Goal: Task Accomplishment & Management: Use online tool/utility

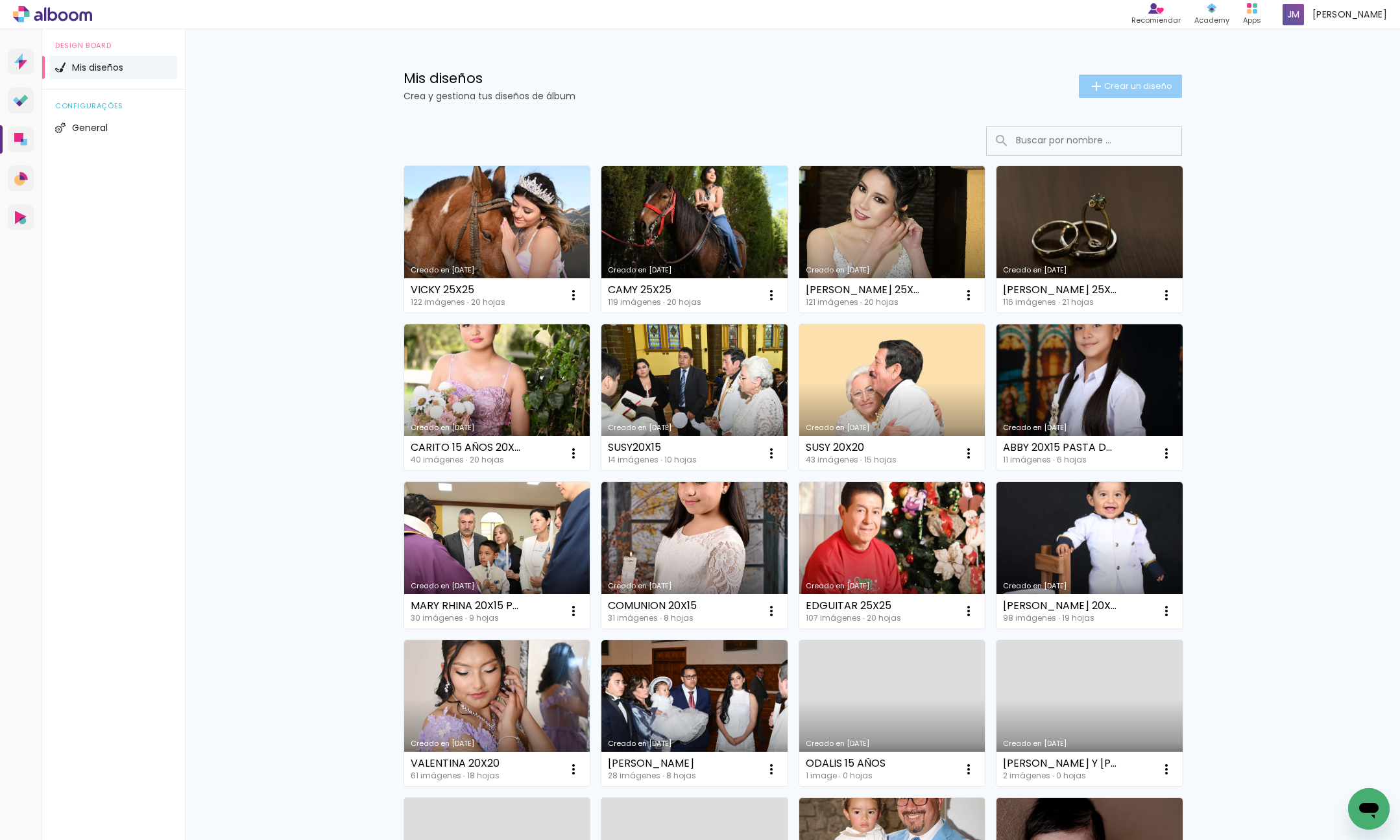
click at [1149, 86] on span "Crear un diseño" at bounding box center [1138, 86] width 68 height 9
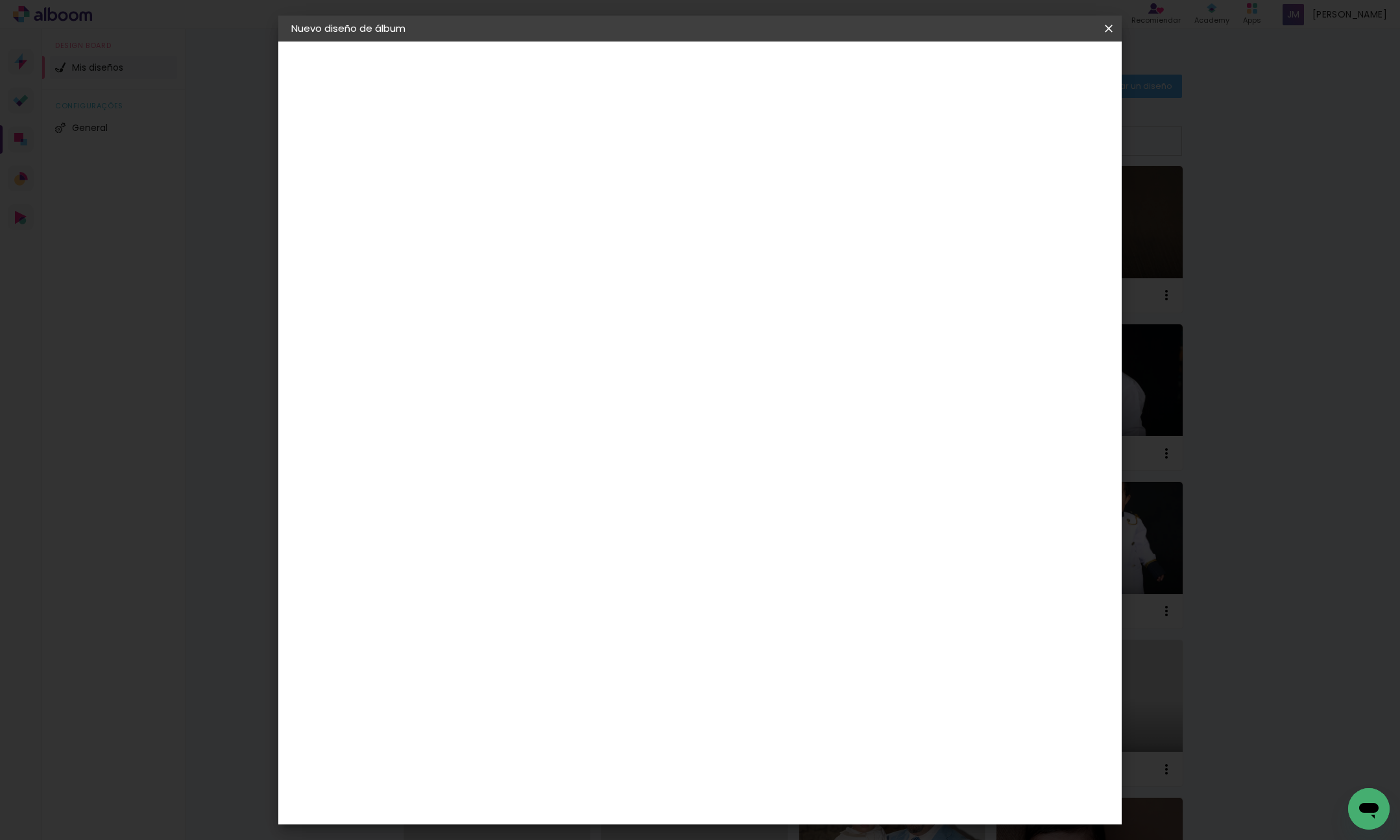
click at [503, 168] on input at bounding box center [503, 174] width 0 height 20
drag, startPoint x: 792, startPoint y: 175, endPoint x: 818, endPoint y: 172, distance: 26.2
click at [503, 175] on input "GUILLERMO MATEO C20X20" at bounding box center [503, 174] width 0 height 20
type input "[PERSON_NAME] 20X20"
type paper-input "[PERSON_NAME] 20X20"
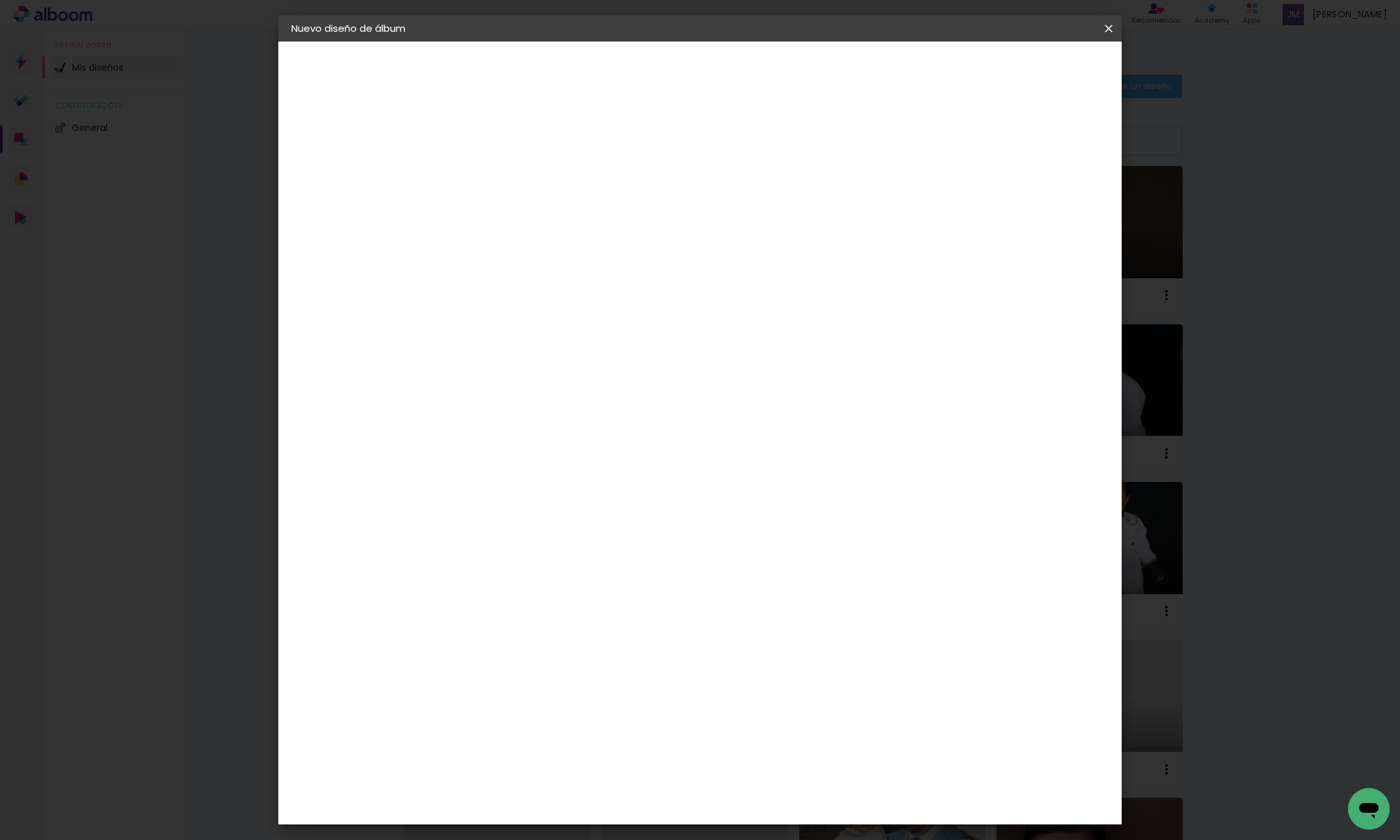
click at [0, 0] on slot "Avanzar" at bounding box center [0, 0] width 0 height 0
click at [542, 290] on div "Dismafot" at bounding box center [518, 293] width 46 height 10
click at [0, 0] on slot "Avanzar" at bounding box center [0, 0] width 0 height 0
click at [570, 218] on iron-icon at bounding box center [562, 226] width 15 height 15
click at [844, 220] on paper-item "Libro foto laminada" at bounding box center [785, 216] width 260 height 26
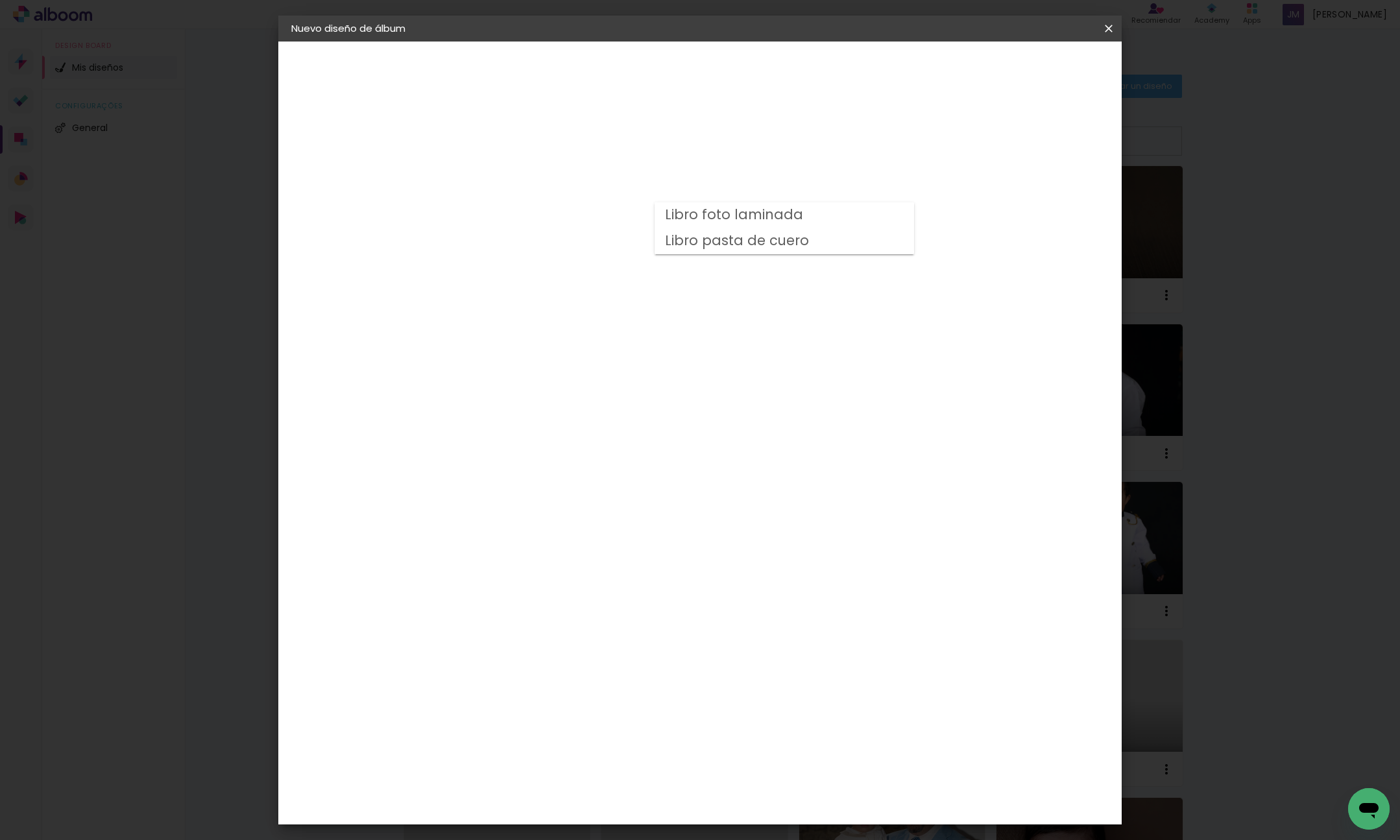
type input "Libro foto laminada"
click at [591, 384] on span "21 × 21" at bounding box center [561, 401] width 60 height 34
click at [0, 0] on slot "Avanzar" at bounding box center [0, 0] width 0 height 0
click at [1037, 69] on span "Empezar diseño" at bounding box center [1001, 69] width 72 height 9
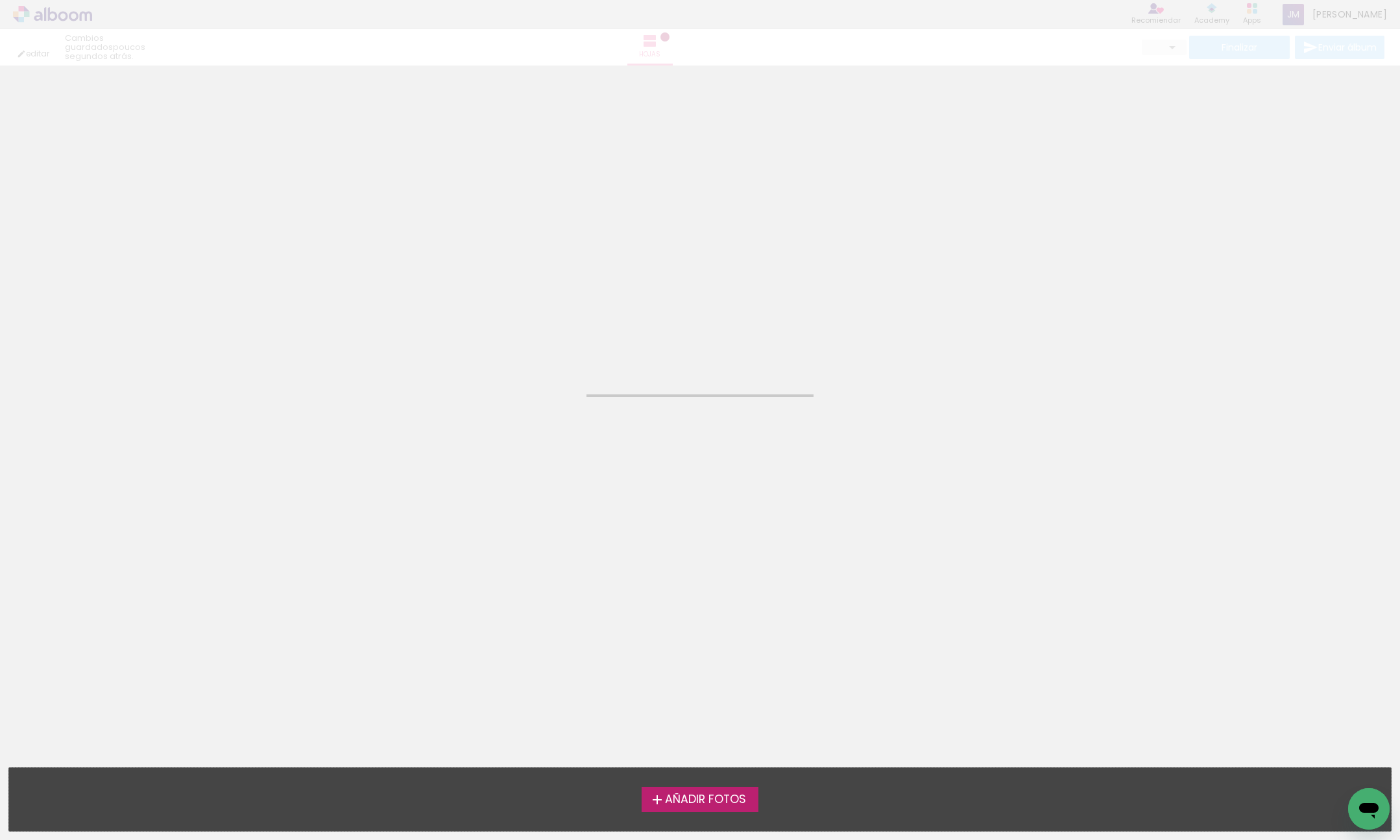
click at [724, 801] on span "Añadir Fotos" at bounding box center [705, 799] width 81 height 12
click at [0, 0] on input "file" at bounding box center [0, 0] width 0 height 0
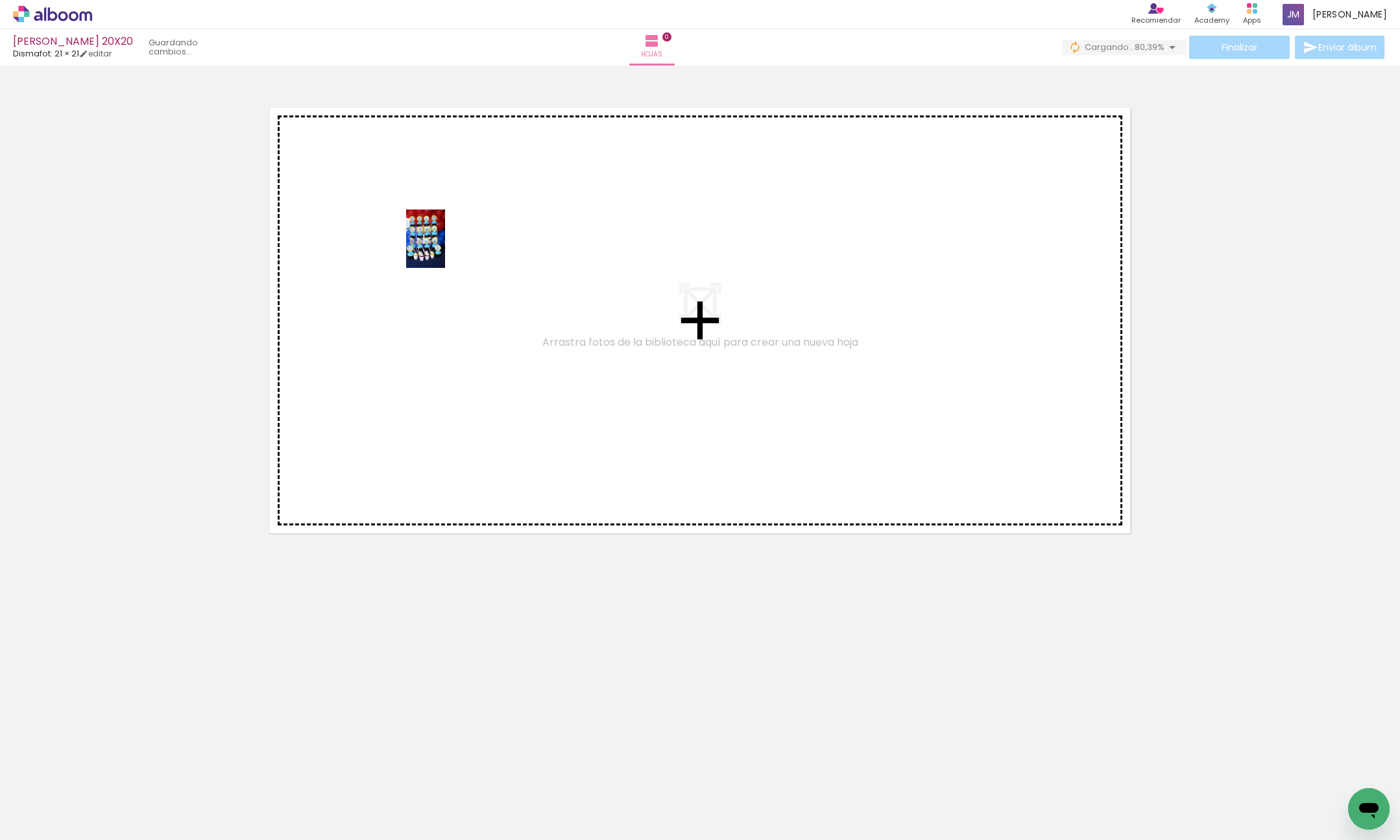
drag, startPoint x: 135, startPoint y: 794, endPoint x: 315, endPoint y: 656, distance: 226.8
click at [445, 250] on quentale-workspace at bounding box center [700, 420] width 1400 height 840
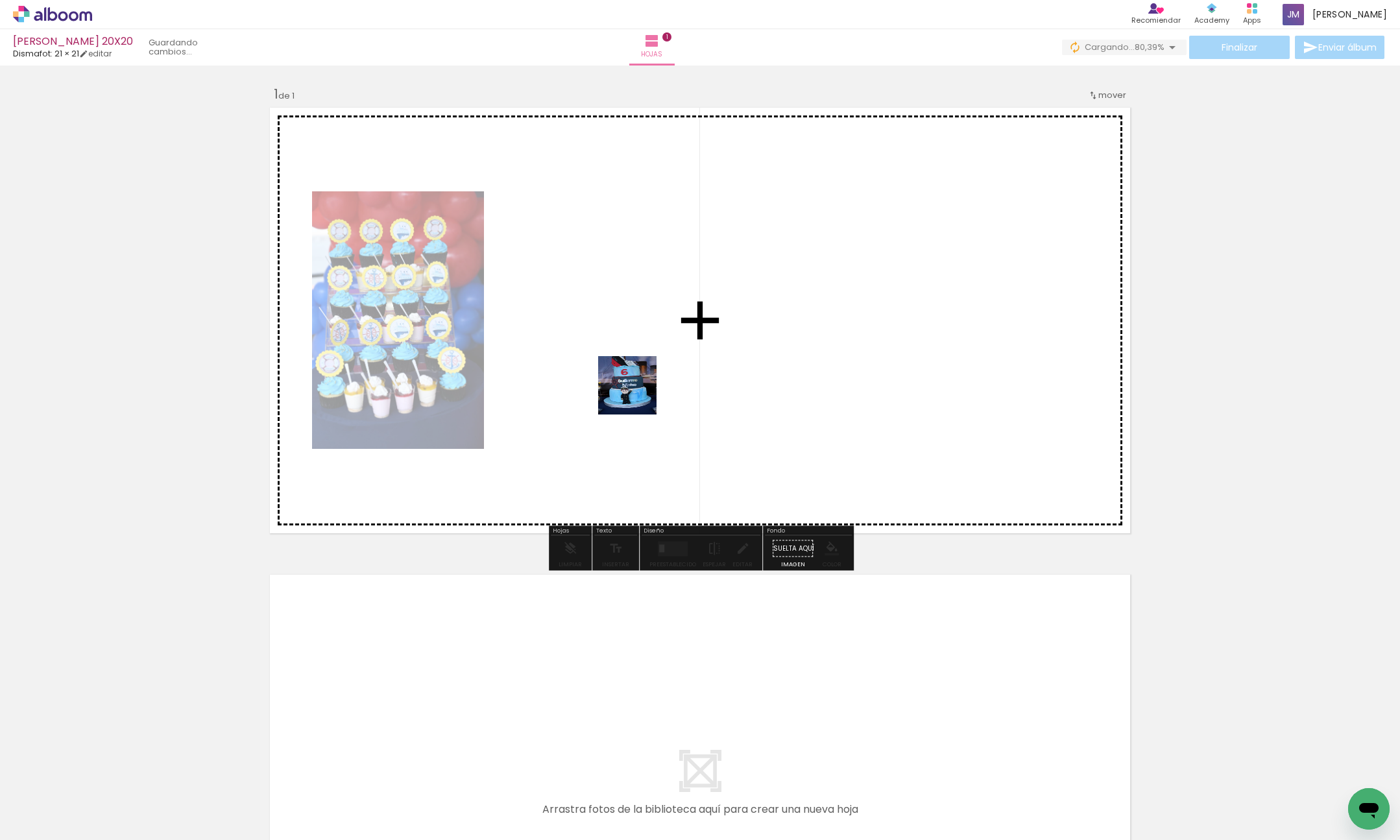
drag, startPoint x: 205, startPoint y: 792, endPoint x: 337, endPoint y: 748, distance: 139.1
click at [749, 250] on quentale-workspace at bounding box center [700, 420] width 1400 height 840
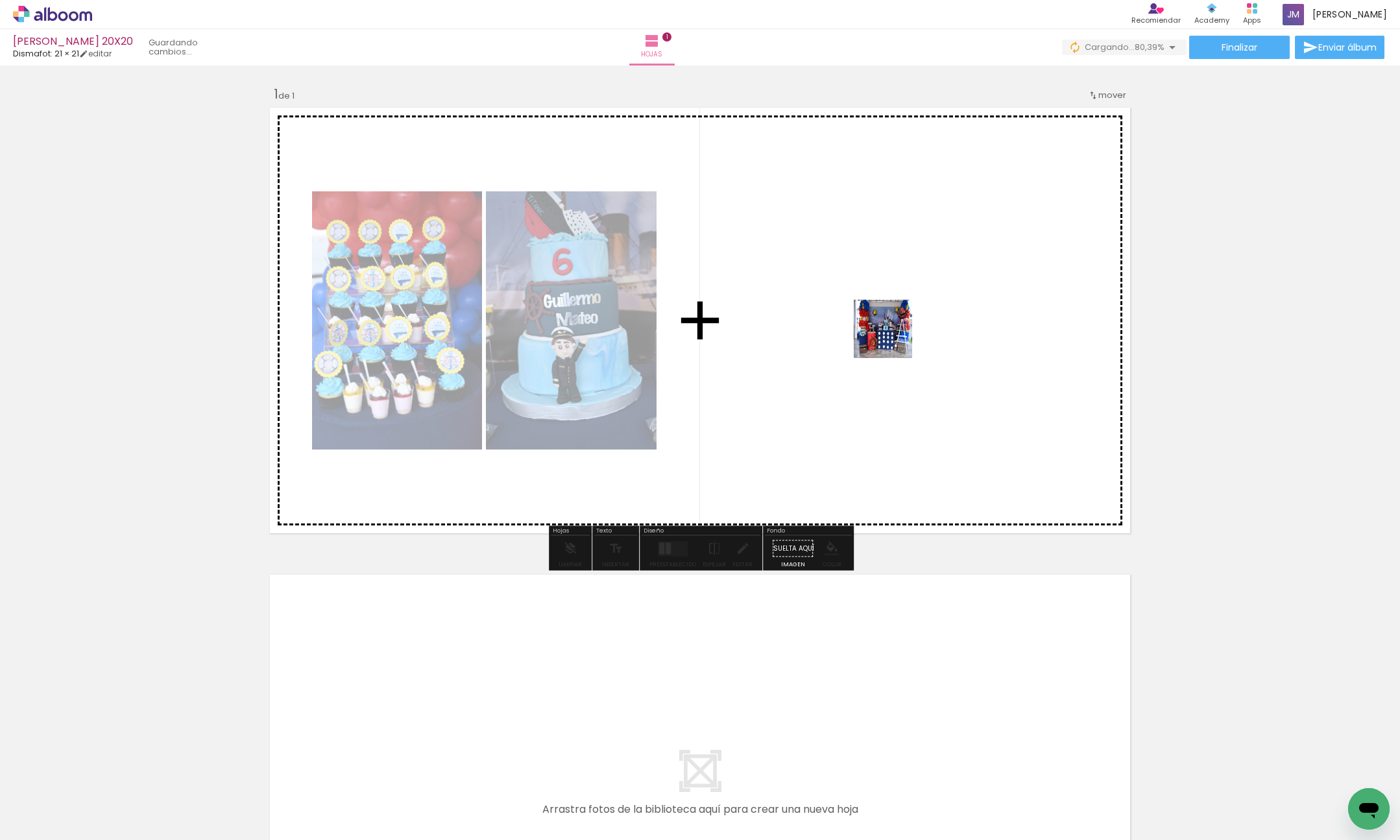
drag, startPoint x: 417, startPoint y: 698, endPoint x: 1011, endPoint y: 248, distance: 745.2
click at [1011, 248] on quentale-workspace at bounding box center [700, 420] width 1400 height 840
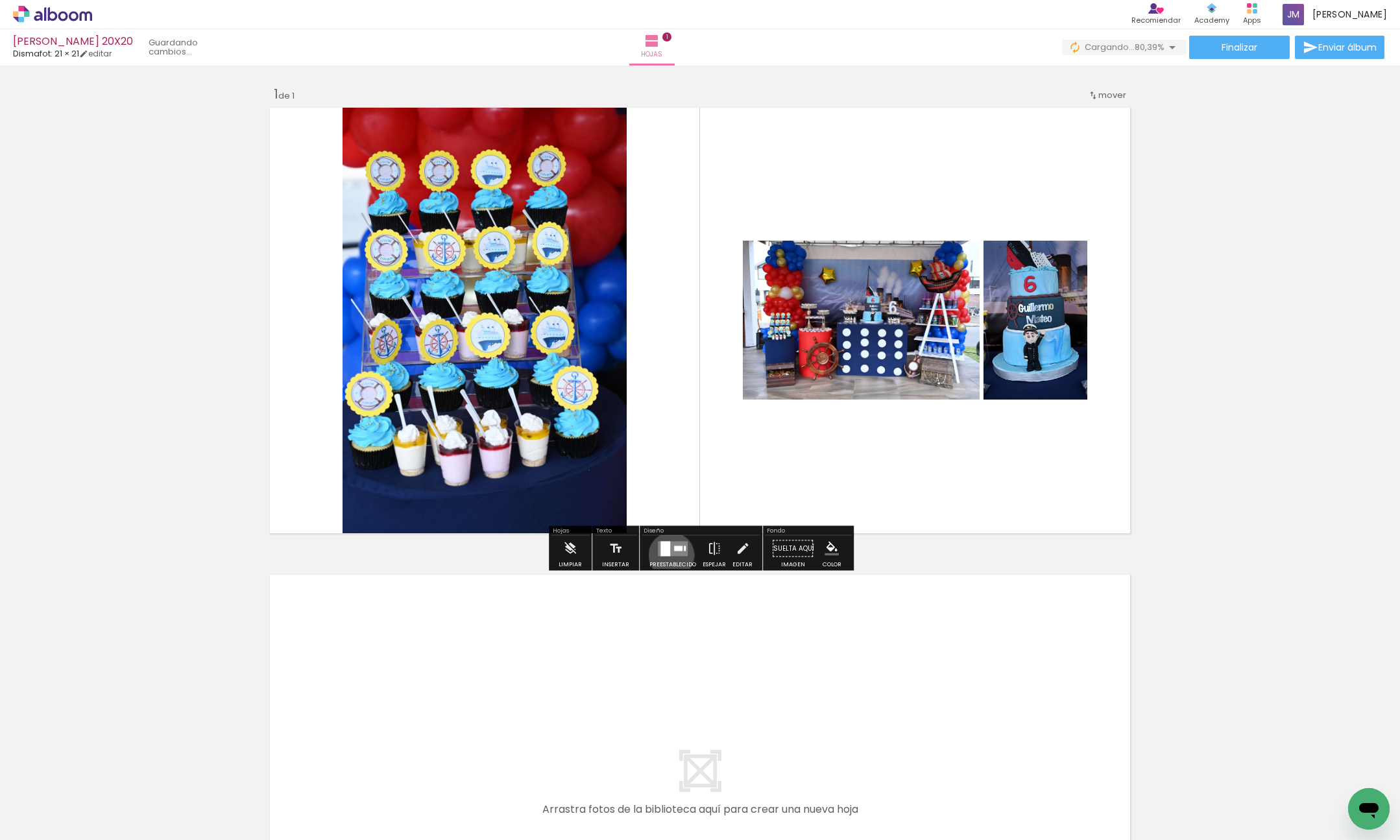
click at [668, 555] on quentale-layouter at bounding box center [673, 548] width 30 height 15
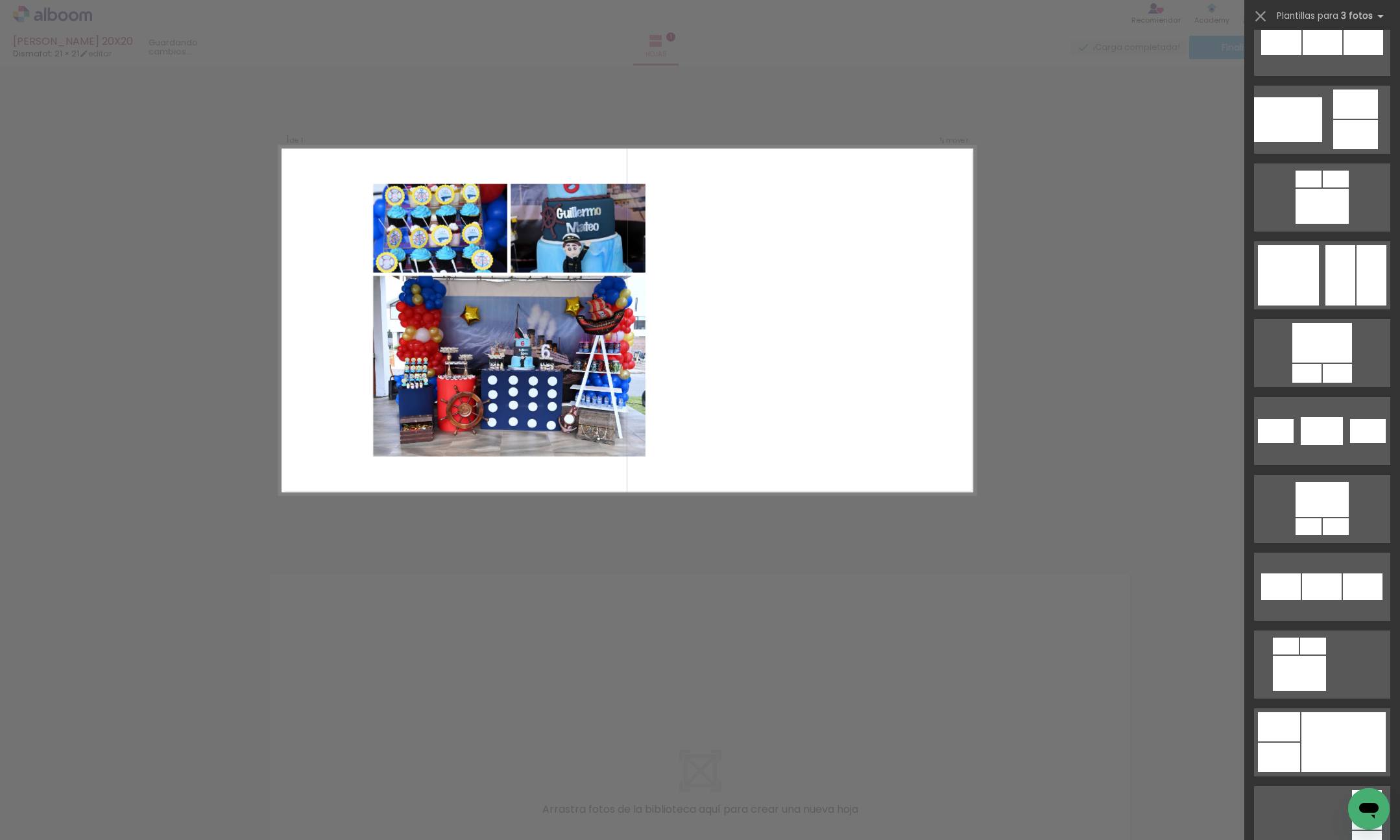
scroll to position [13026, 0]
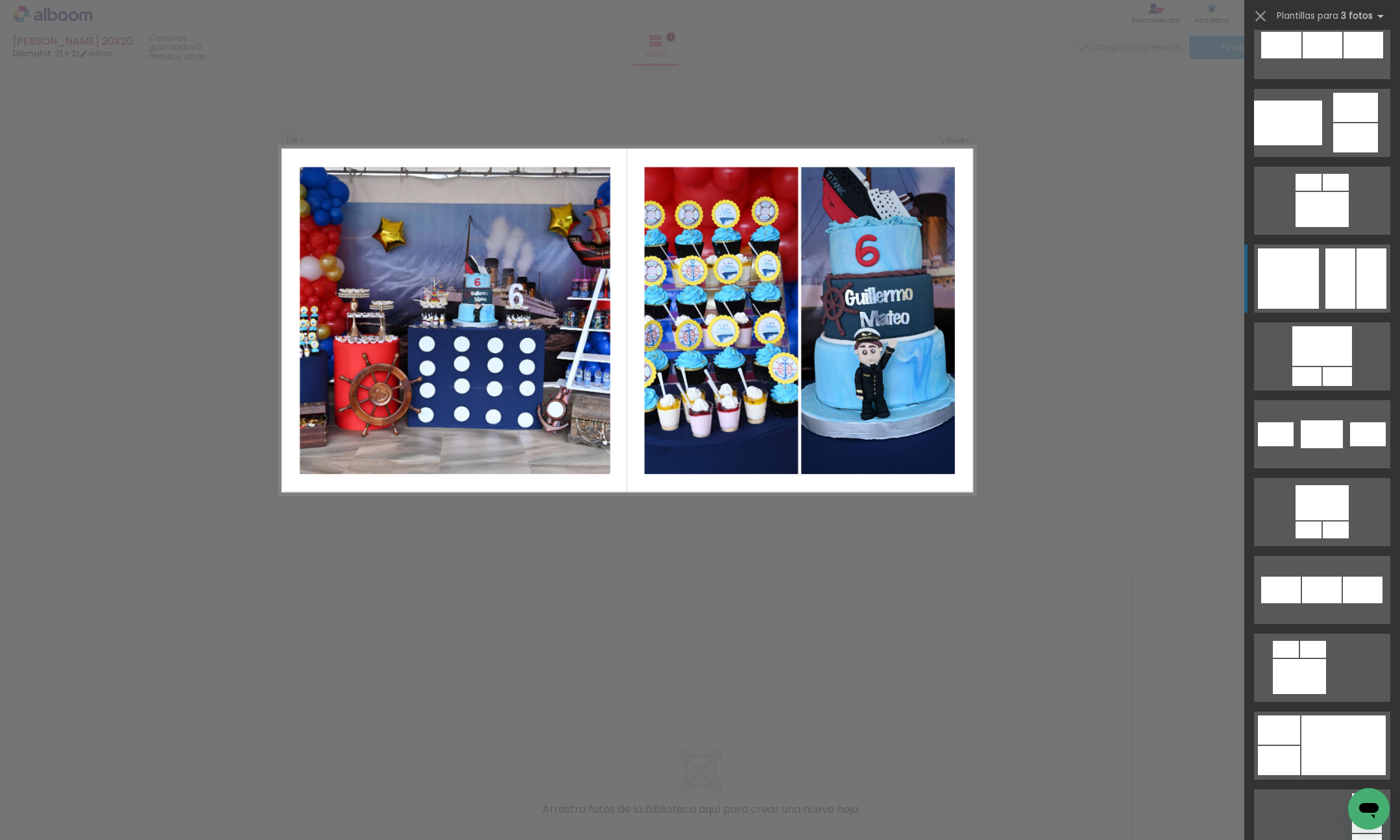
click at [1354, 298] on div at bounding box center [1340, 278] width 30 height 60
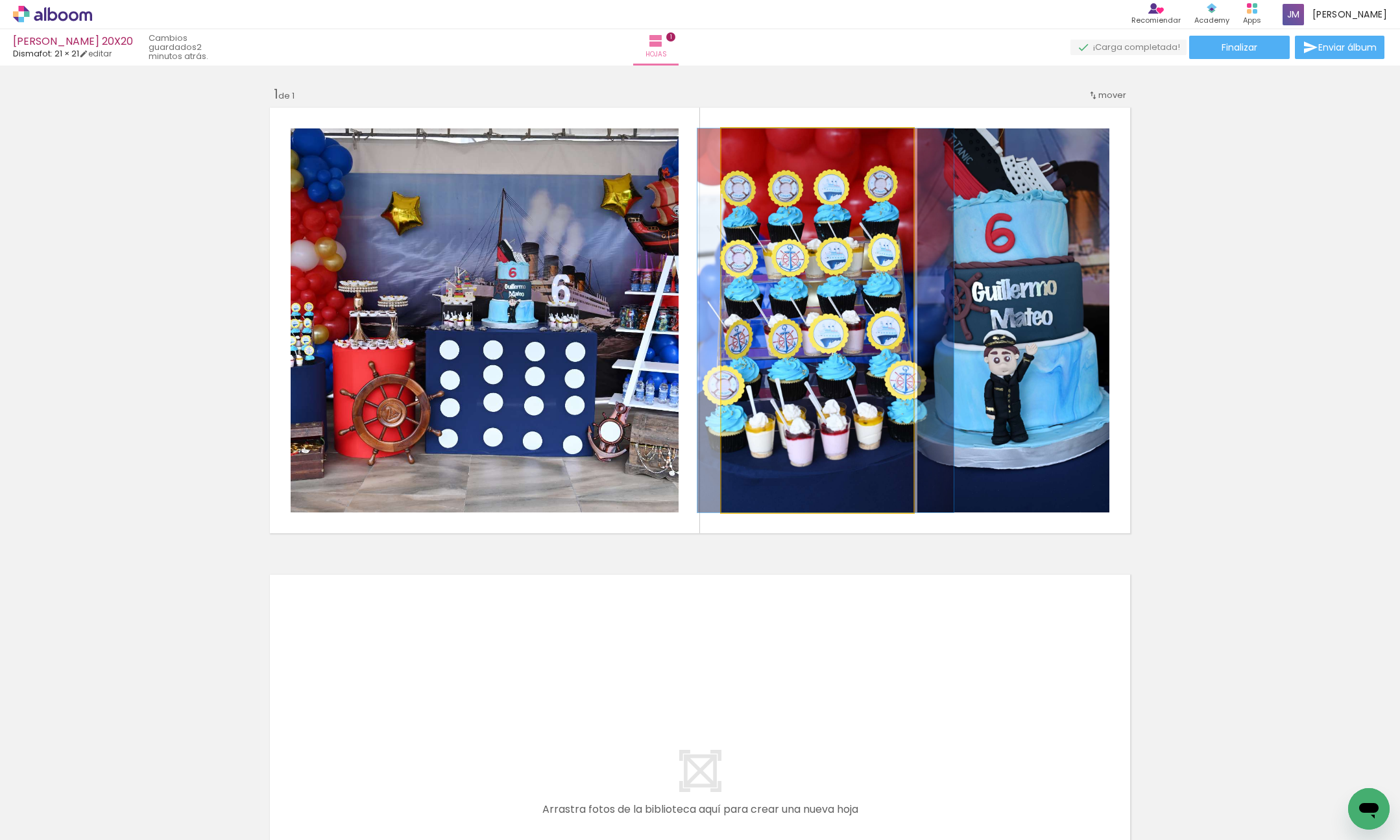
drag, startPoint x: 809, startPoint y: 391, endPoint x: 817, endPoint y: 391, distance: 8.0
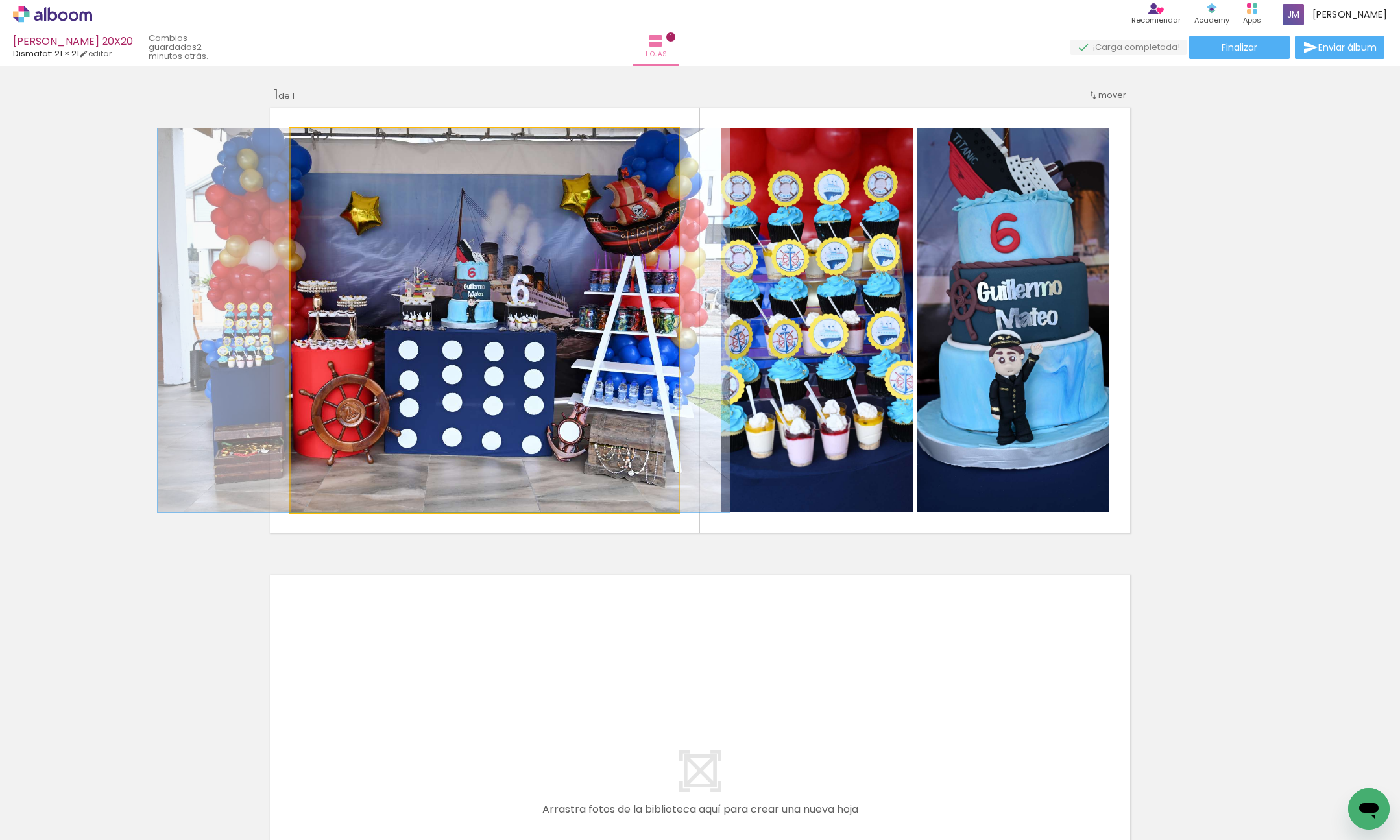
drag, startPoint x: 547, startPoint y: 394, endPoint x: 532, endPoint y: 400, distance: 16.2
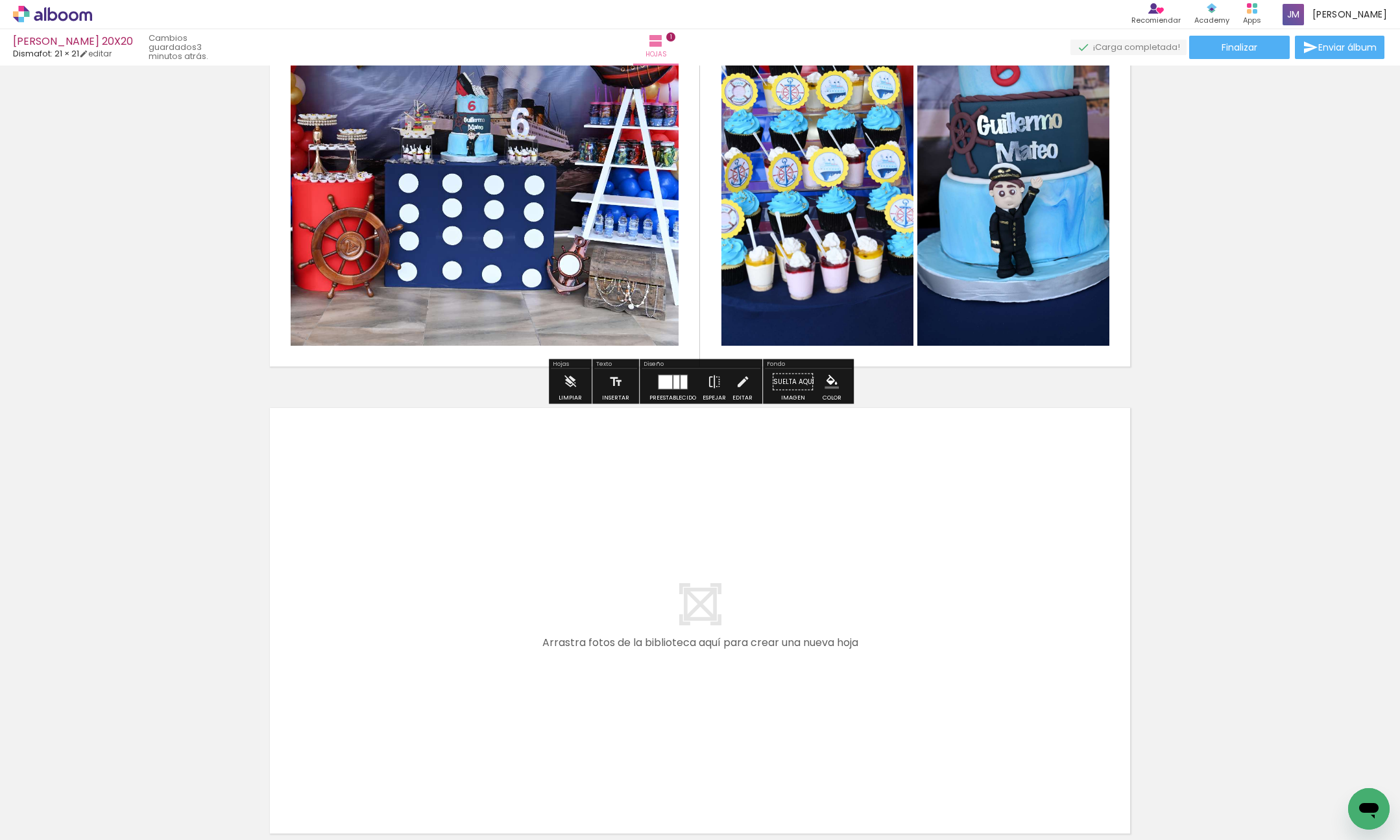
scroll to position [291, 0]
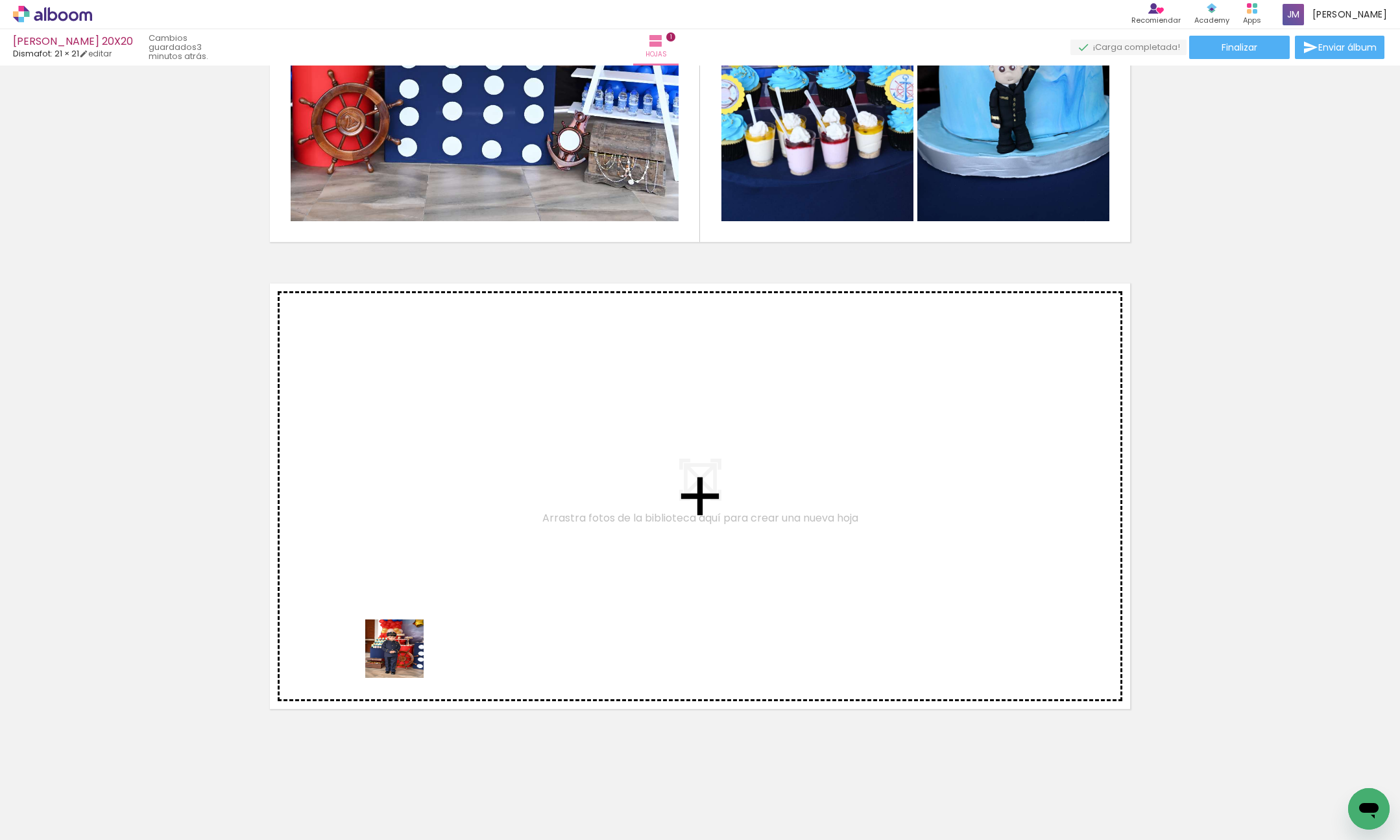
drag, startPoint x: 381, startPoint y: 720, endPoint x: 462, endPoint y: 784, distance: 103.2
click at [457, 495] on quentale-workspace at bounding box center [700, 420] width 1400 height 840
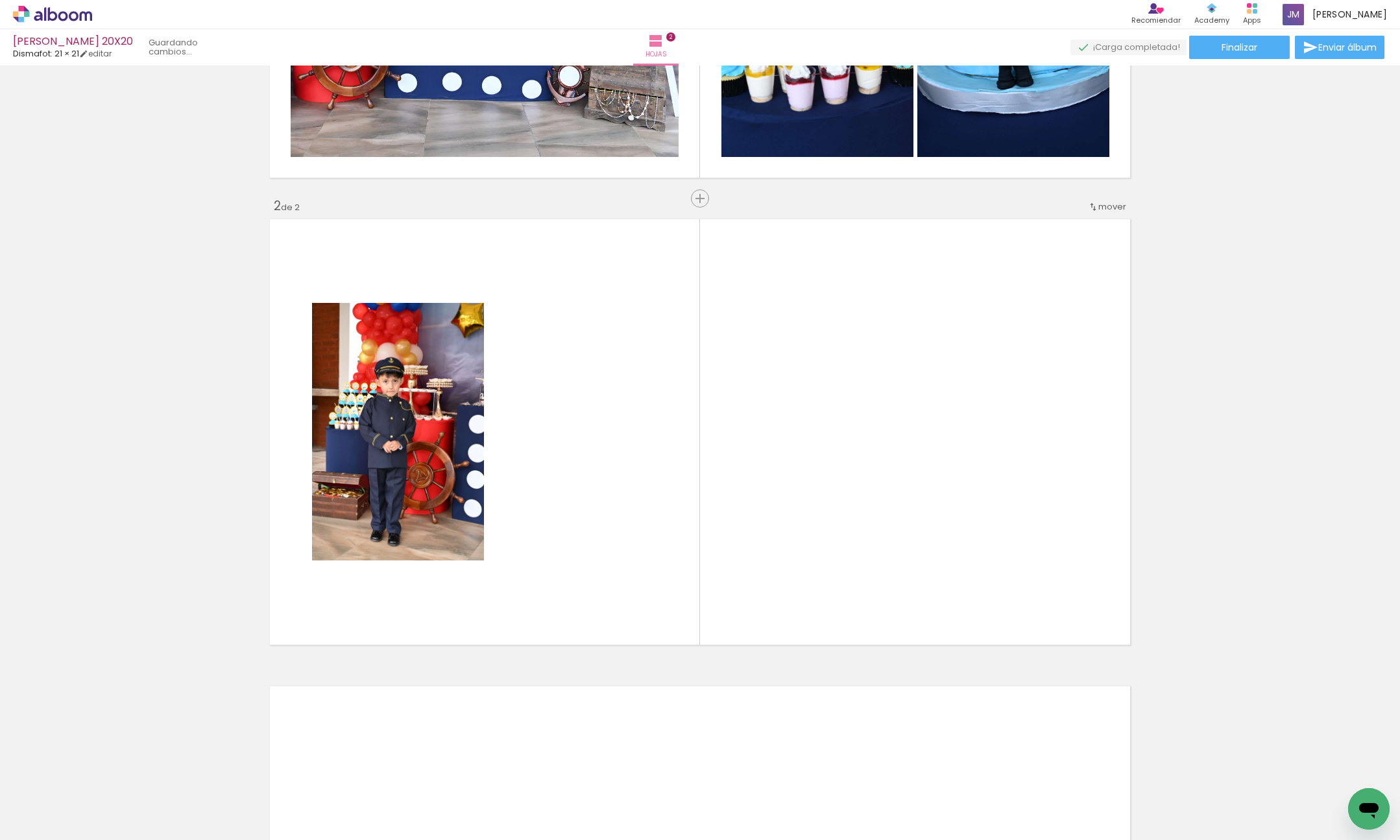
scroll to position [375, 0]
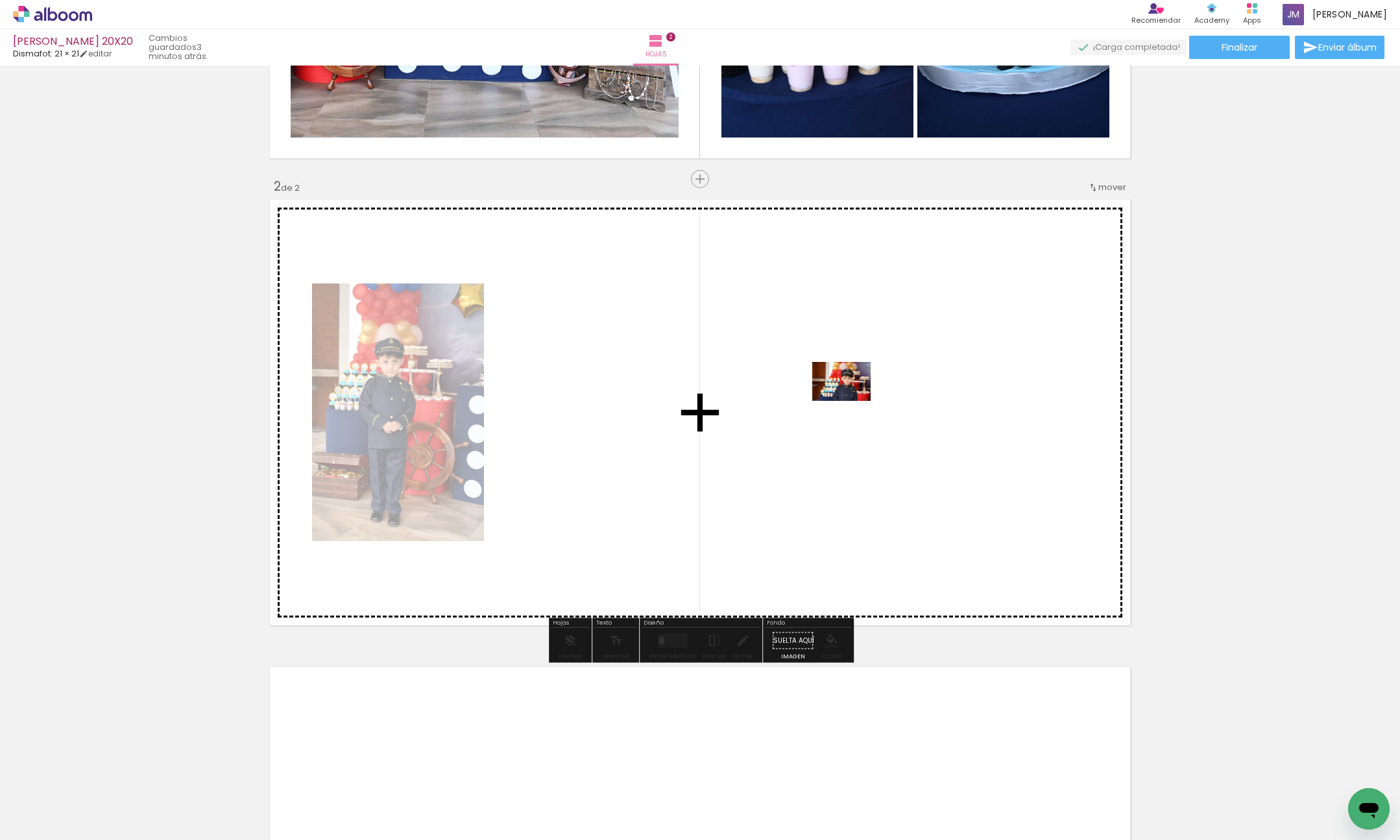
drag, startPoint x: 434, startPoint y: 793, endPoint x: 851, endPoint y: 401, distance: 572.3
click at [851, 401] on quentale-workspace at bounding box center [700, 420] width 1400 height 840
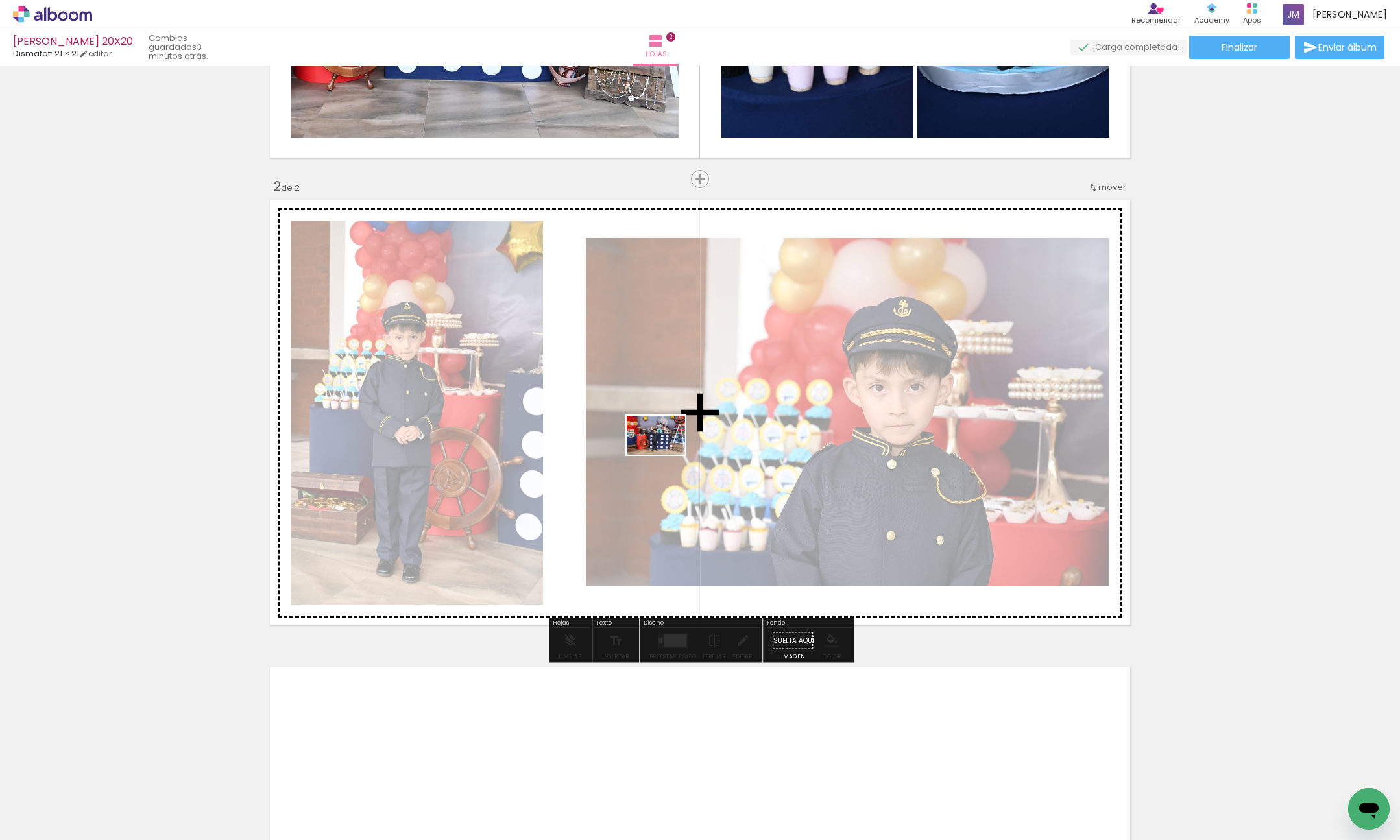
drag, startPoint x: 532, startPoint y: 726, endPoint x: 665, endPoint y: 454, distance: 302.8
click at [664, 450] on quentale-workspace at bounding box center [700, 420] width 1400 height 840
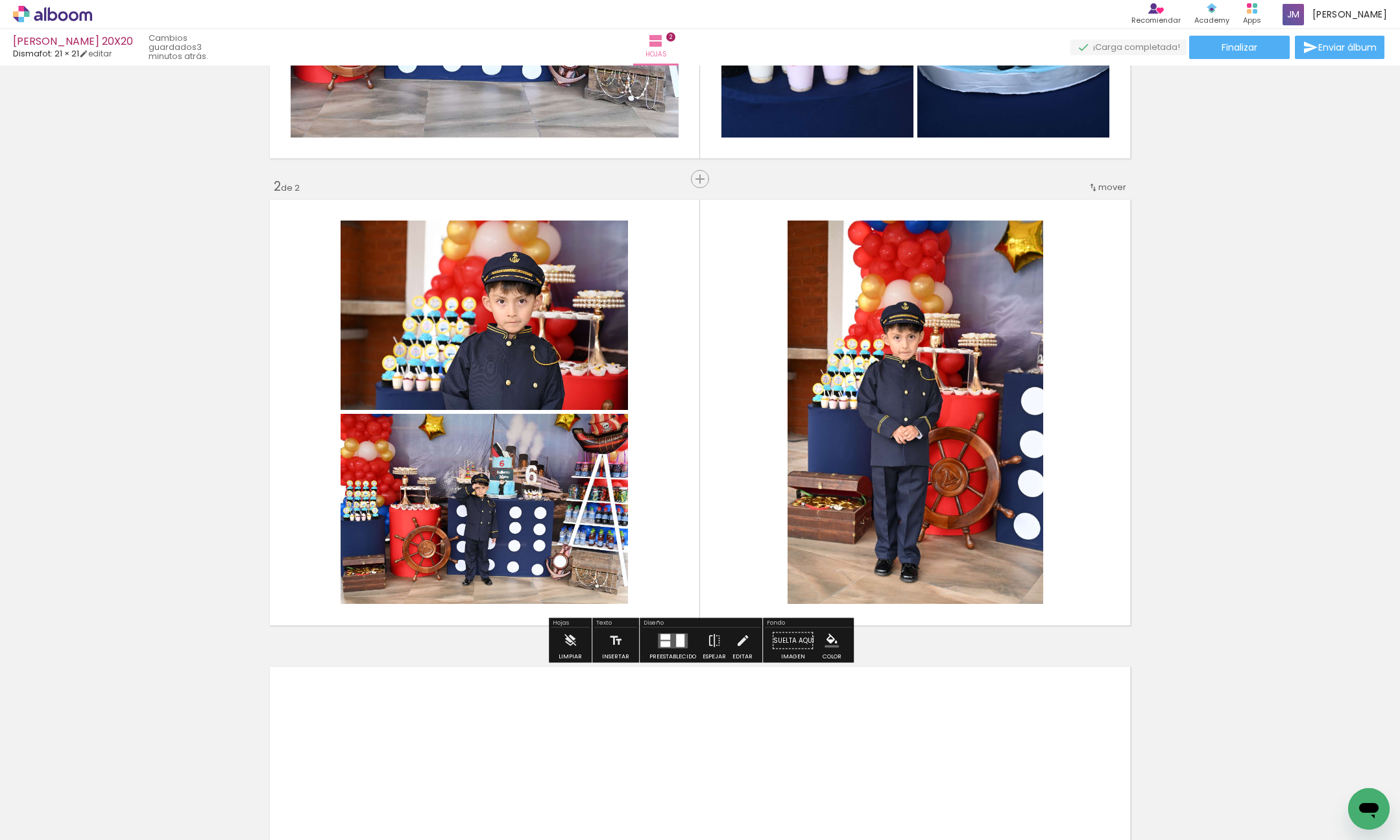
click at [670, 643] on quentale-layouter at bounding box center [673, 640] width 30 height 15
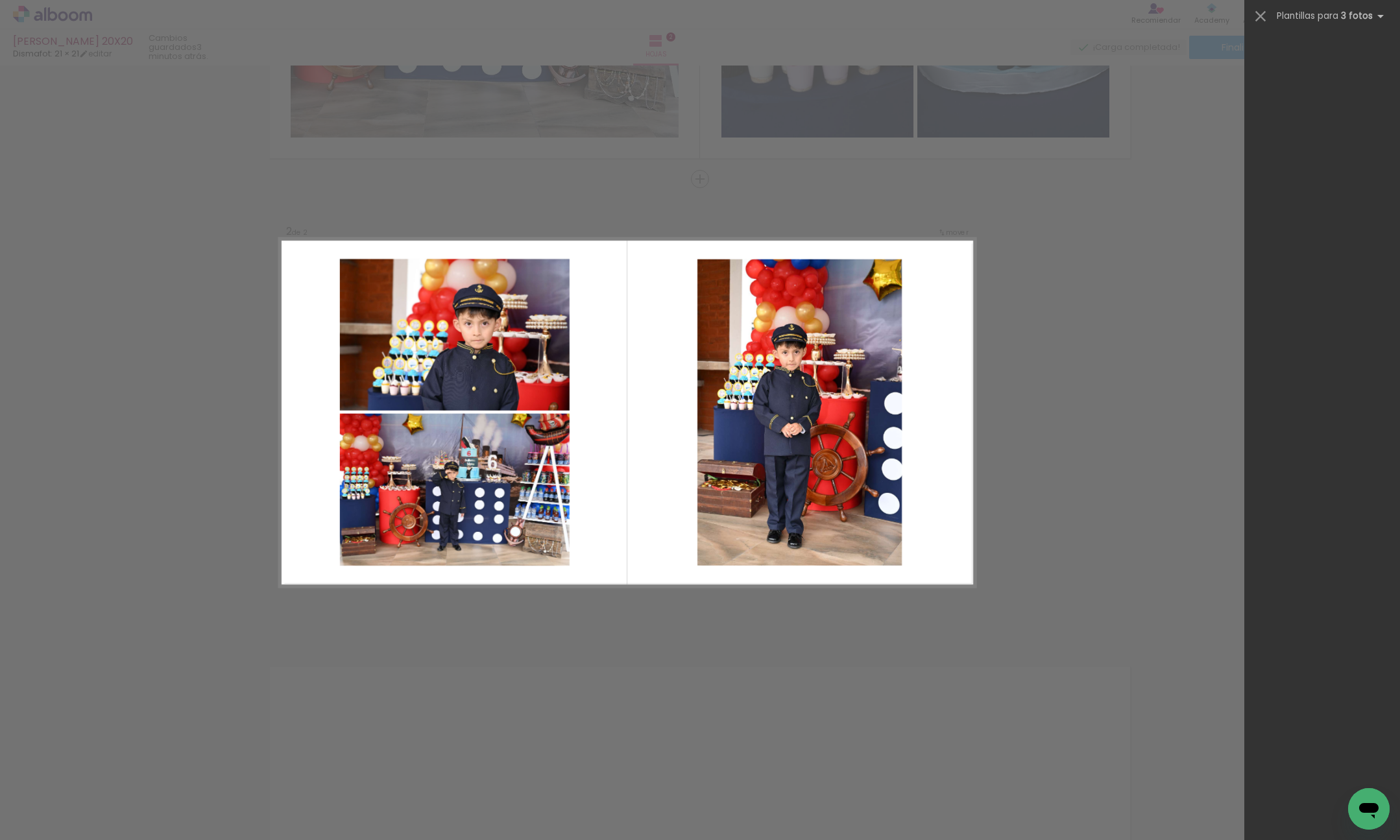
scroll to position [0, 0]
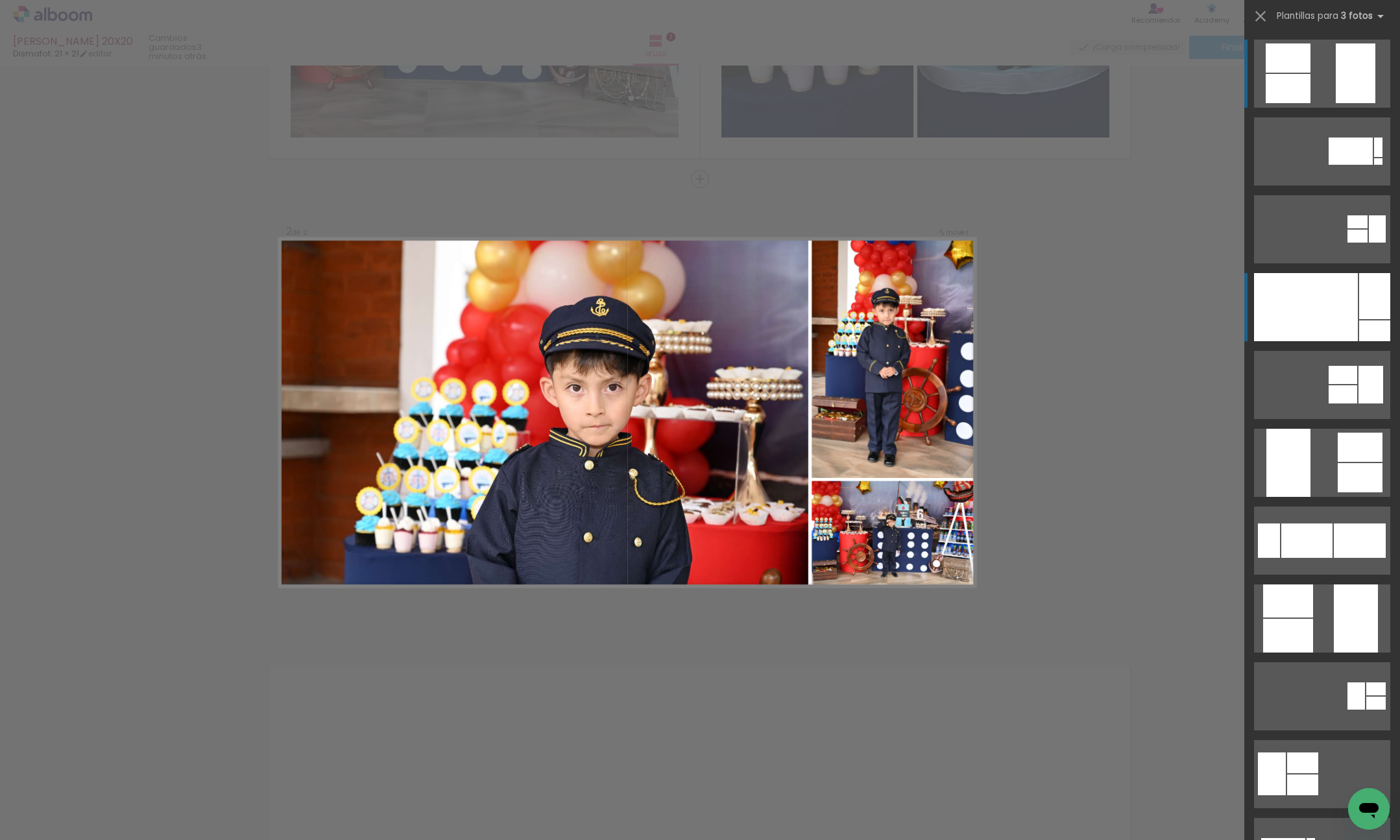
click at [1352, 317] on div at bounding box center [1306, 307] width 104 height 68
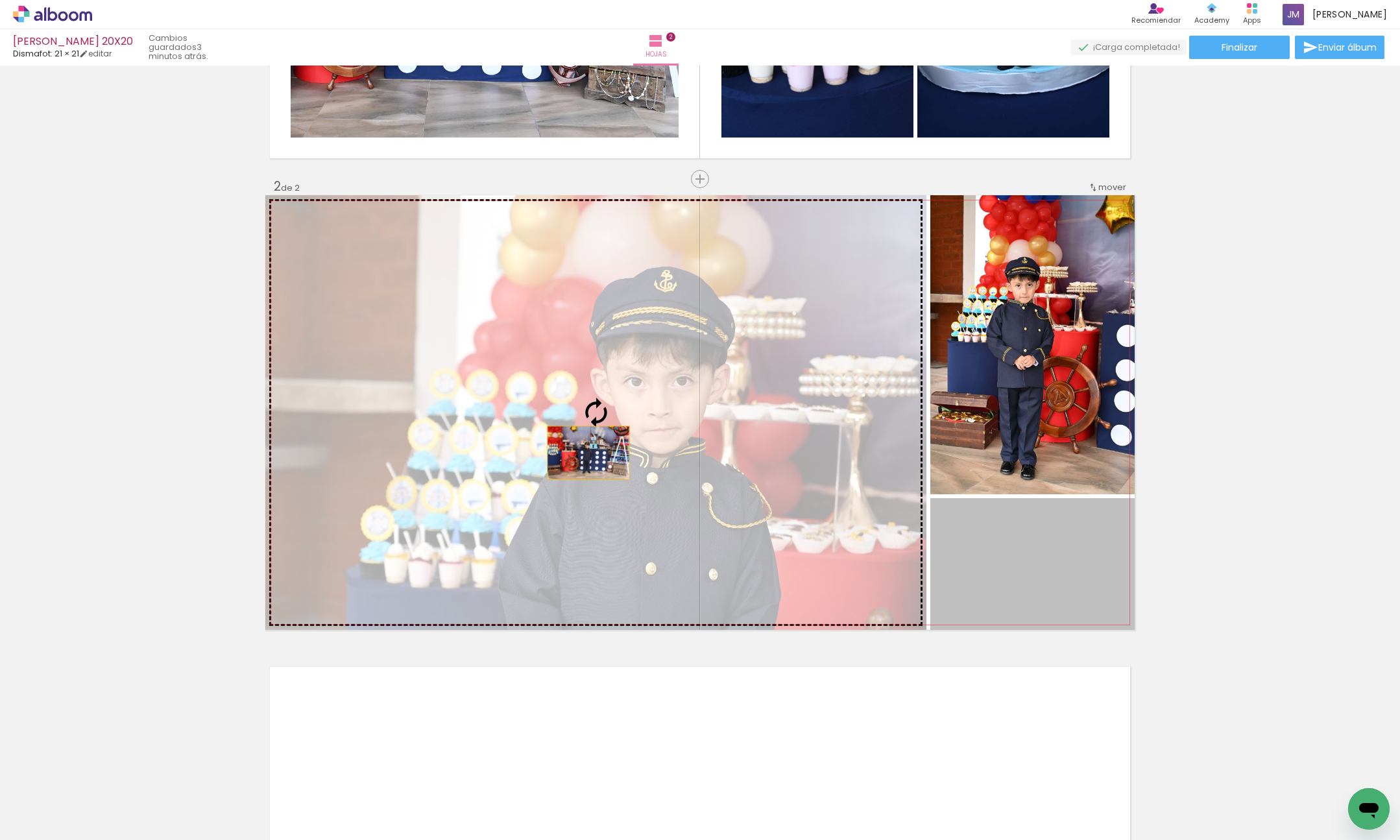
drag, startPoint x: 913, startPoint y: 547, endPoint x: 588, endPoint y: 455, distance: 337.8
click at [0, 0] on slot at bounding box center [0, 0] width 0 height 0
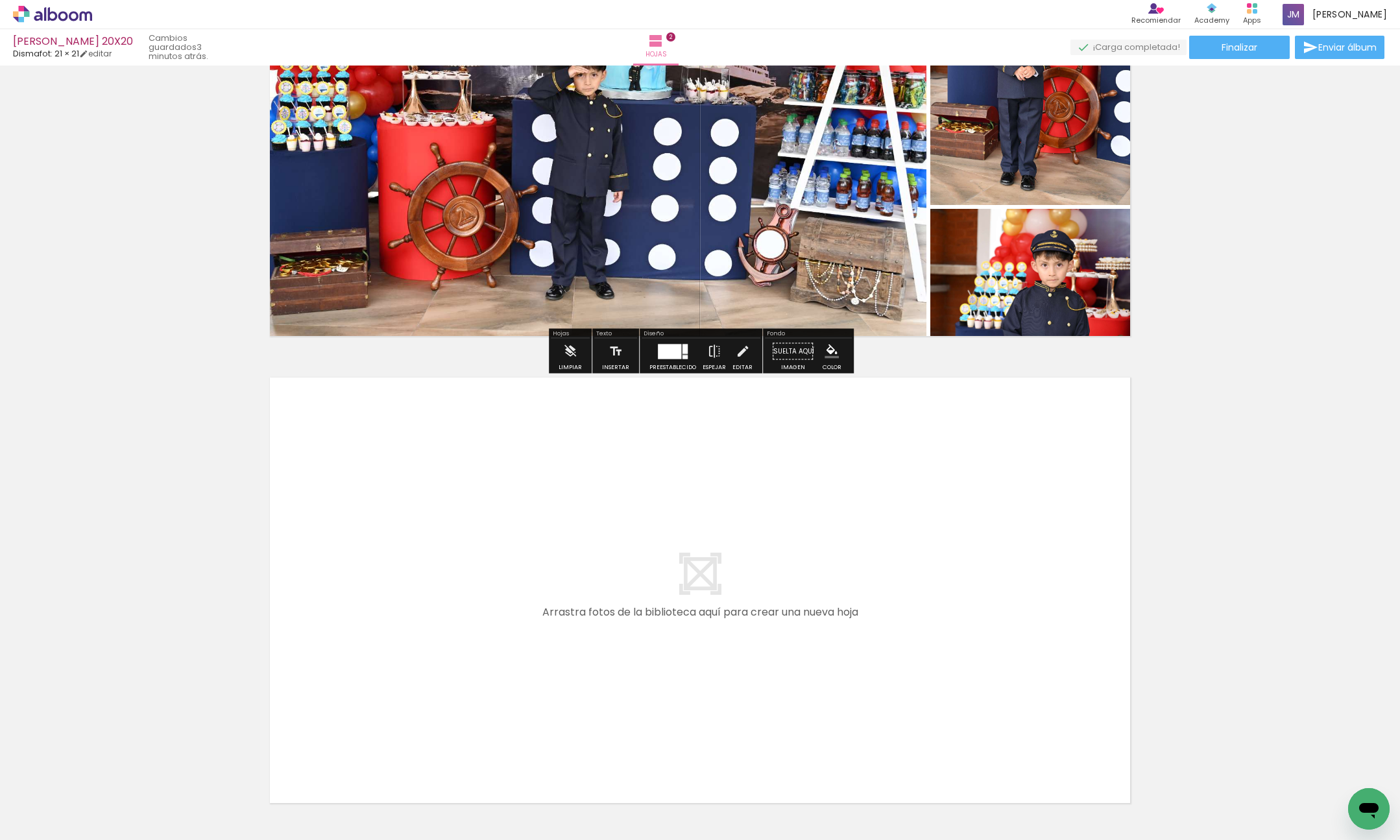
scroll to position [758, 0]
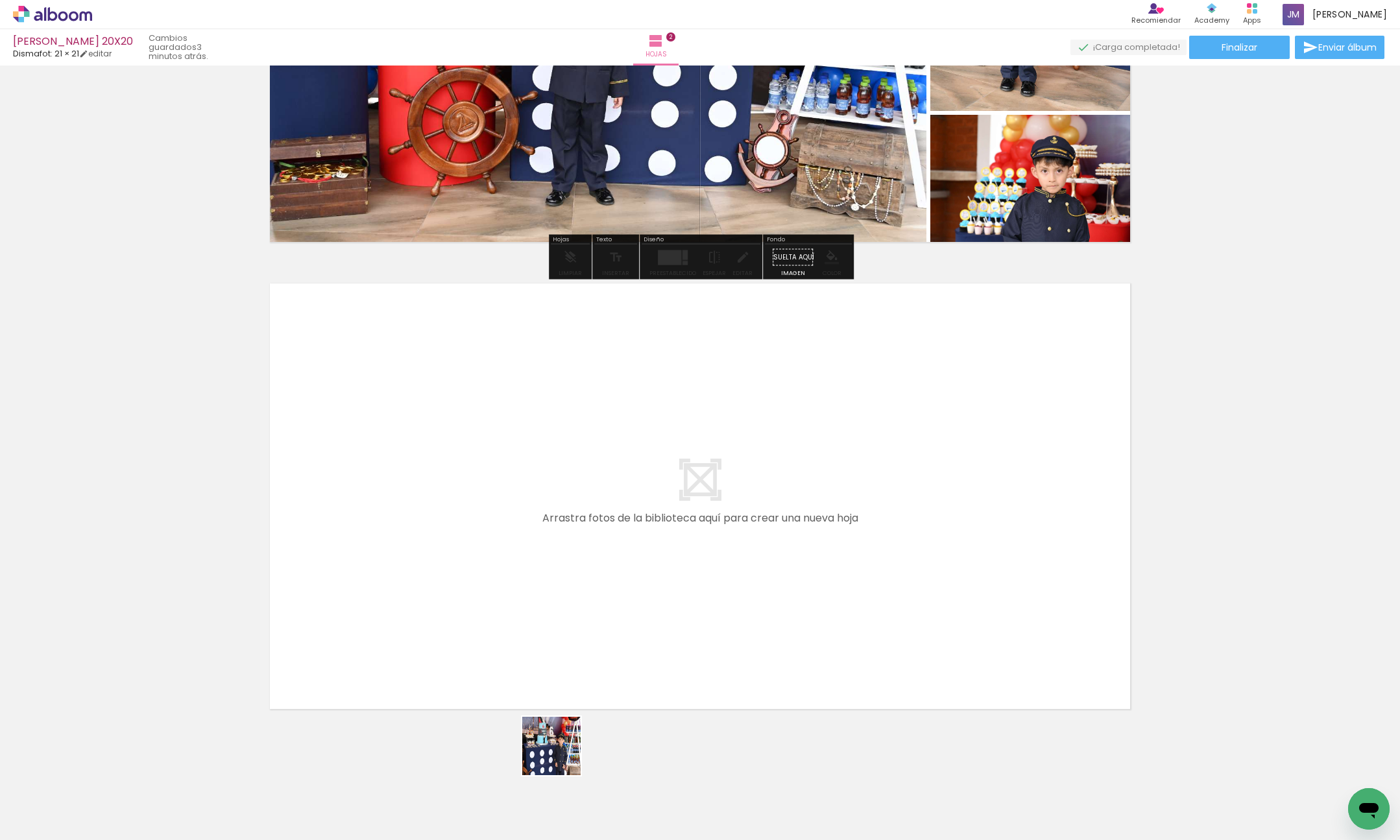
drag, startPoint x: 568, startPoint y: 791, endPoint x: 708, endPoint y: 778, distance: 140.6
click at [532, 551] on quentale-workspace at bounding box center [700, 420] width 1400 height 840
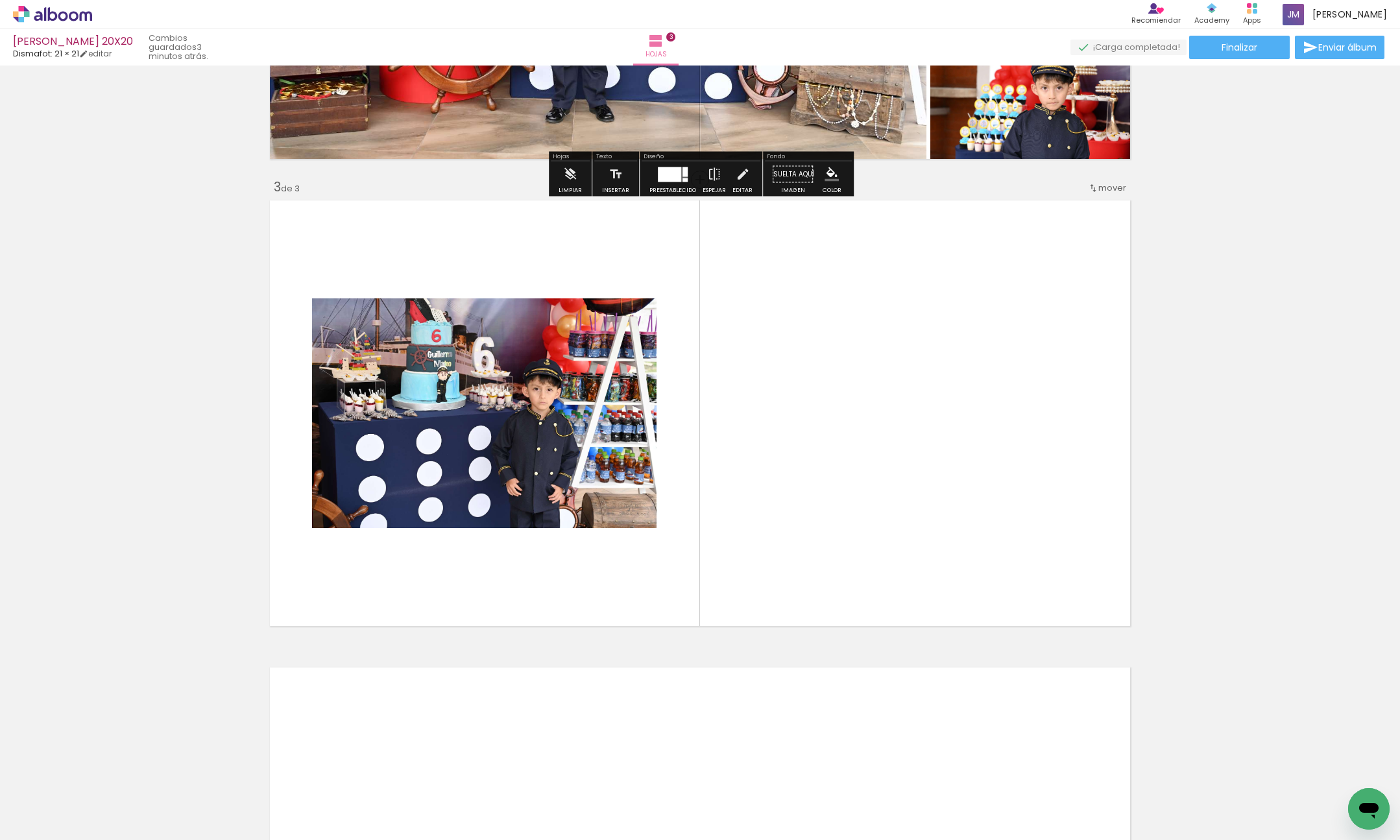
scroll to position [842, 0]
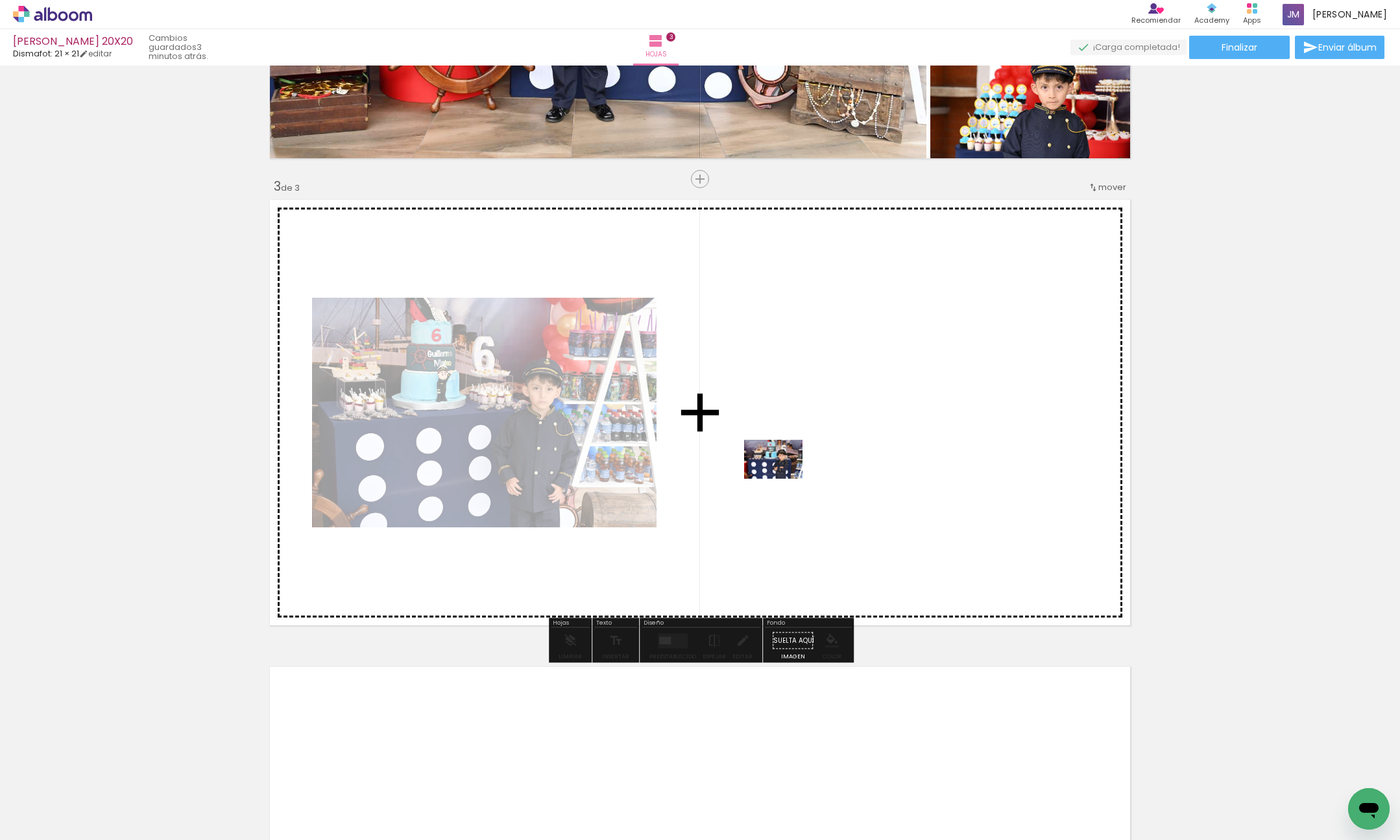
drag, startPoint x: 652, startPoint y: 805, endPoint x: 761, endPoint y: 668, distance: 175.1
click at [783, 479] on quentale-workspace at bounding box center [700, 420] width 1400 height 840
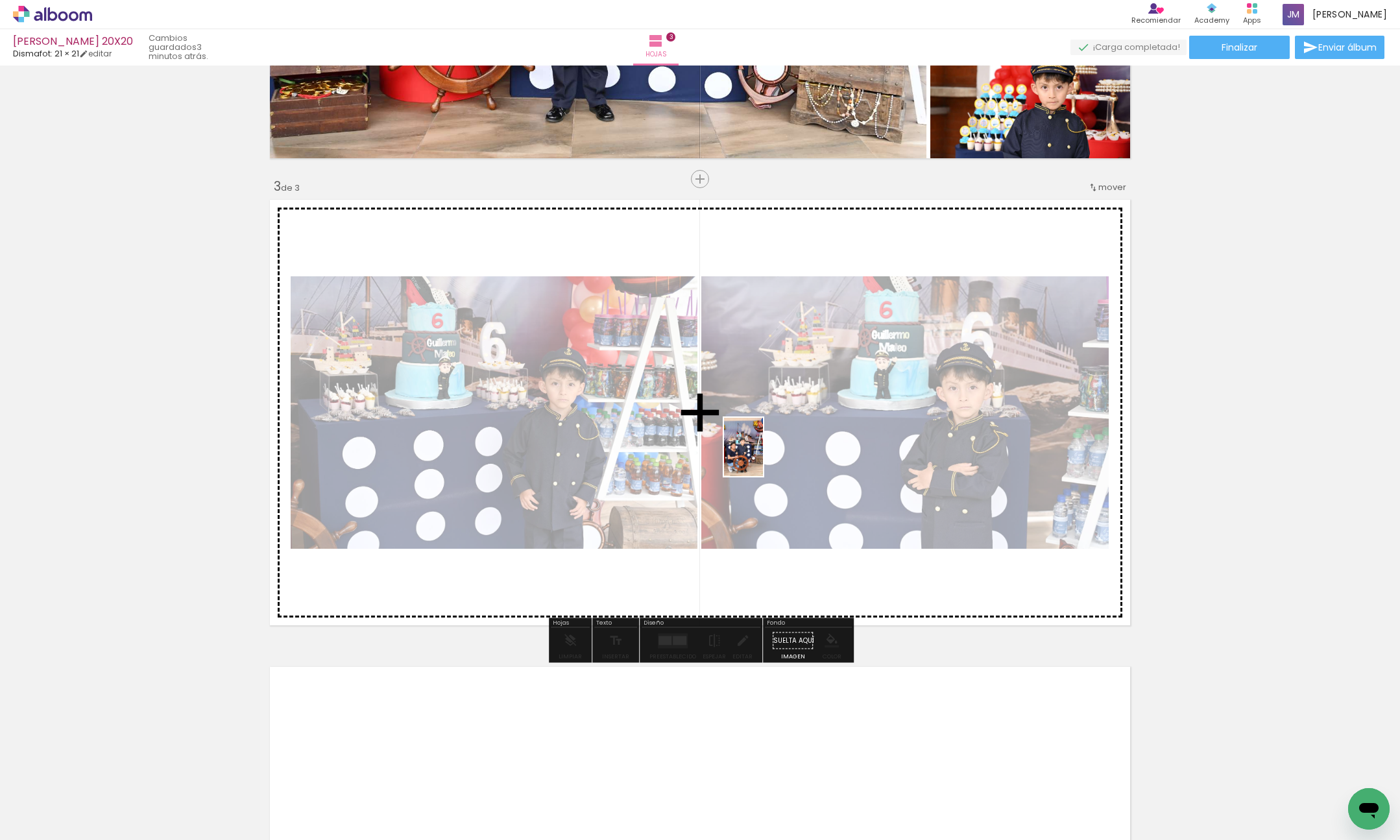
drag, startPoint x: 936, startPoint y: 798, endPoint x: 751, endPoint y: 456, distance: 388.8
click at [761, 454] on quentale-workspace at bounding box center [700, 420] width 1400 height 840
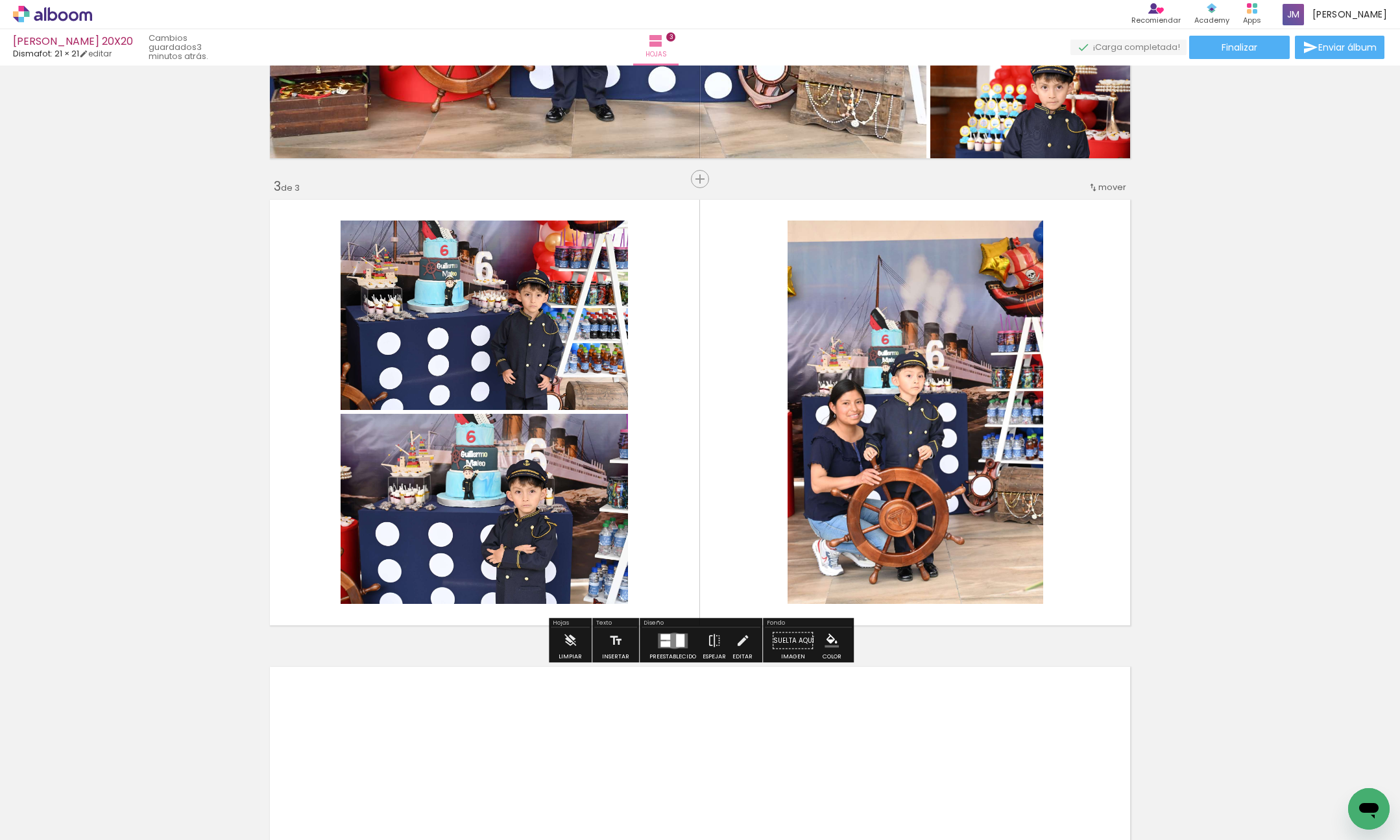
click at [672, 641] on quentale-layouter at bounding box center [673, 640] width 30 height 15
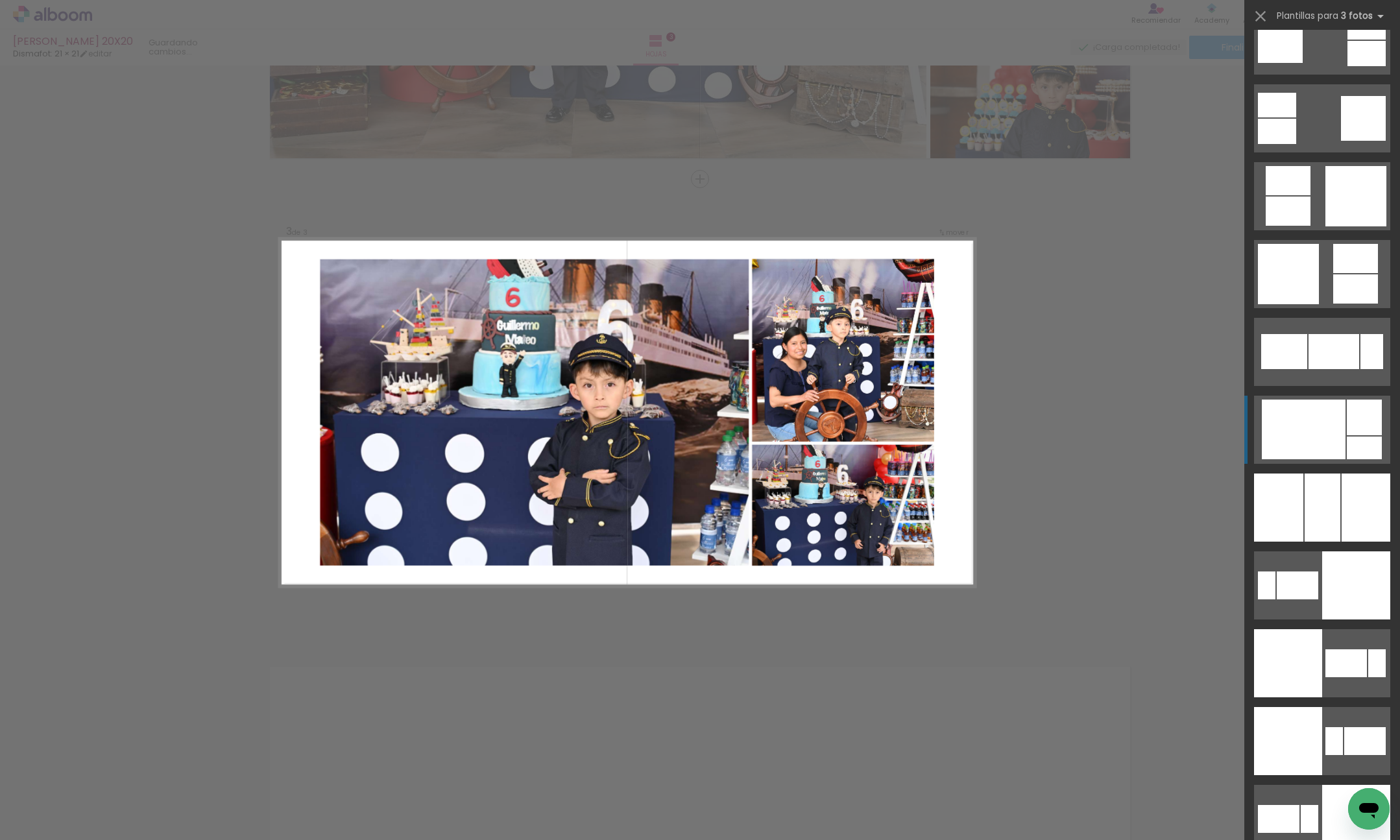
scroll to position [2525, 0]
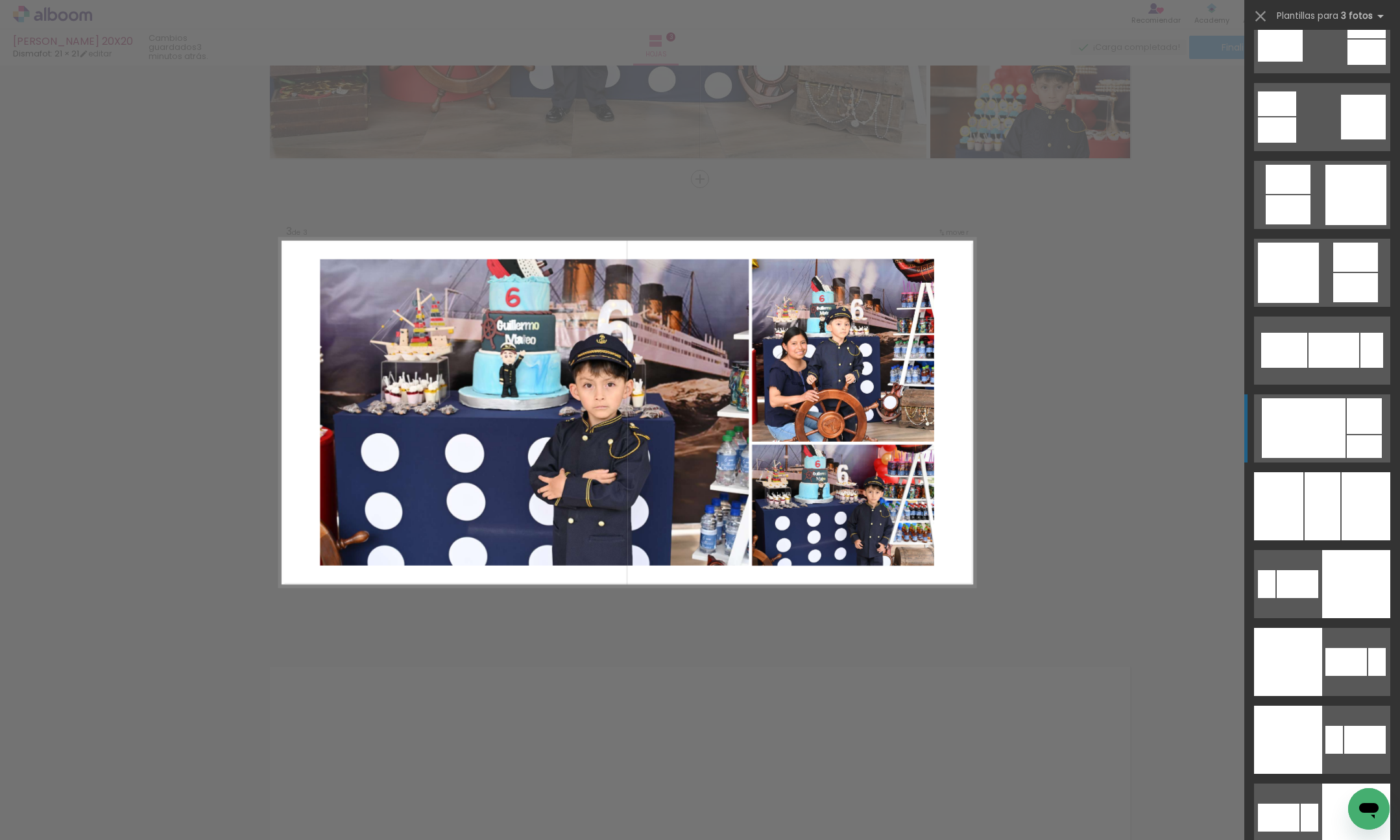
click at [1352, 446] on div at bounding box center [1364, 446] width 35 height 22
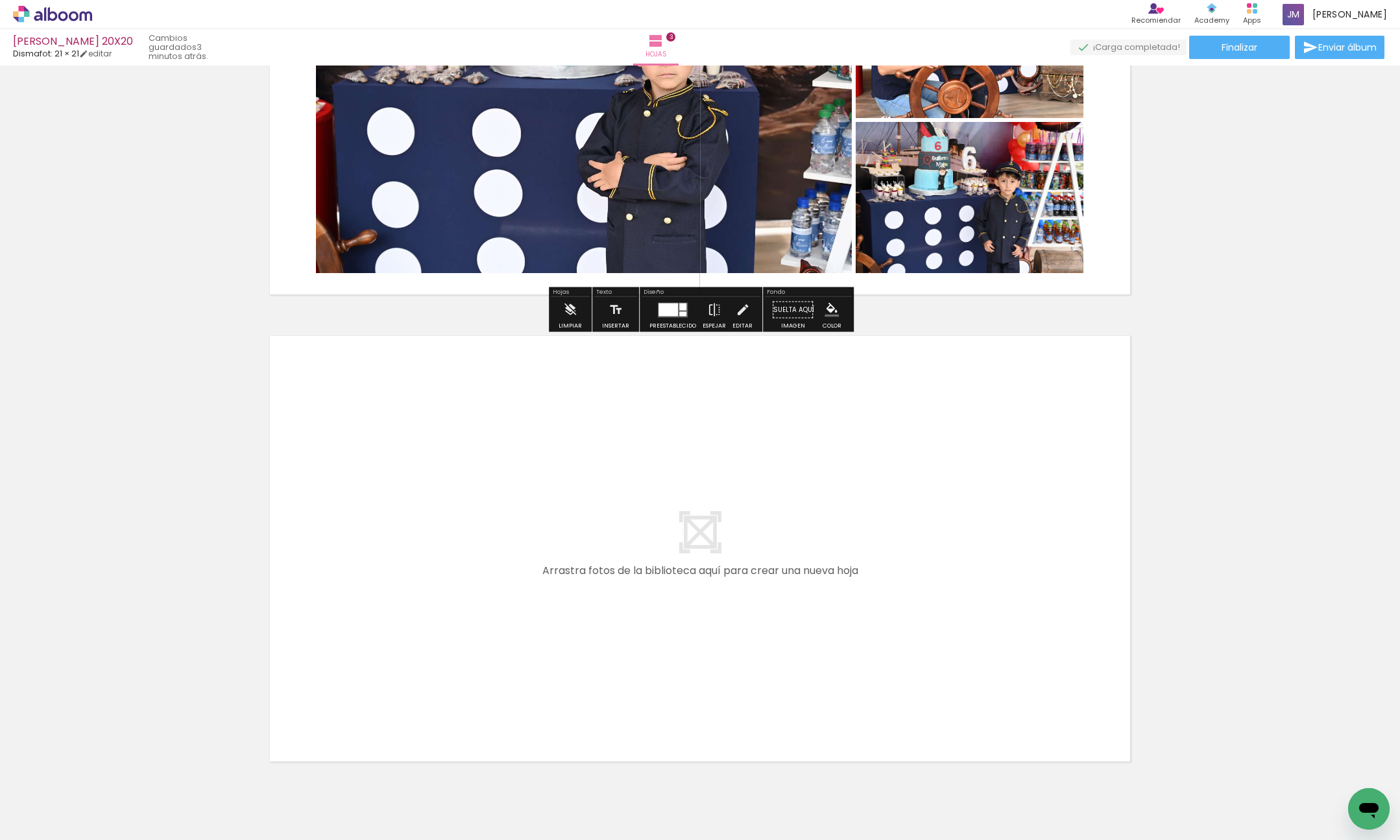
scroll to position [1225, 0]
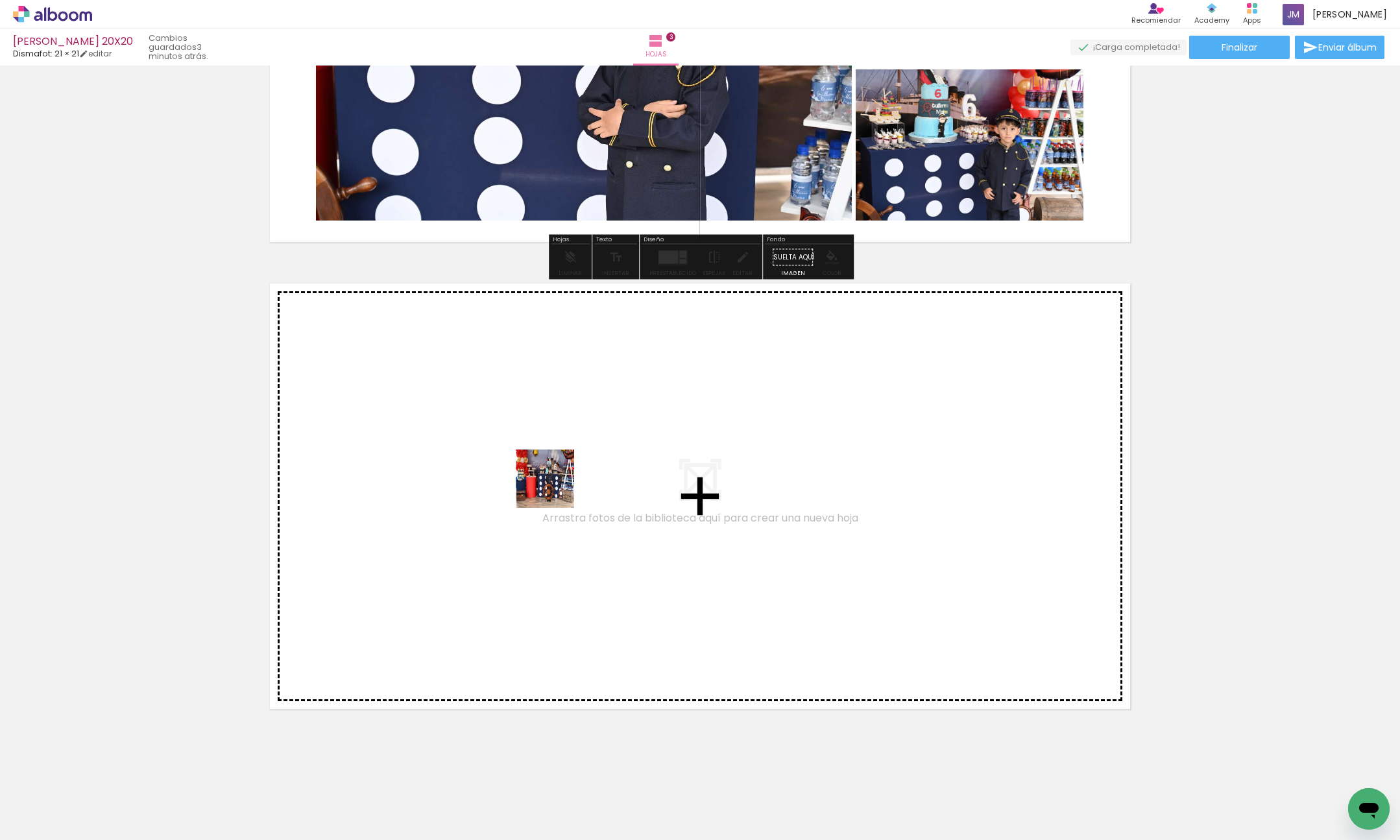
drag, startPoint x: 726, startPoint y: 792, endPoint x: 774, endPoint y: 733, distance: 76.1
click at [551, 486] on quentale-workspace at bounding box center [700, 420] width 1400 height 840
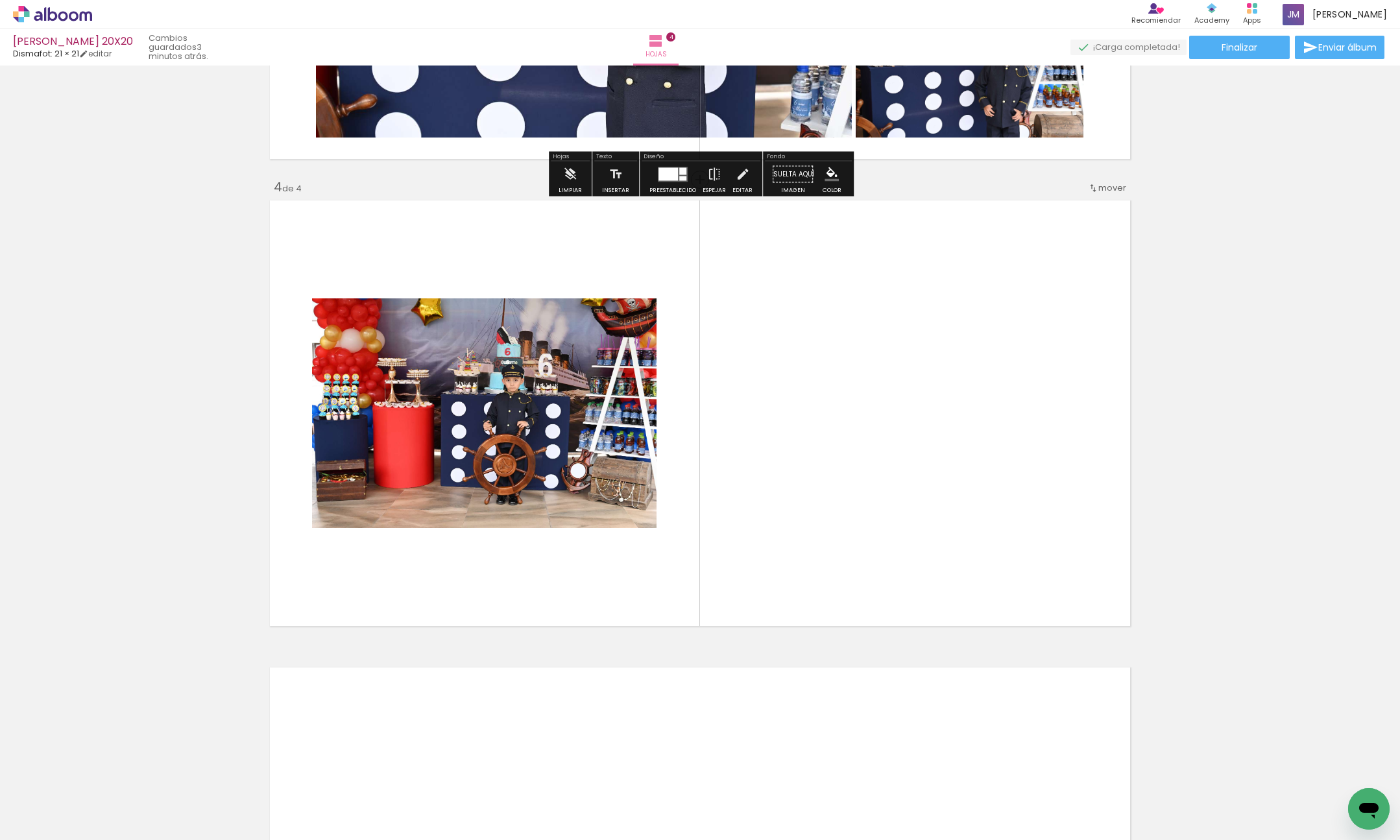
scroll to position [1309, 0]
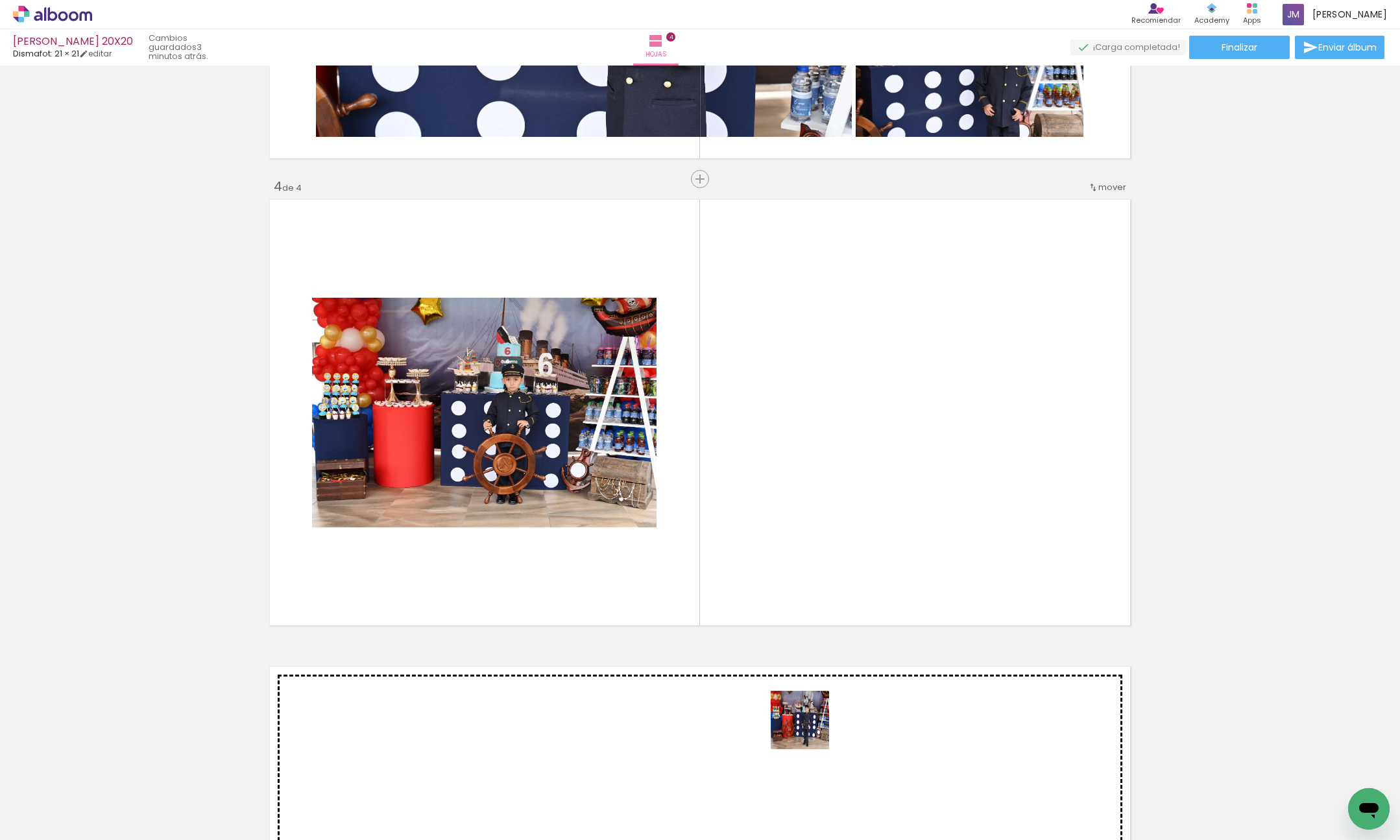
drag, startPoint x: 809, startPoint y: 729, endPoint x: 870, endPoint y: 785, distance: 82.8
click at [864, 505] on quentale-workspace at bounding box center [700, 420] width 1400 height 840
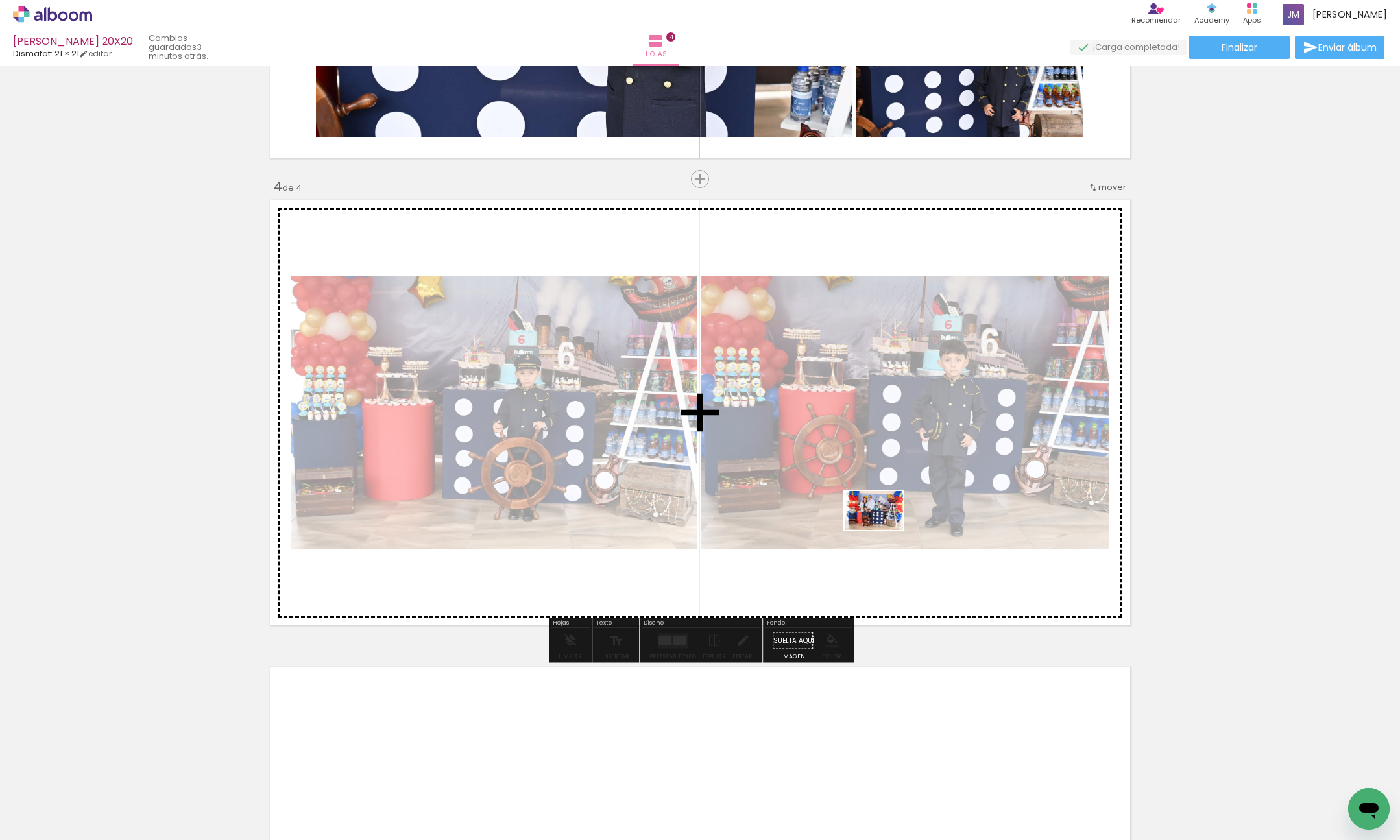
drag, startPoint x: 864, startPoint y: 795, endPoint x: 884, endPoint y: 529, distance: 266.8
click at [883, 527] on quentale-workspace at bounding box center [700, 420] width 1400 height 840
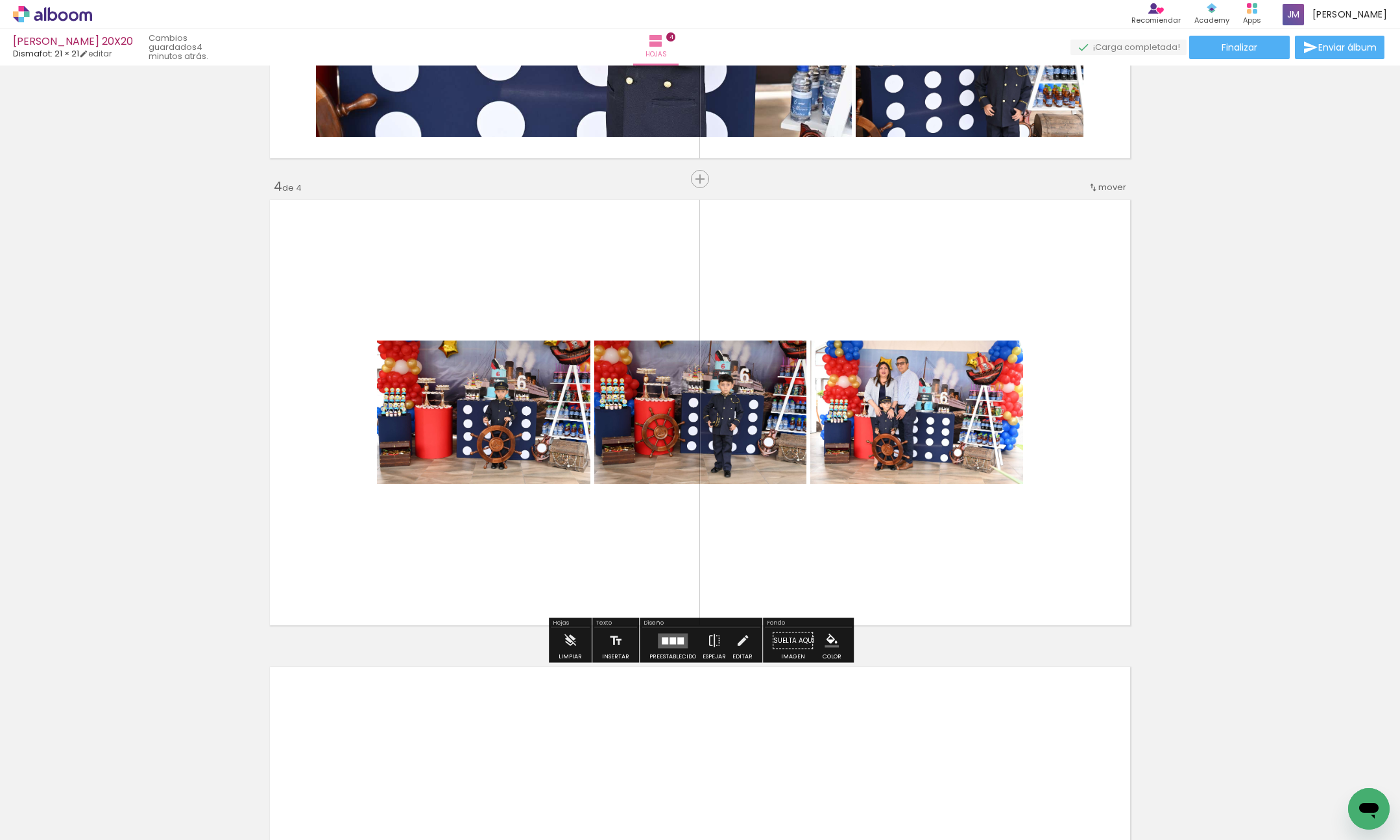
click at [675, 636] on quentale-layouter at bounding box center [673, 640] width 30 height 15
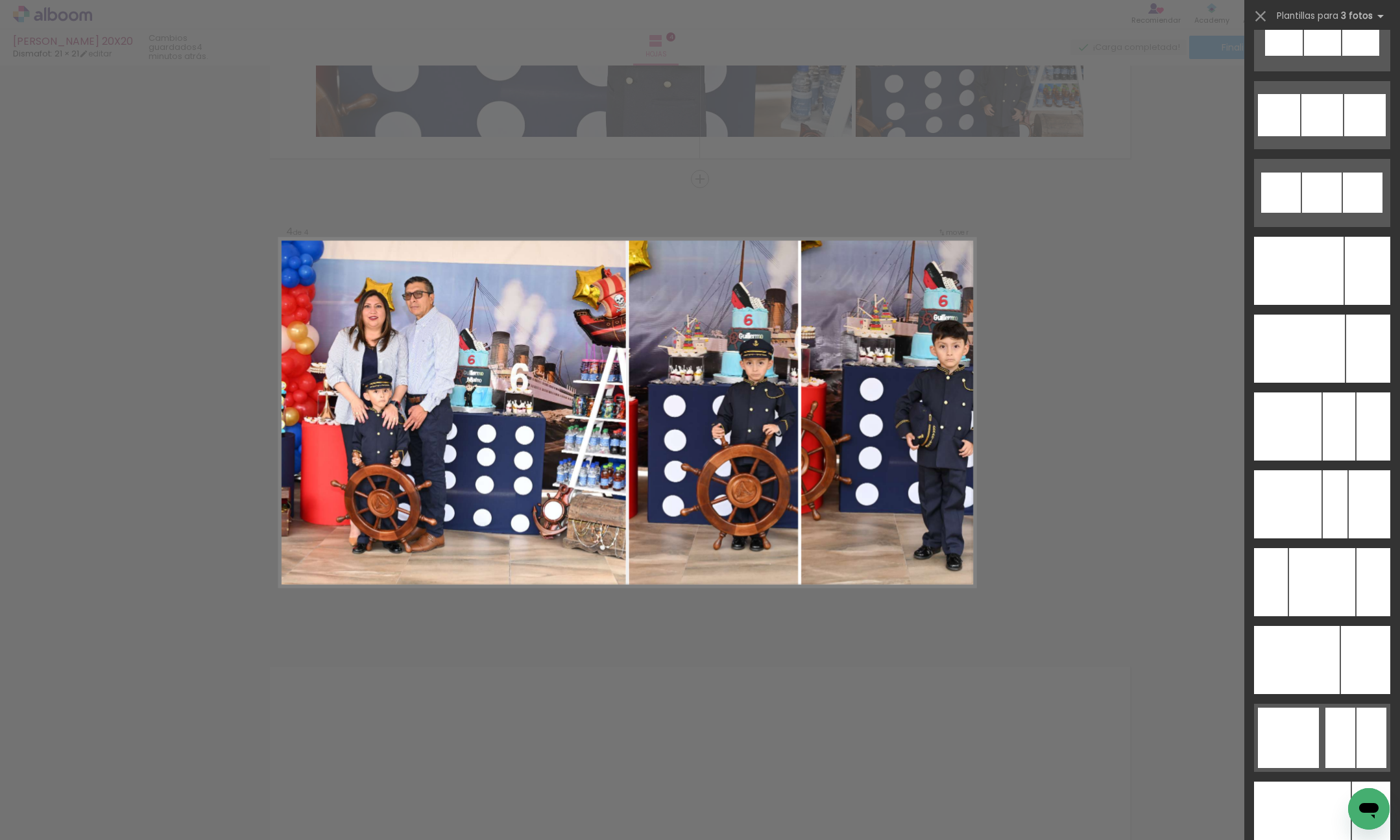
scroll to position [8209, 0]
click at [1339, 451] on div at bounding box center [1339, 426] width 32 height 68
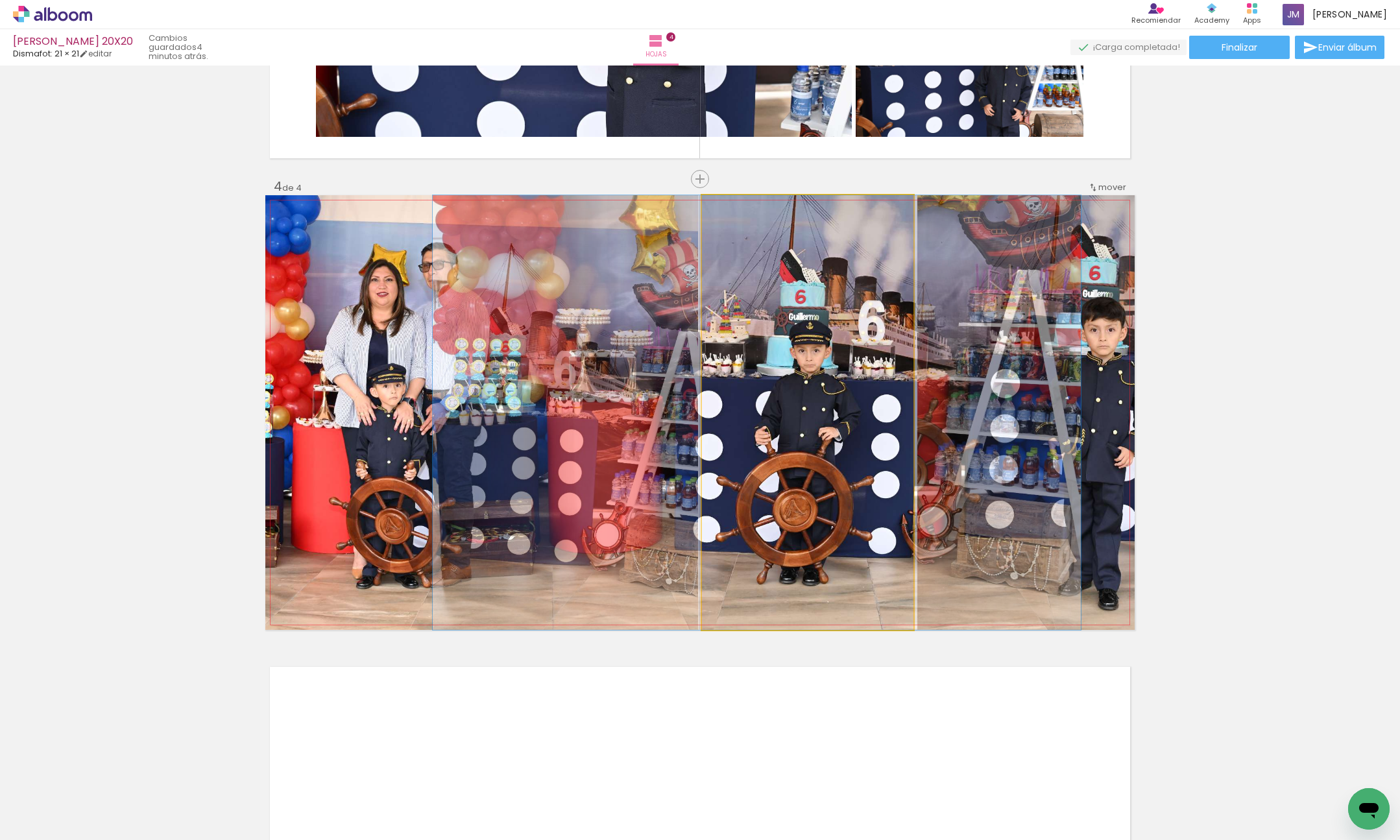
drag, startPoint x: 823, startPoint y: 440, endPoint x: 773, endPoint y: 444, distance: 50.2
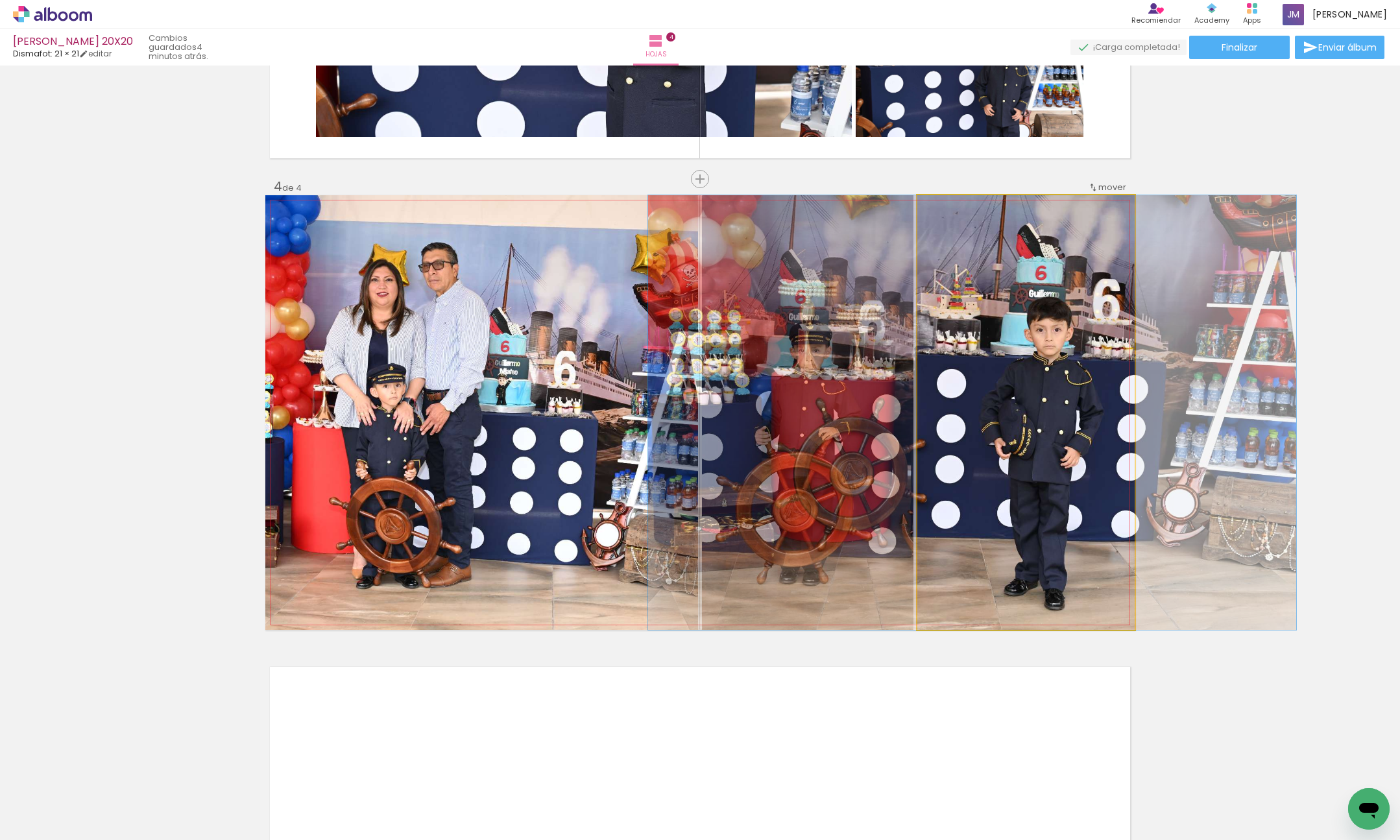
drag, startPoint x: 1048, startPoint y: 421, endPoint x: 995, endPoint y: 423, distance: 53.0
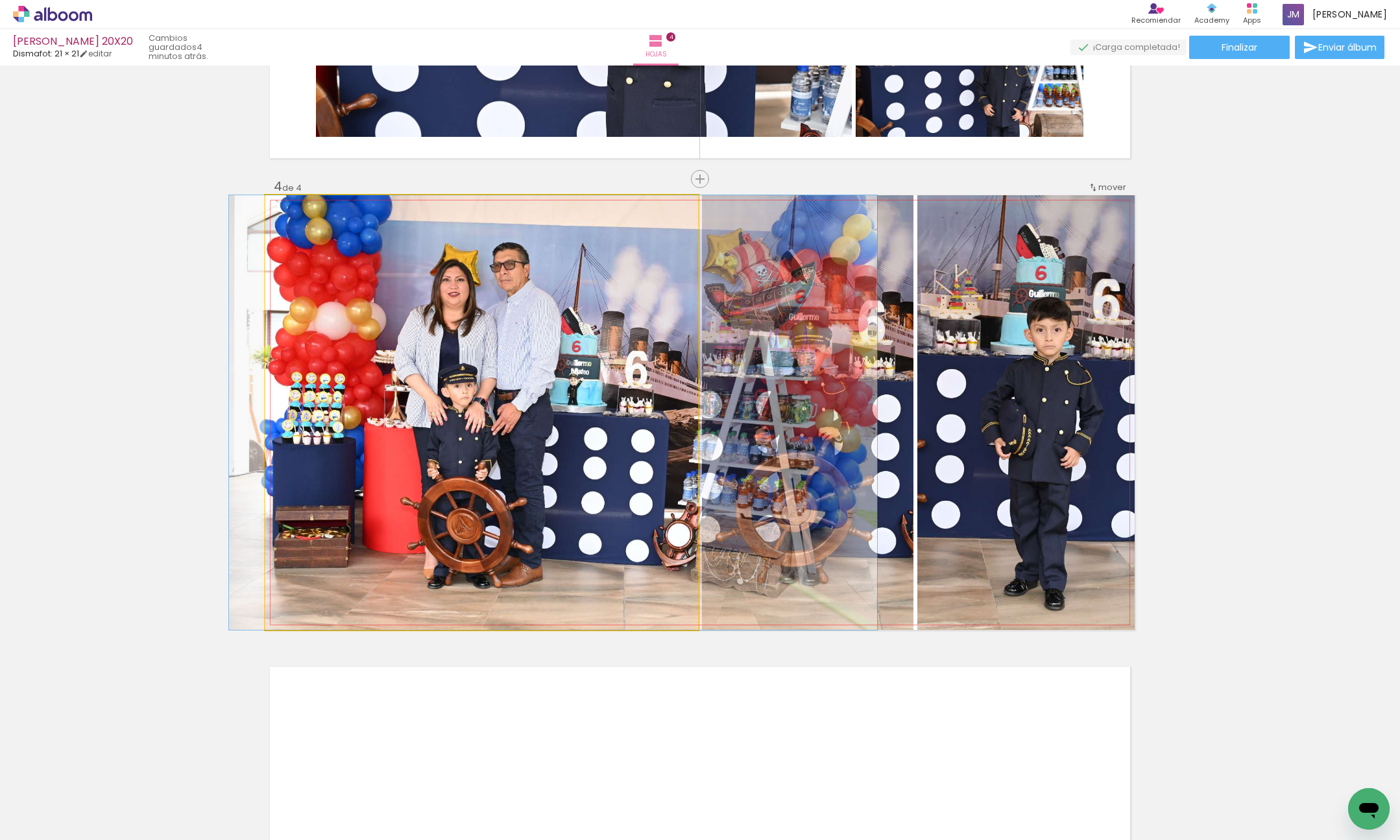
drag, startPoint x: 601, startPoint y: 430, endPoint x: 673, endPoint y: 425, distance: 72.2
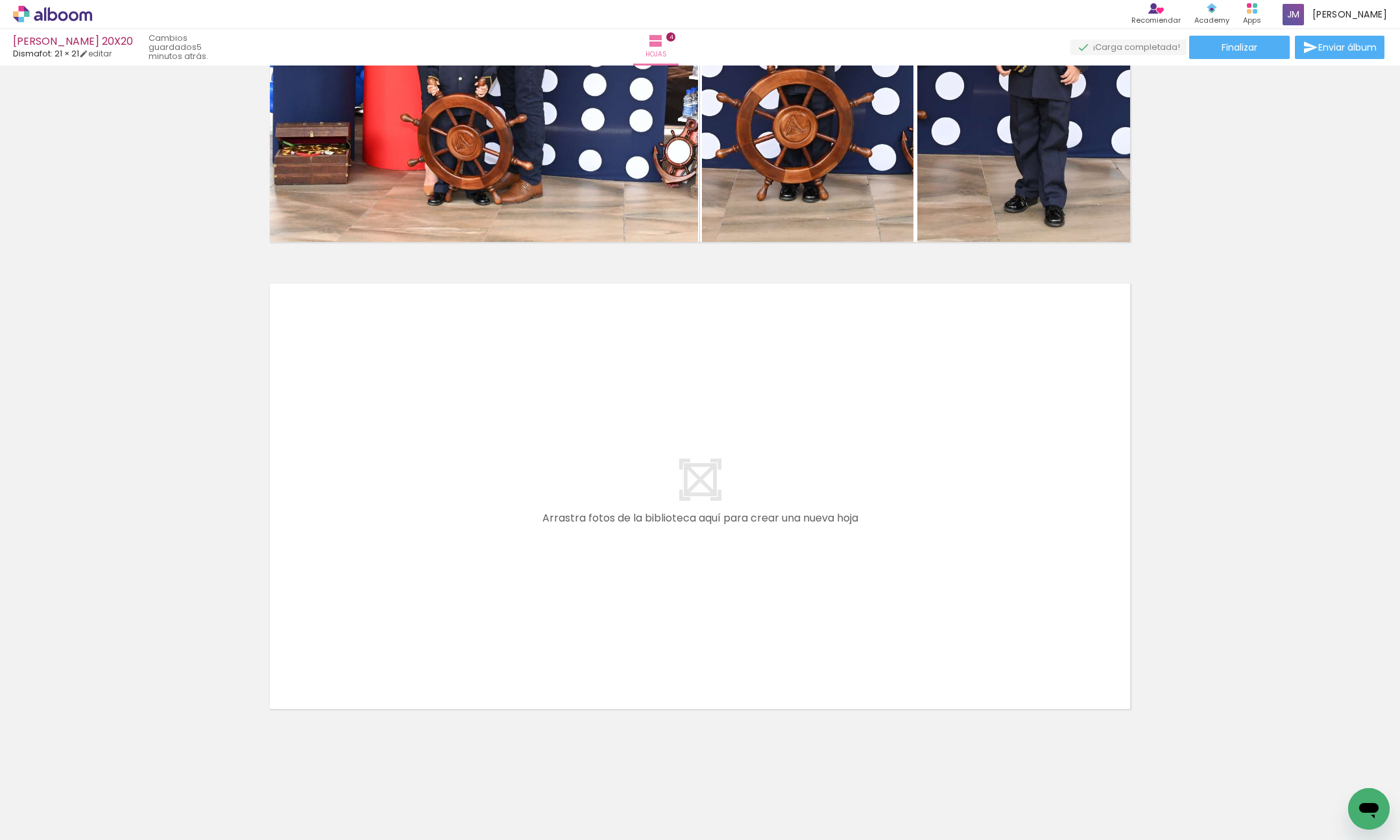
scroll to position [0, 288]
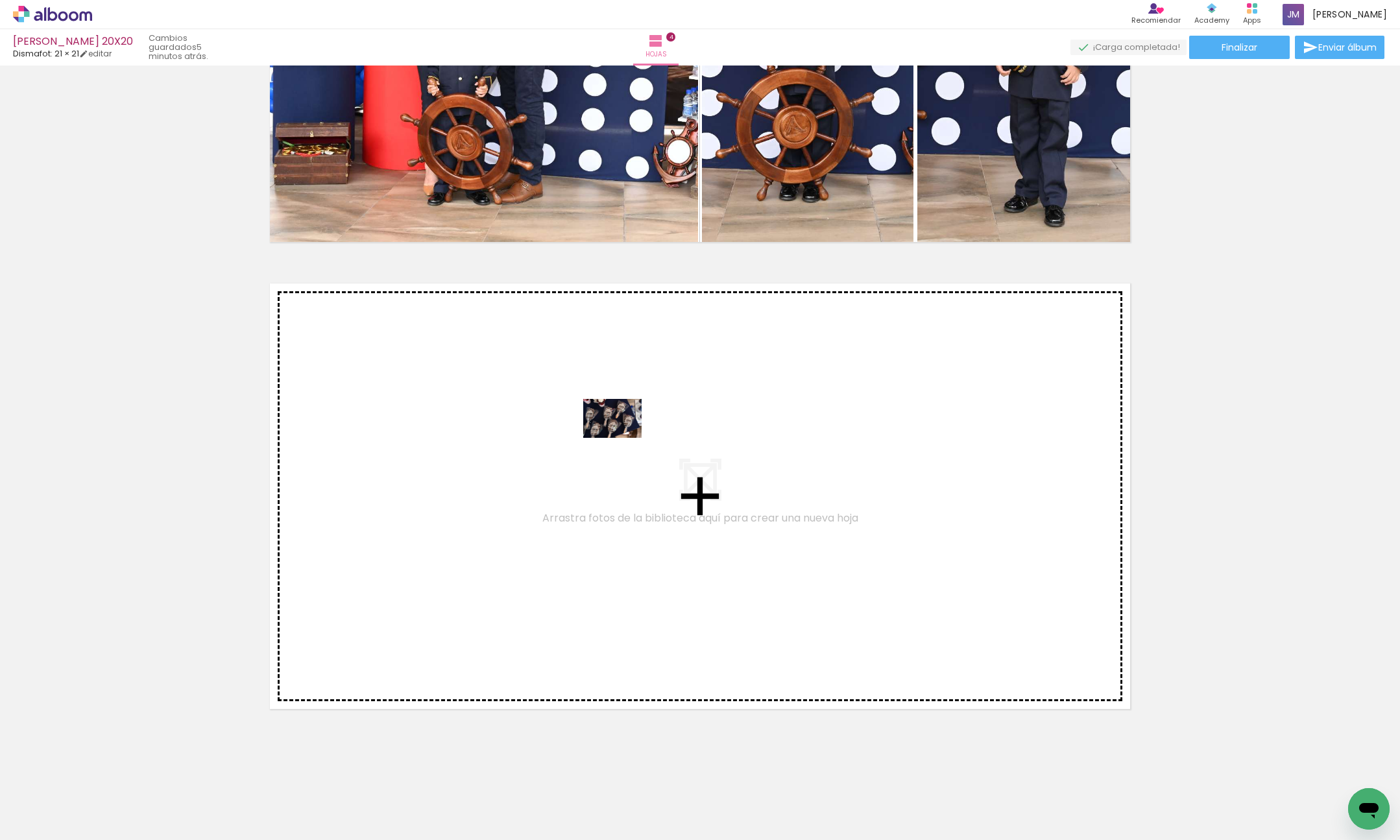
drag, startPoint x: 713, startPoint y: 785, endPoint x: 622, endPoint y: 439, distance: 357.8
click at [622, 439] on quentale-workspace at bounding box center [700, 420] width 1400 height 840
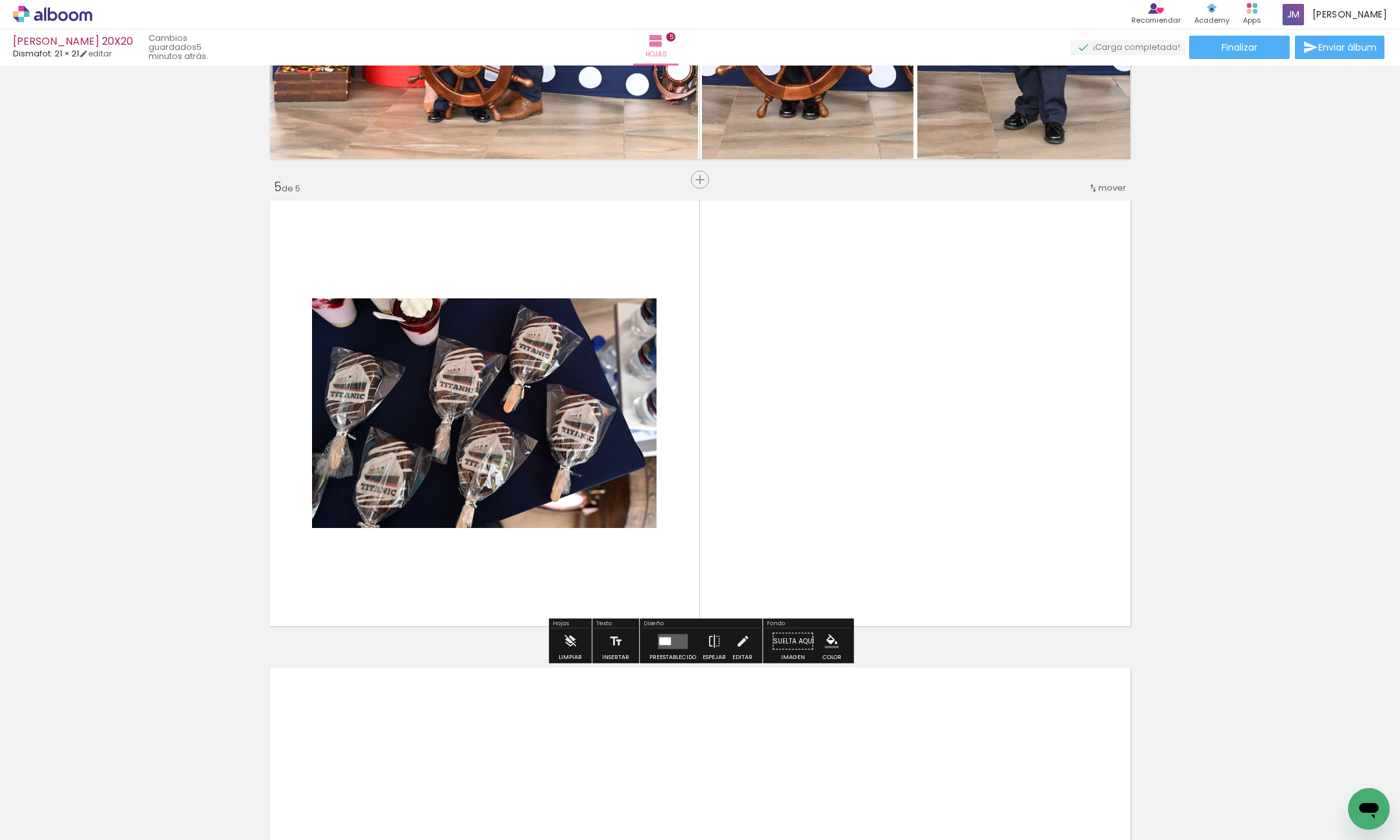
scroll to position [1776, 0]
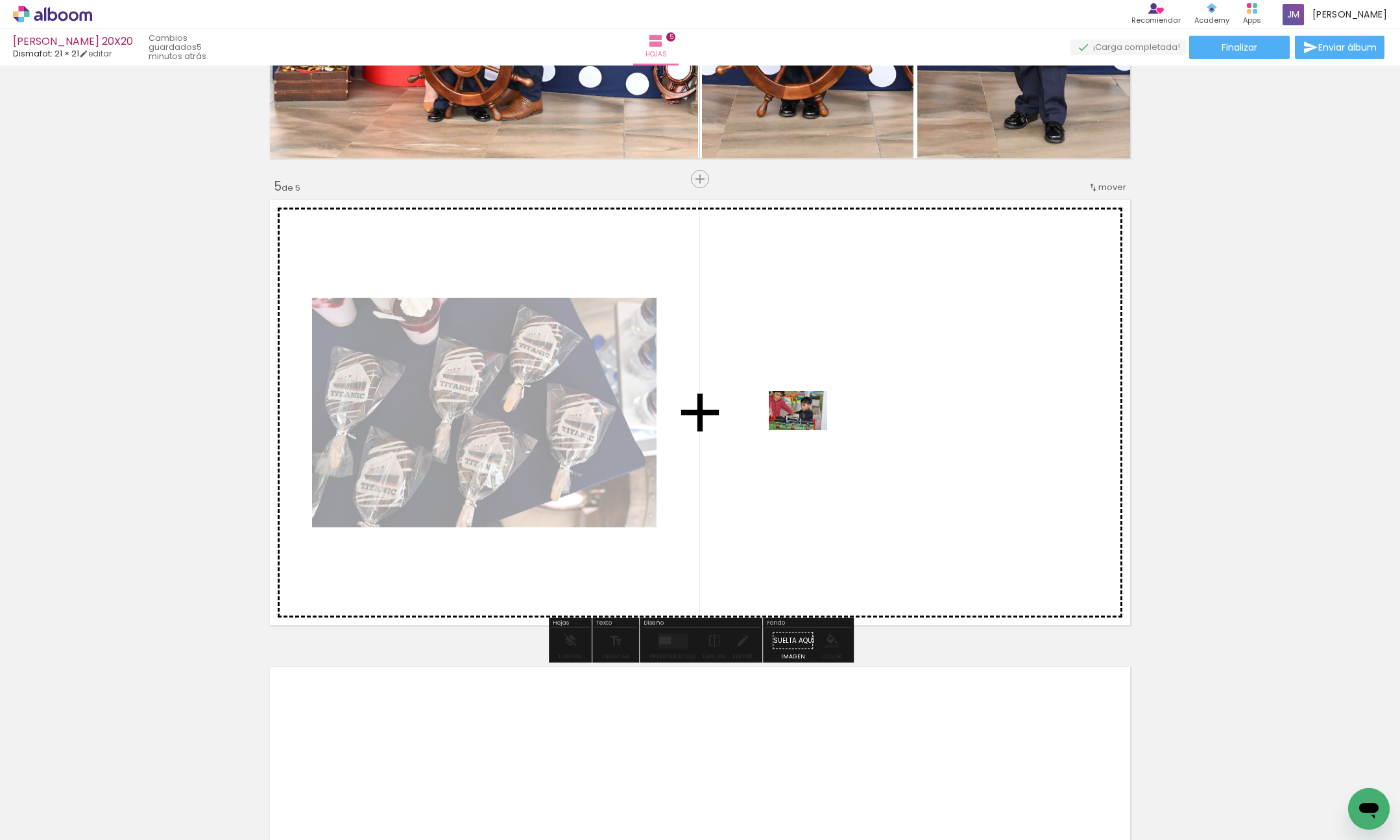
drag, startPoint x: 795, startPoint y: 732, endPoint x: 808, endPoint y: 430, distance: 302.3
click at [808, 430] on quentale-workspace at bounding box center [700, 420] width 1400 height 840
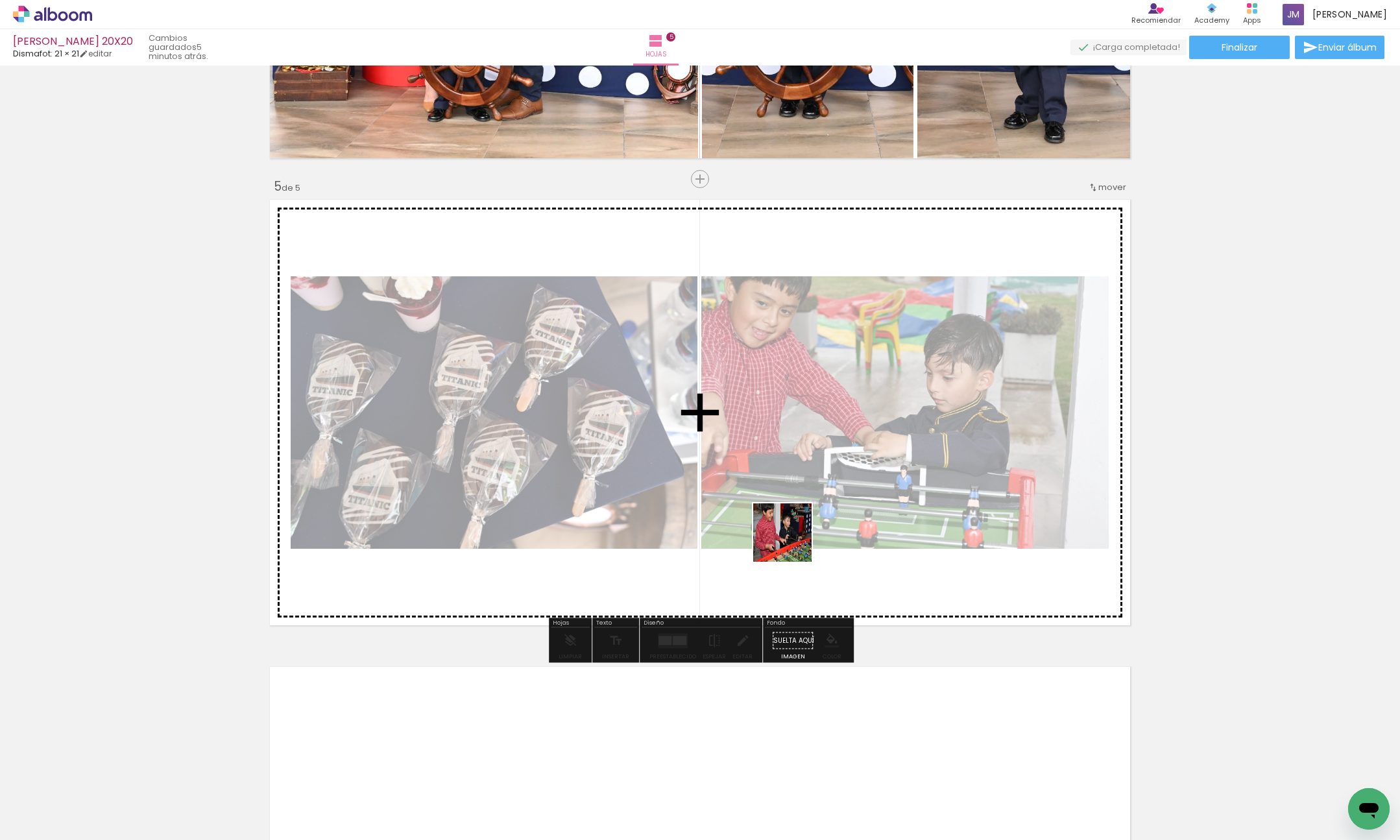
drag, startPoint x: 876, startPoint y: 801, endPoint x: 777, endPoint y: 492, distance: 324.5
click at [777, 495] on quentale-workspace at bounding box center [700, 420] width 1400 height 840
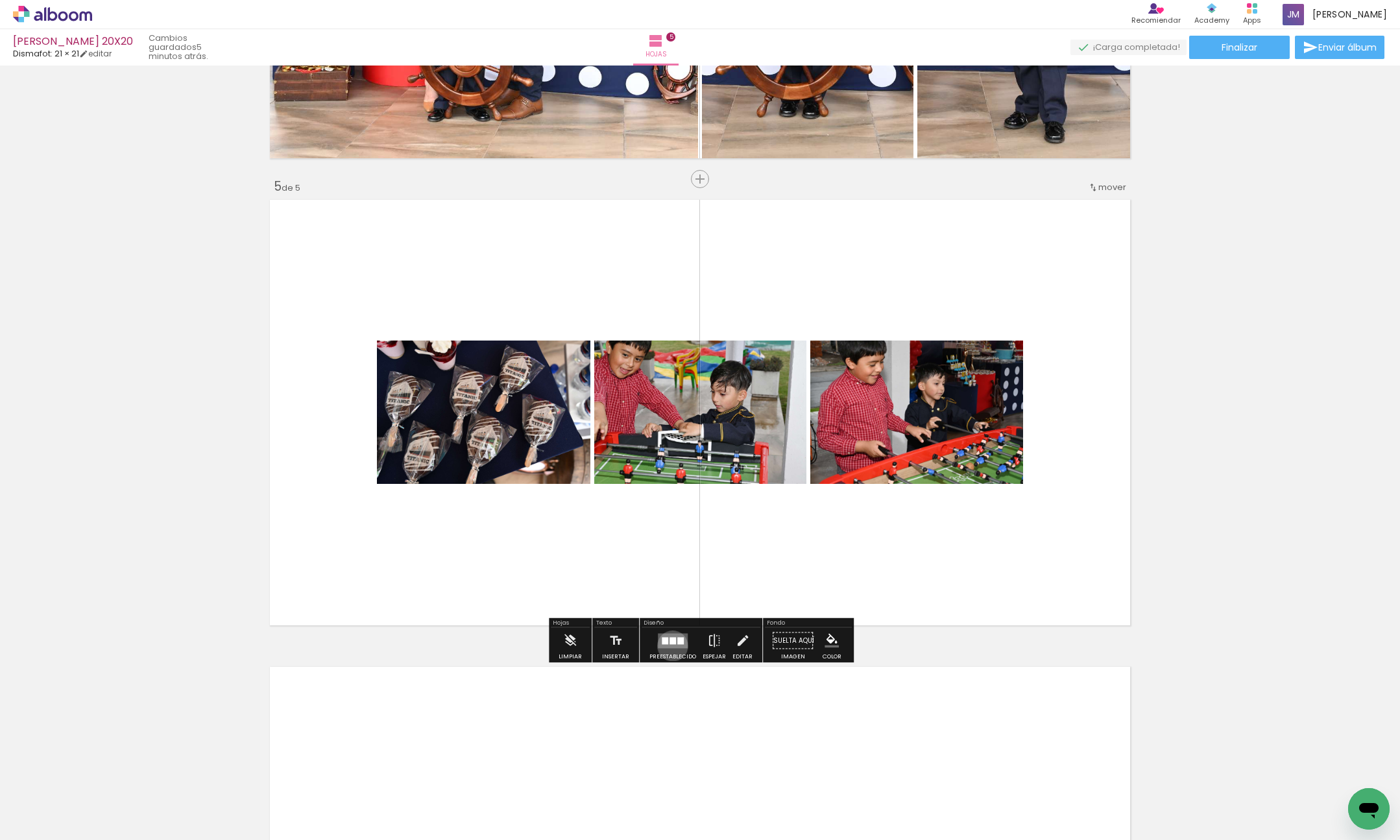
click at [669, 646] on quentale-layouter at bounding box center [673, 640] width 30 height 15
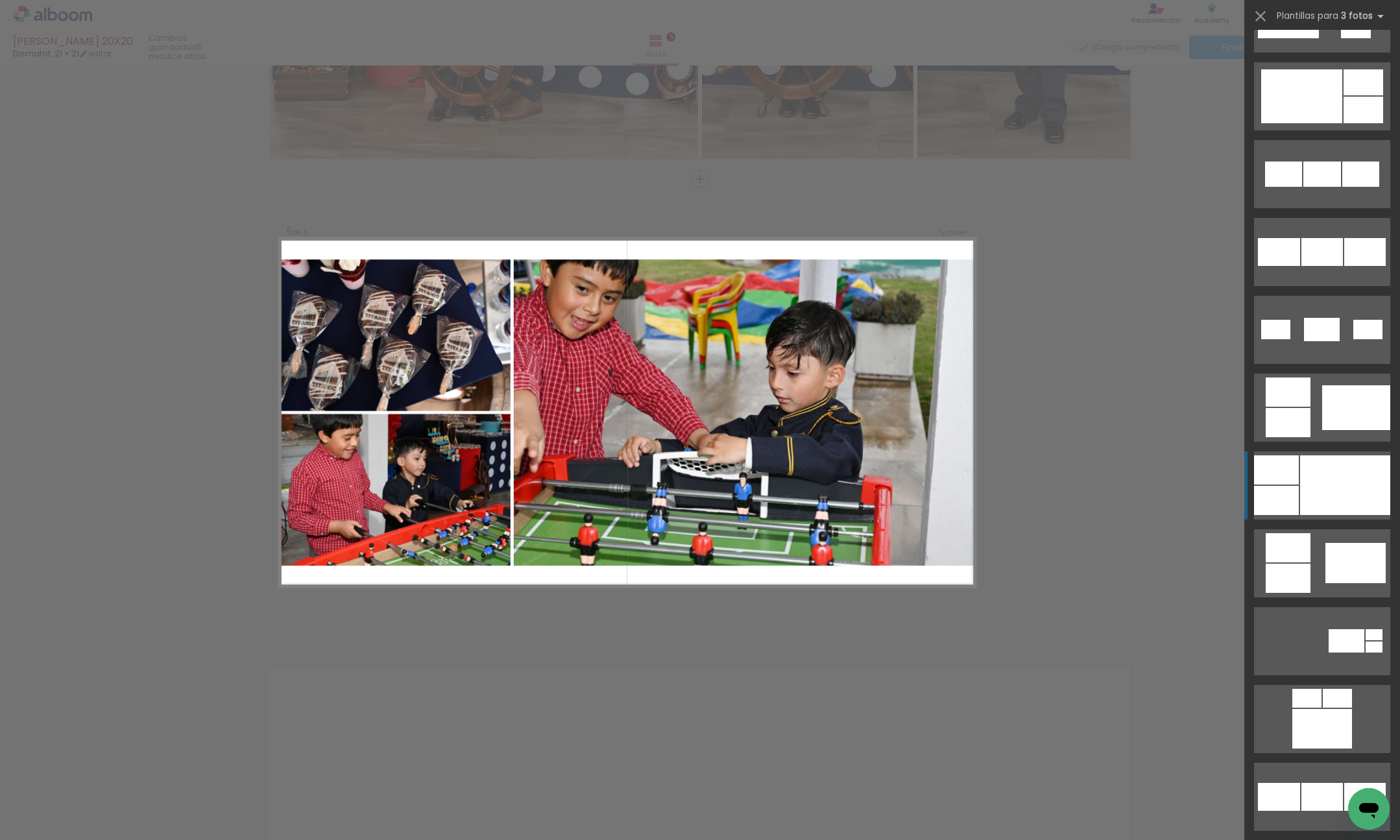
scroll to position [606, 0]
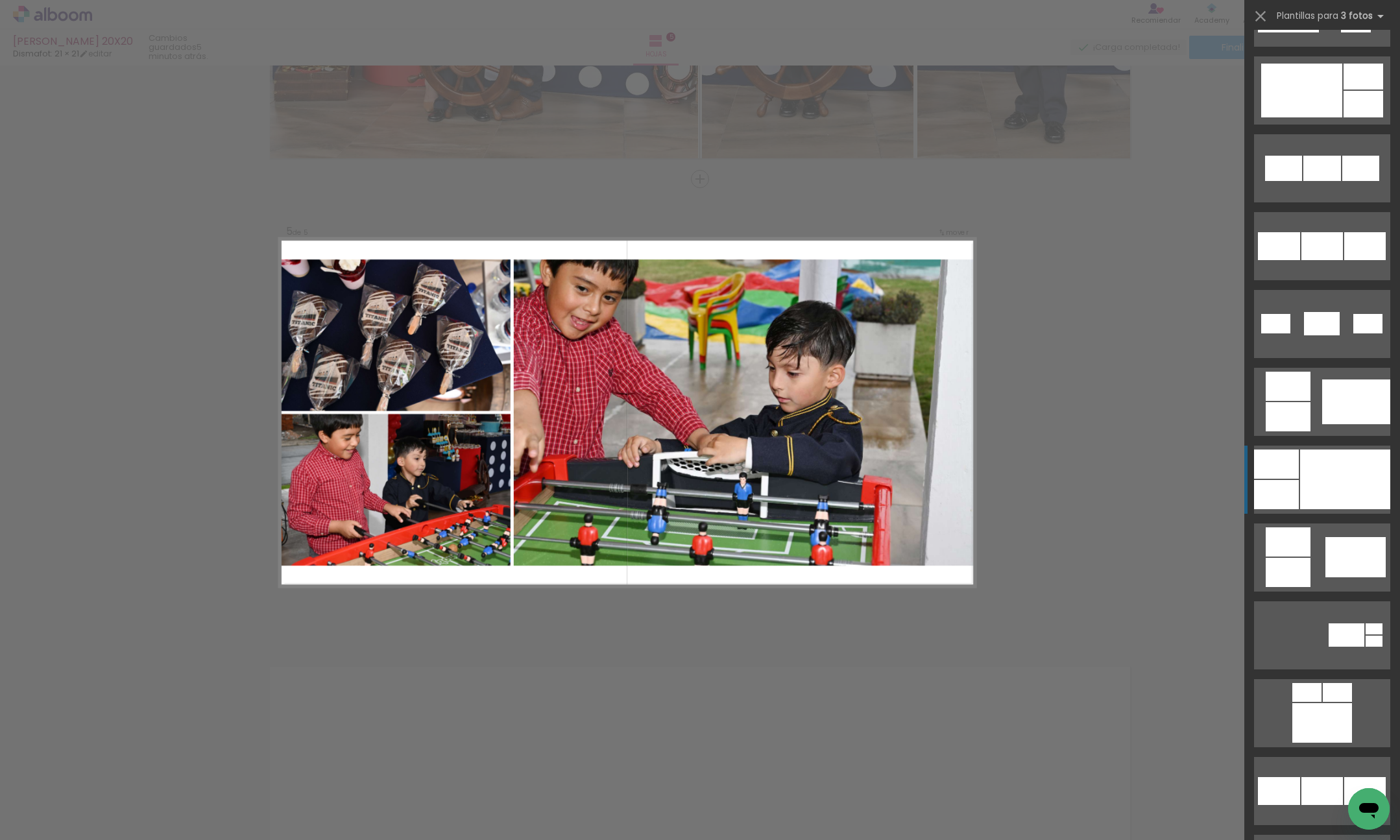
click at [1352, 467] on div at bounding box center [1345, 479] width 90 height 60
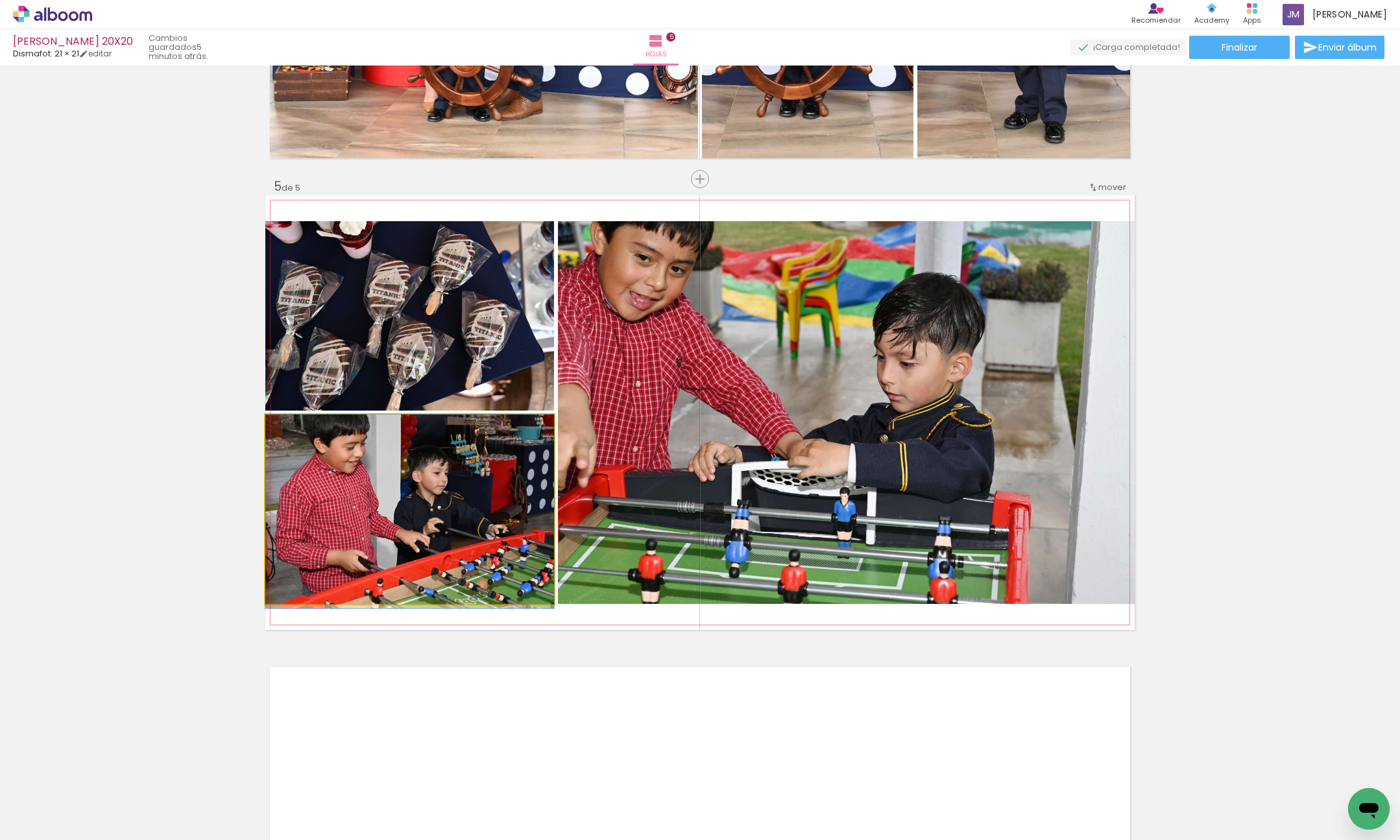
drag, startPoint x: 472, startPoint y: 507, endPoint x: 470, endPoint y: 522, distance: 15.1
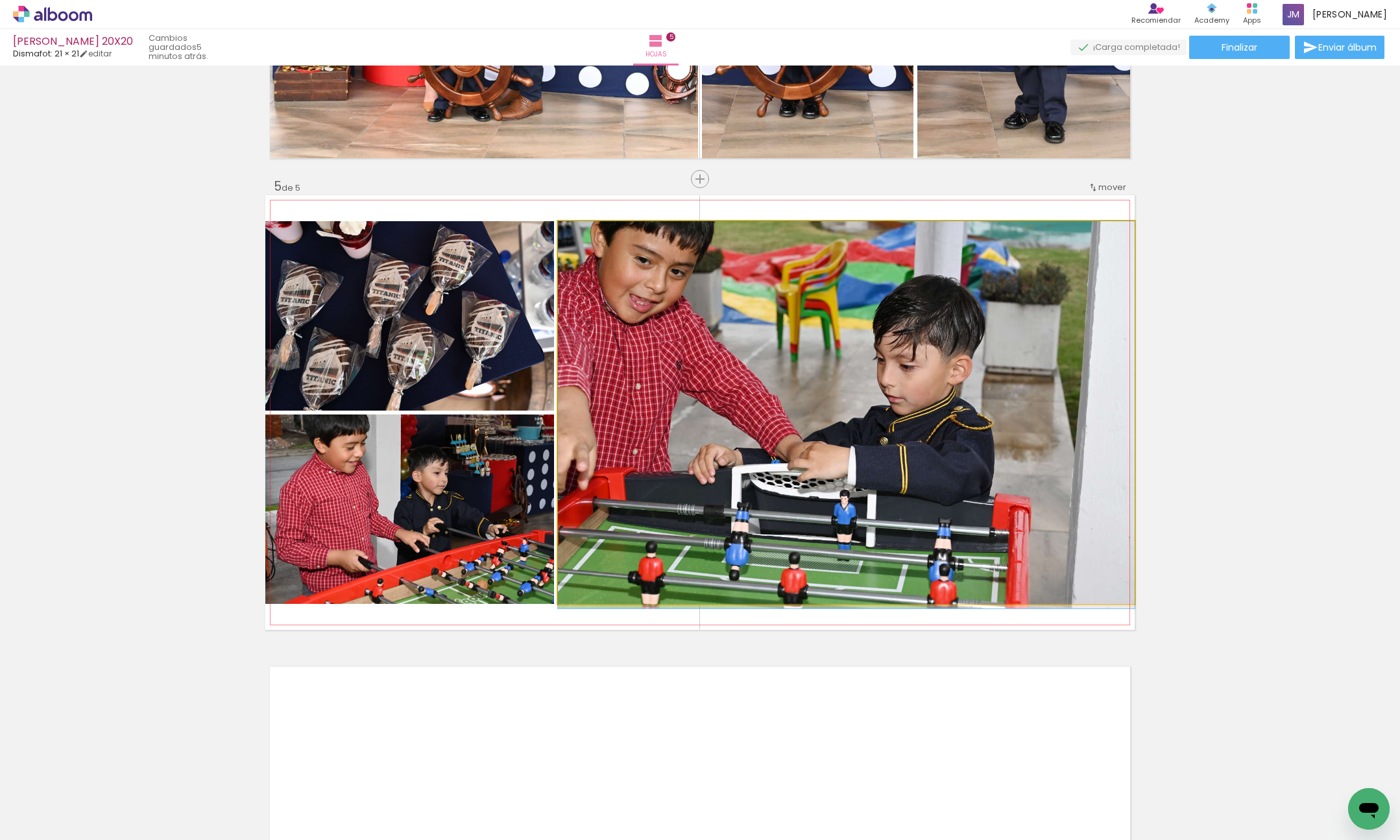
drag, startPoint x: 858, startPoint y: 413, endPoint x: 857, endPoint y: 437, distance: 24.0
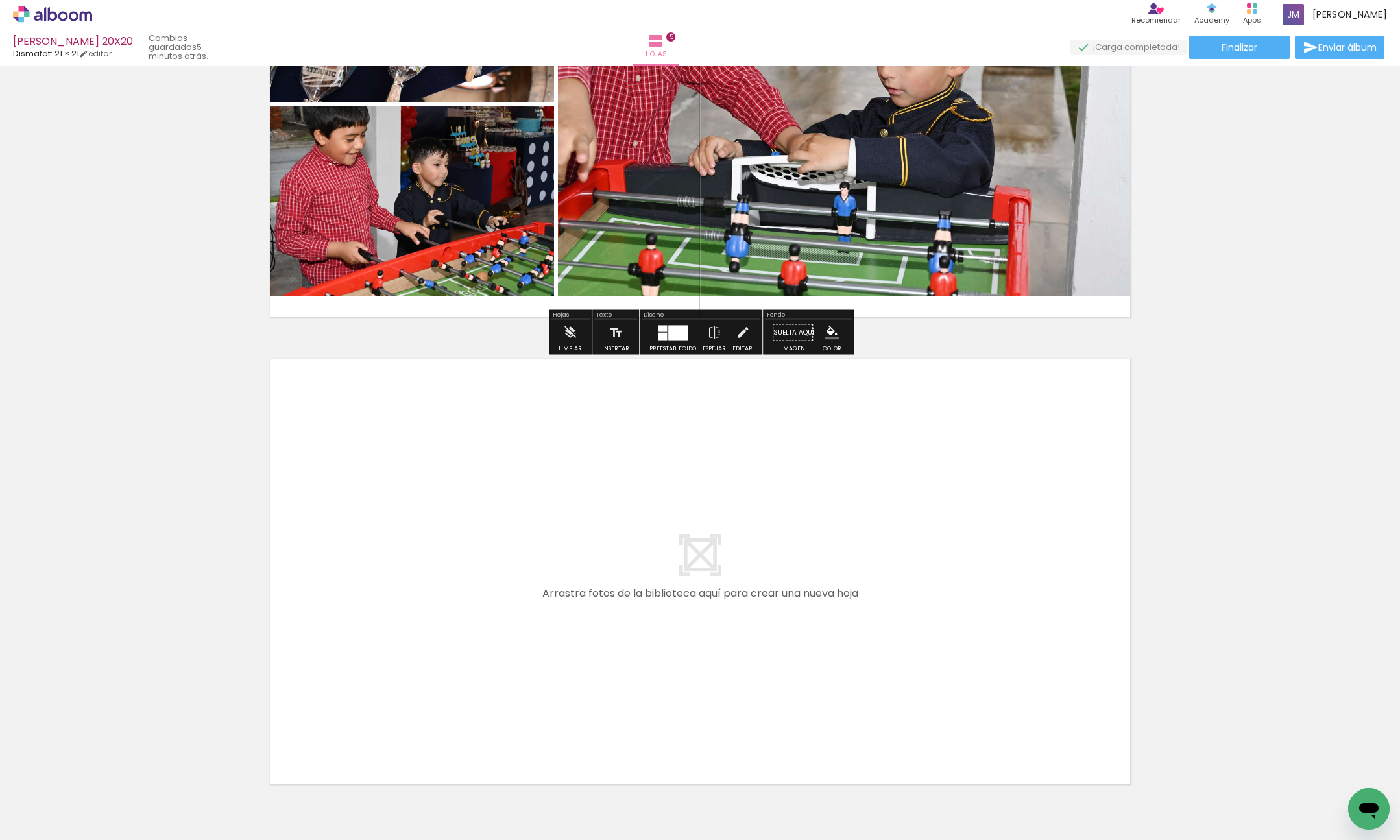
scroll to position [2159, 0]
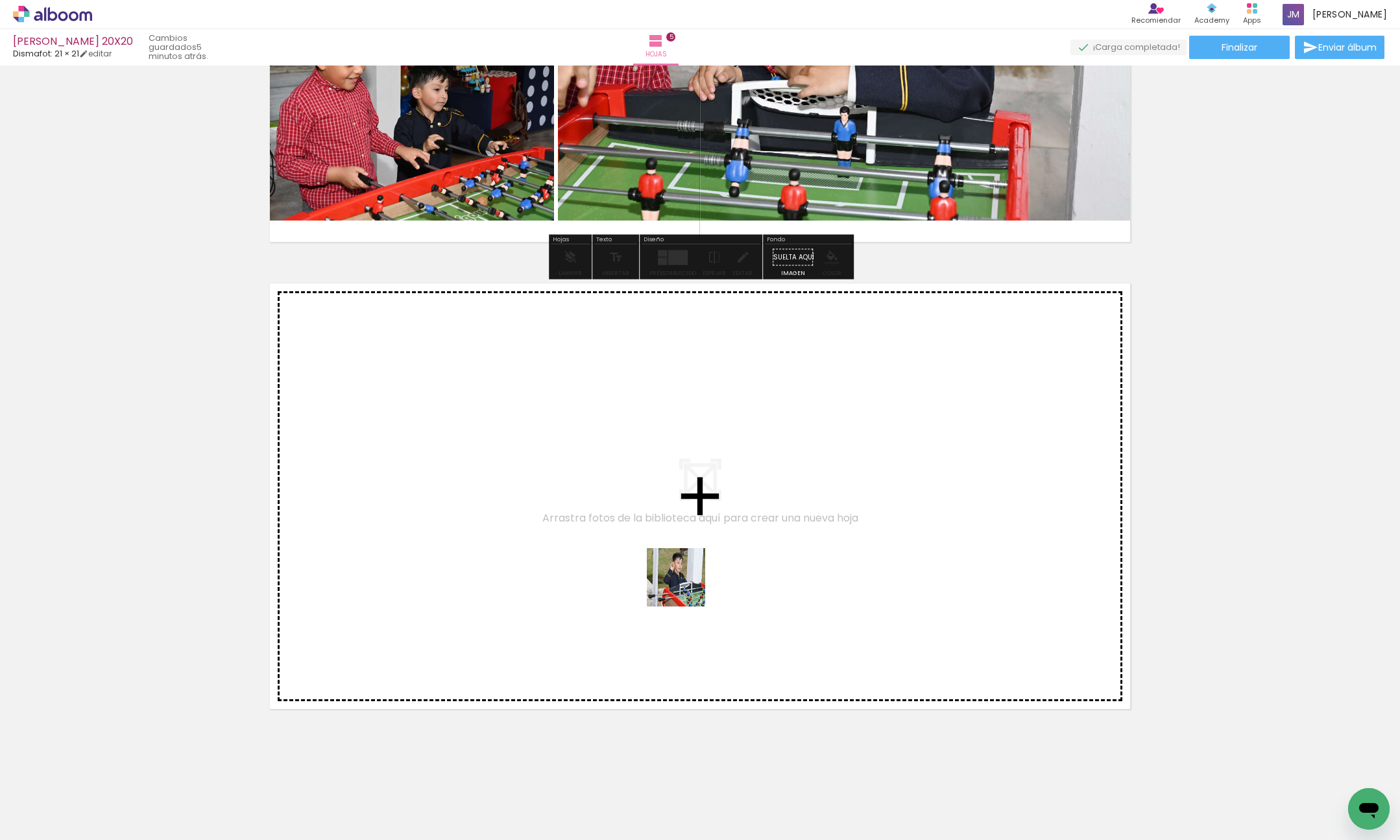
drag, startPoint x: 941, startPoint y: 791, endPoint x: 982, endPoint y: 761, distance: 50.8
click at [660, 553] on quentale-workspace at bounding box center [700, 420] width 1400 height 840
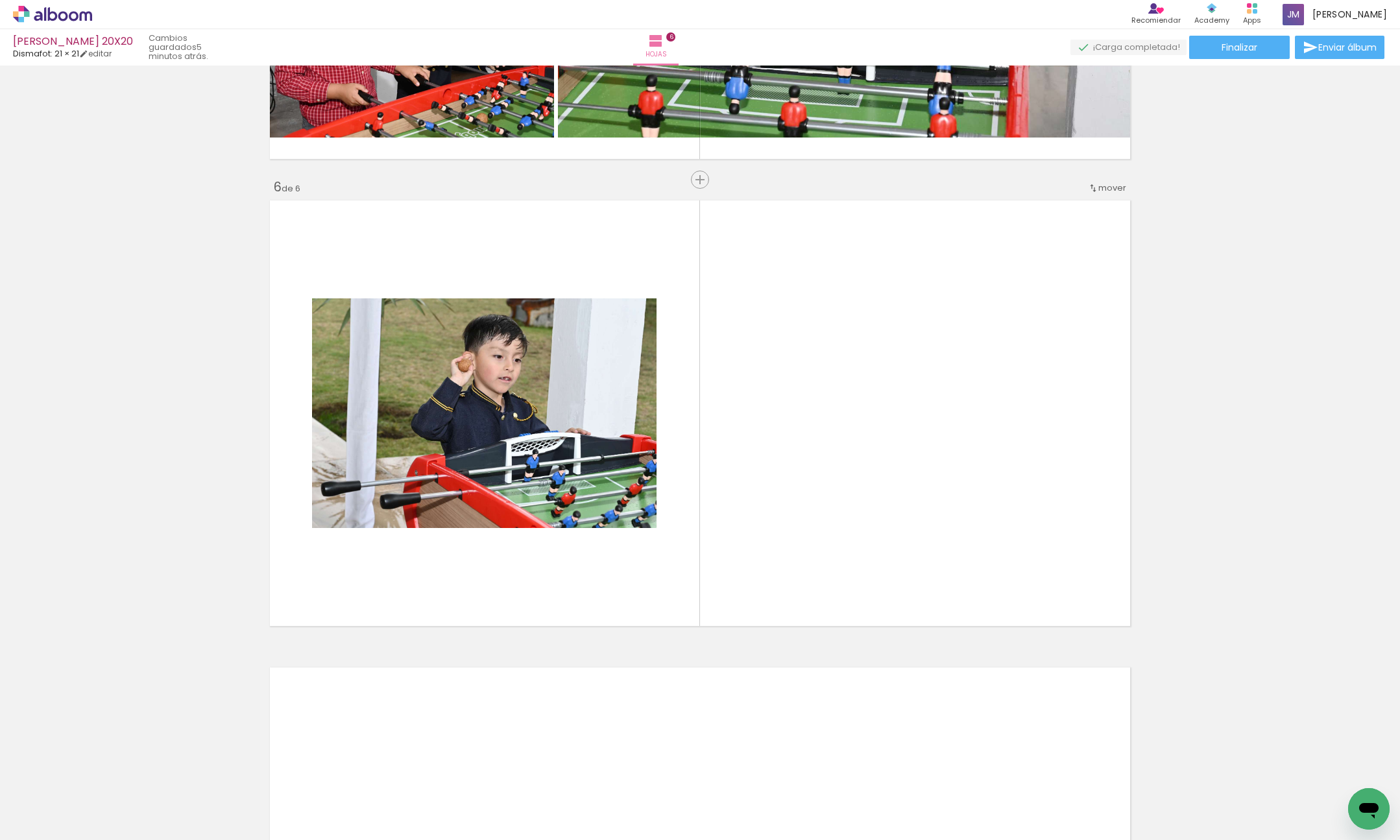
scroll to position [2243, 0]
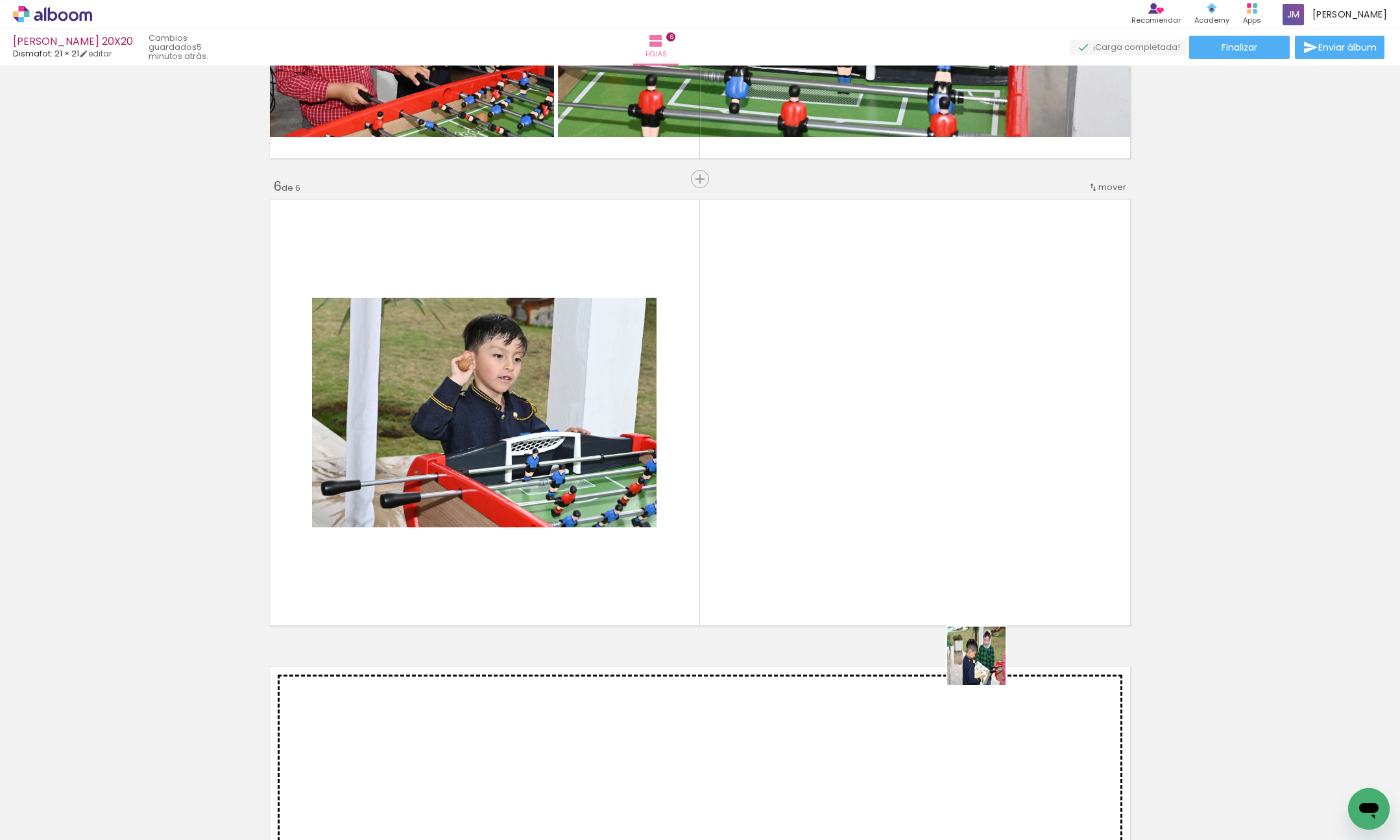
drag, startPoint x: 1014, startPoint y: 780, endPoint x: 1080, endPoint y: 791, distance: 66.9
click at [956, 495] on quentale-workspace at bounding box center [700, 420] width 1400 height 840
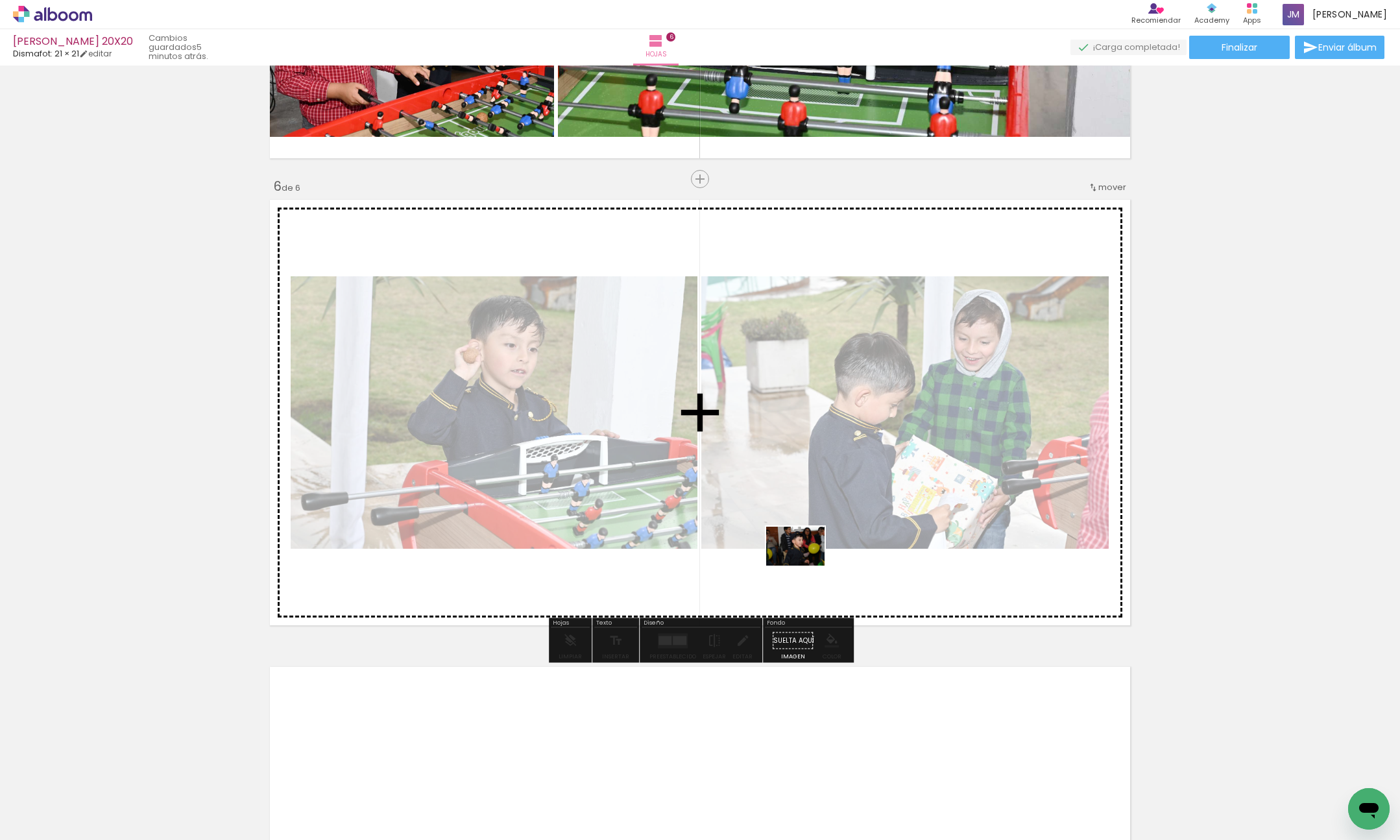
drag, startPoint x: 1016, startPoint y: 696, endPoint x: 792, endPoint y: 556, distance: 264.2
click at [799, 563] on quentale-workspace at bounding box center [700, 420] width 1400 height 840
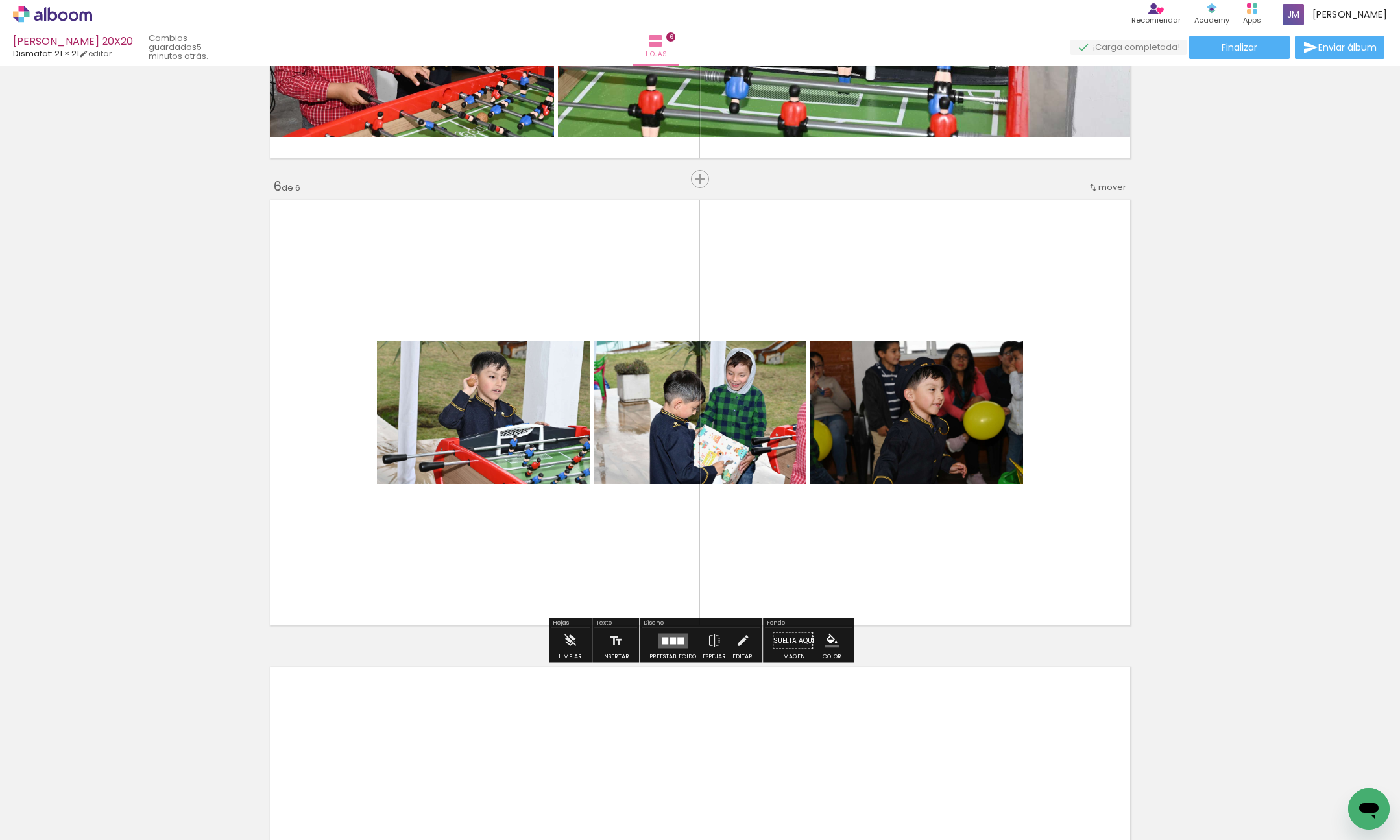
click at [670, 647] on quentale-layouter at bounding box center [673, 640] width 30 height 15
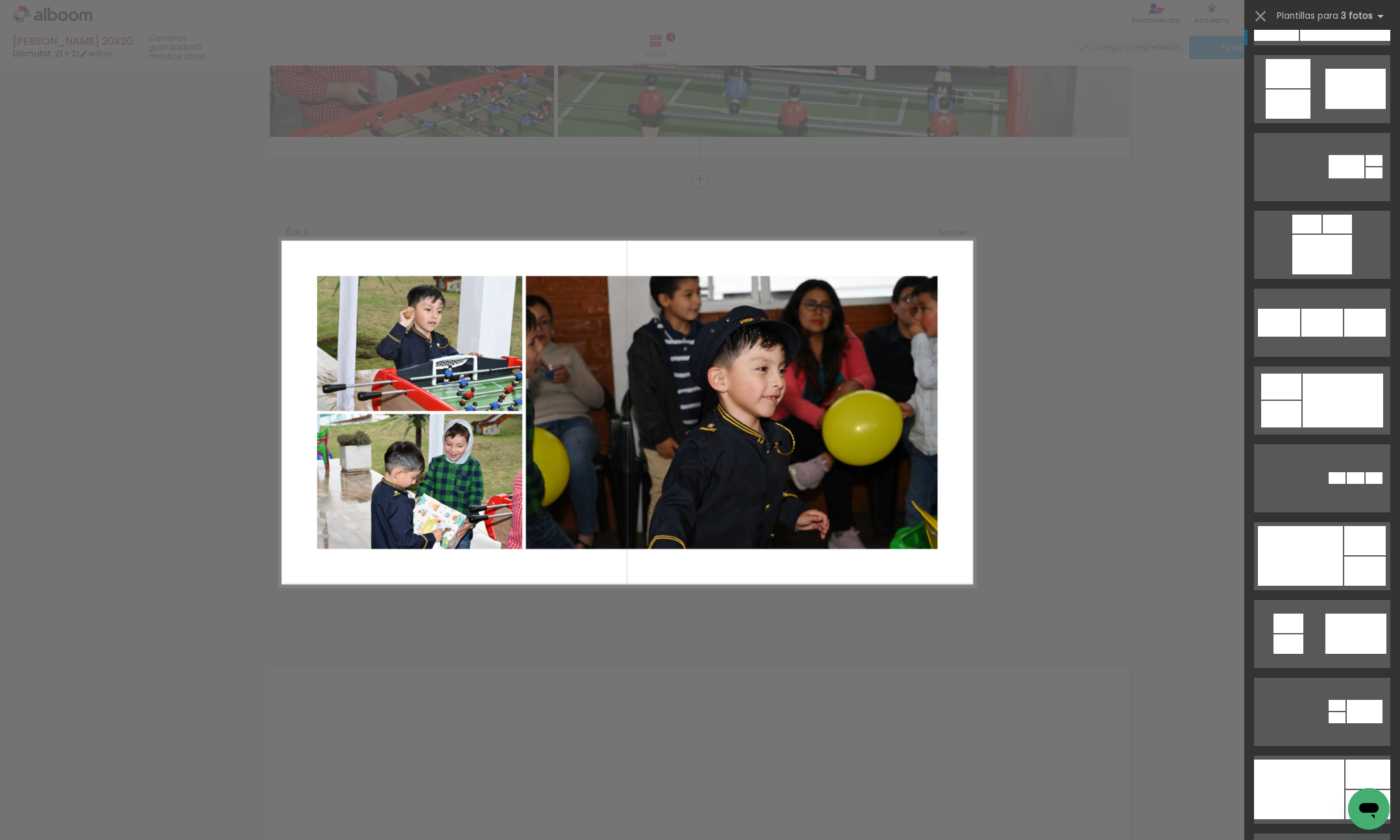
scroll to position [1080, 0]
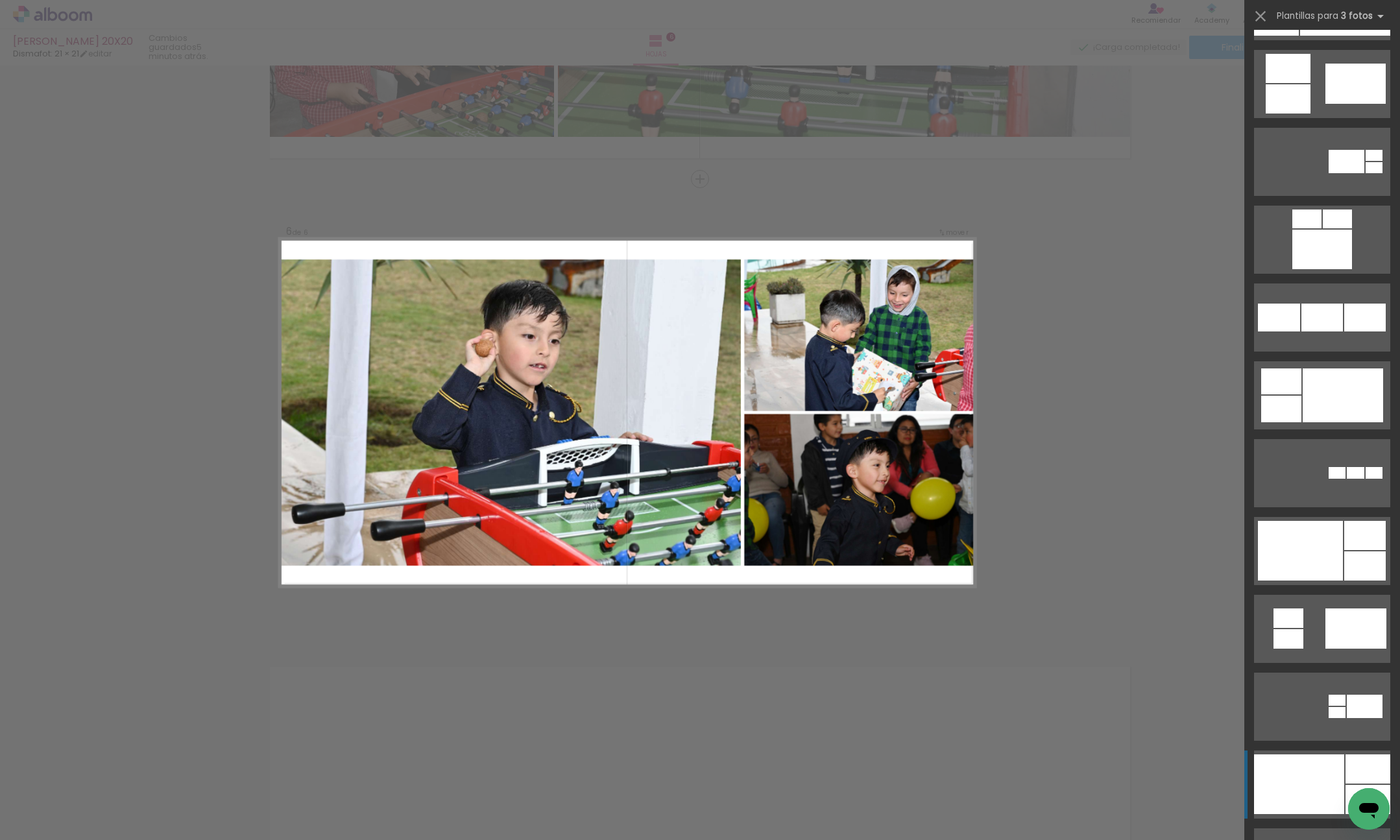
click at [1326, 761] on div at bounding box center [1299, 784] width 90 height 60
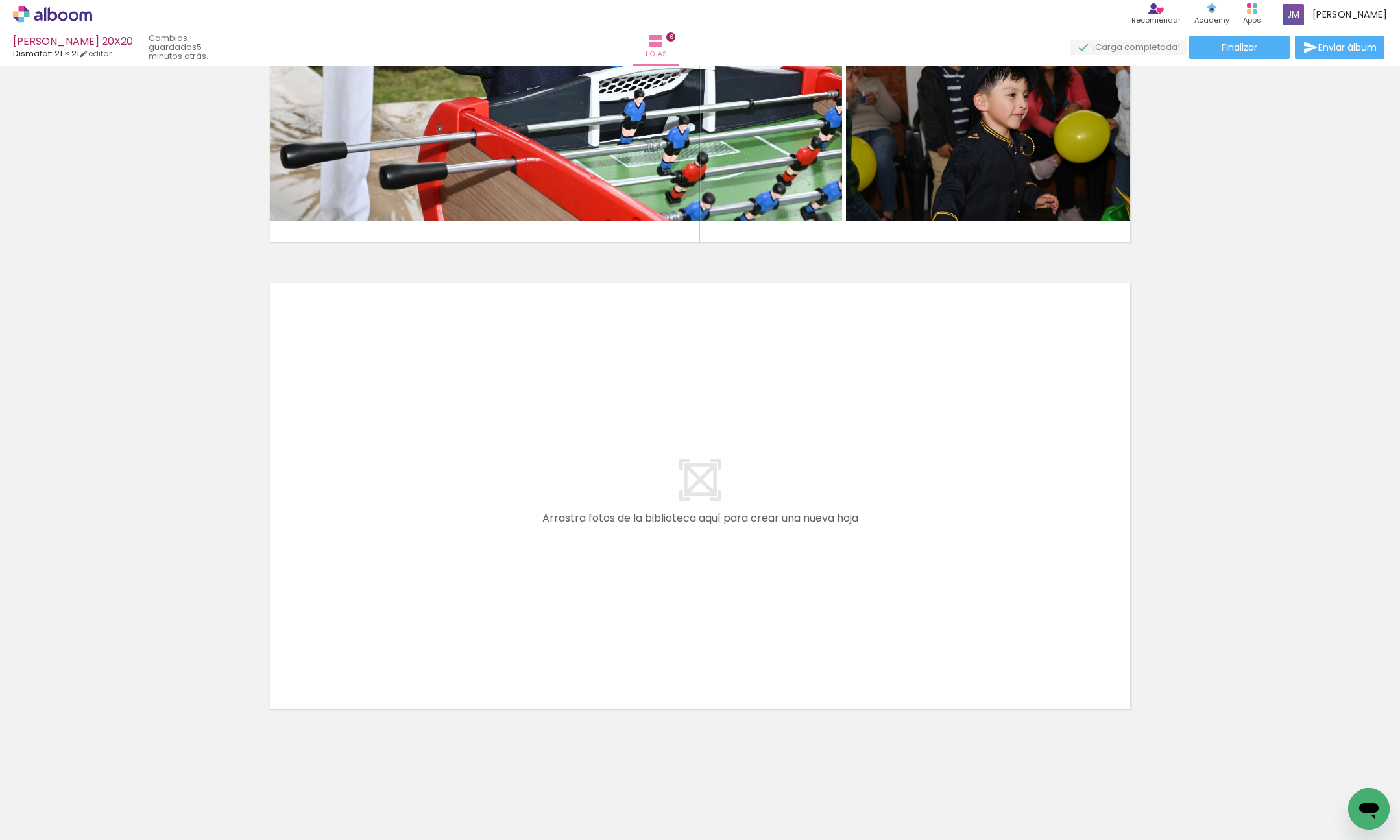
scroll to position [0, 1075]
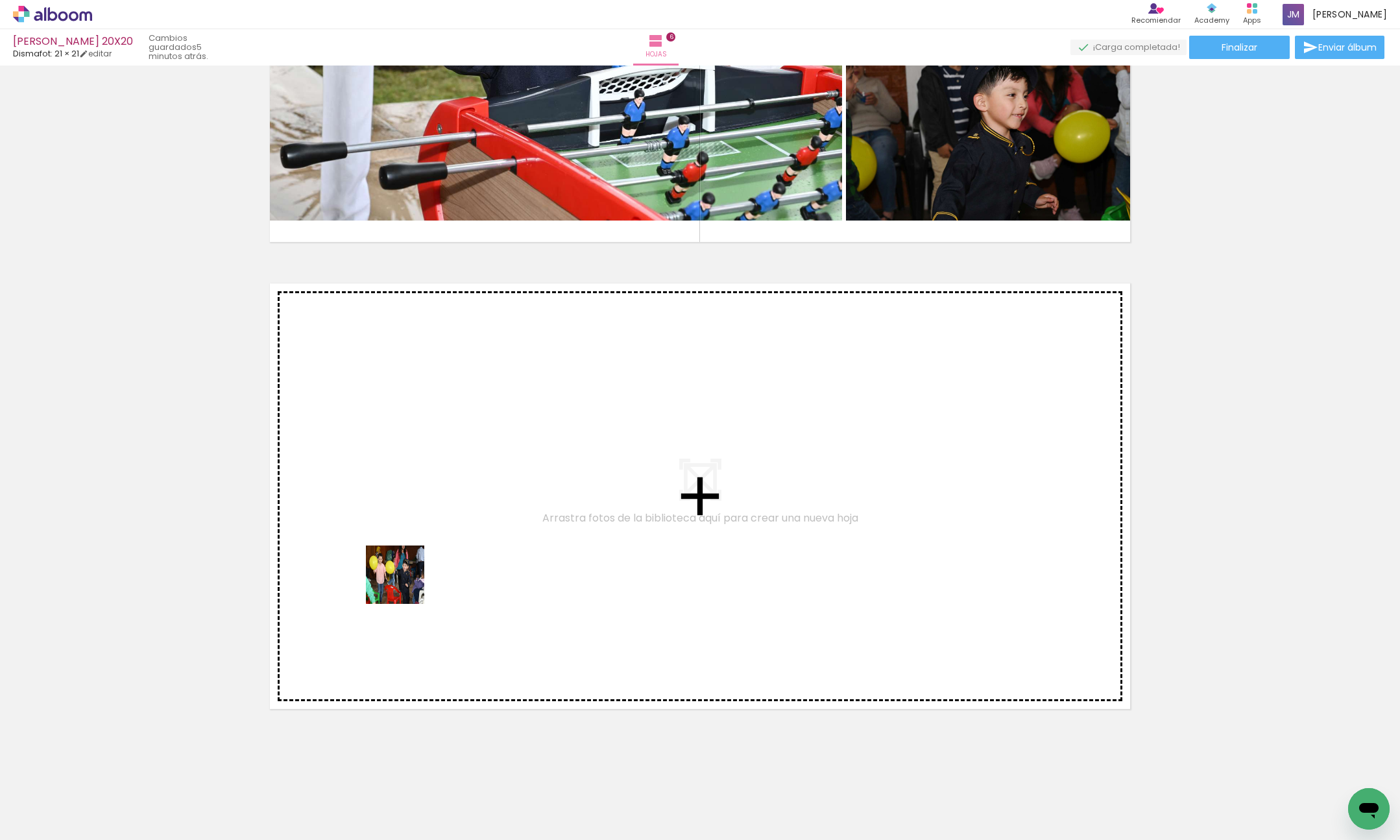
drag, startPoint x: 371, startPoint y: 793, endPoint x: 451, endPoint y: 792, distance: 80.0
click at [410, 547] on quentale-workspace at bounding box center [700, 420] width 1400 height 840
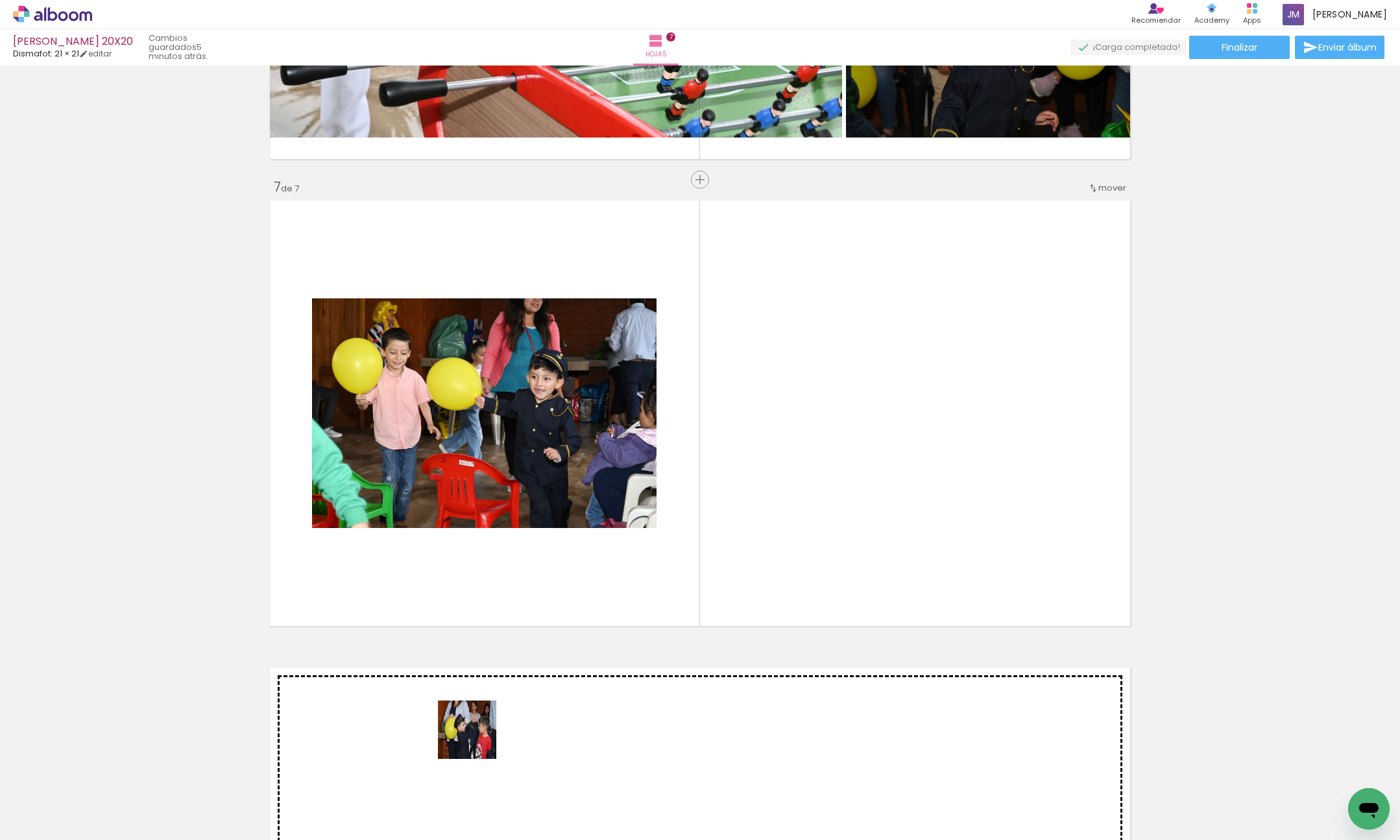
scroll to position [2710, 0]
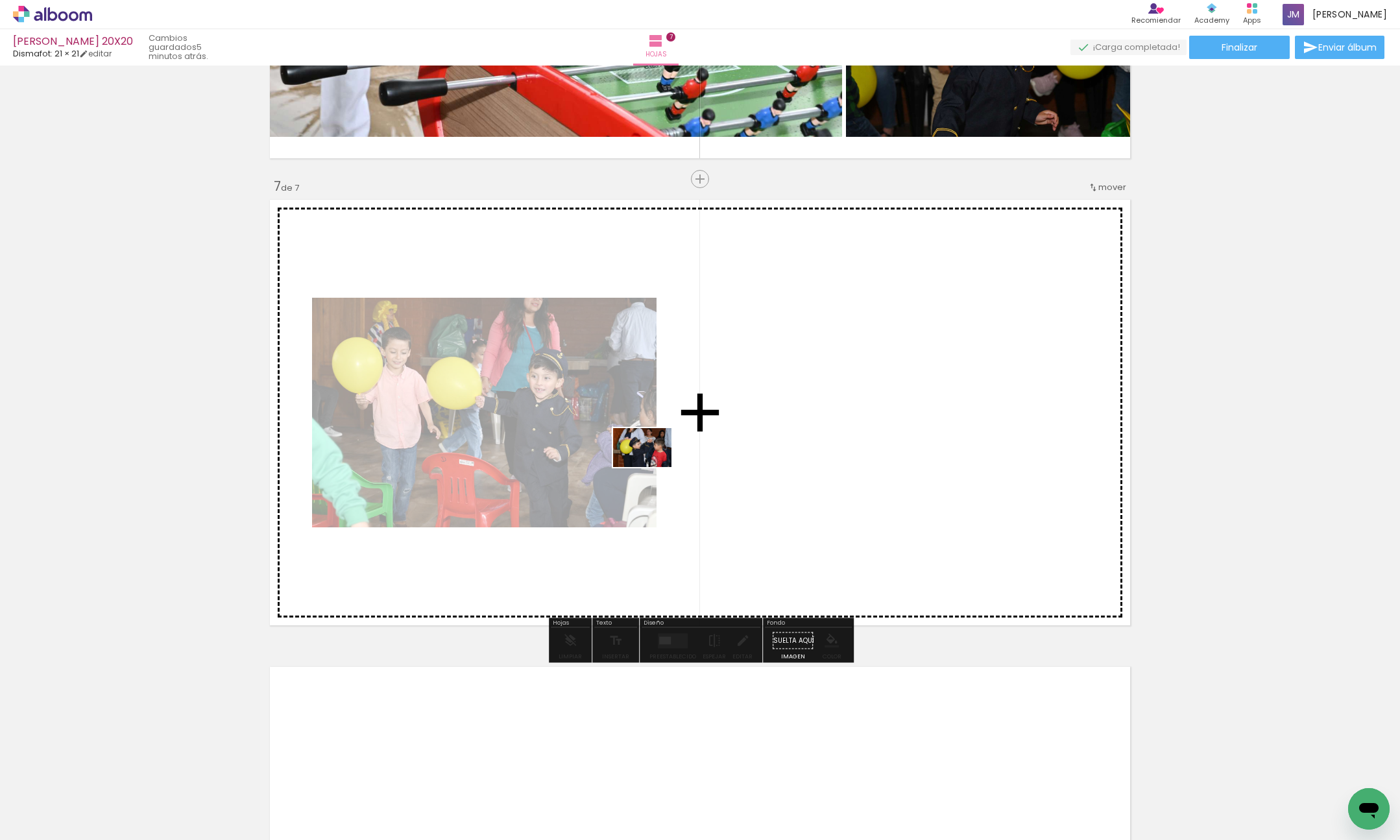
drag, startPoint x: 450, startPoint y: 797, endPoint x: 571, endPoint y: 742, distance: 132.9
click at [652, 469] on quentale-workspace at bounding box center [700, 420] width 1400 height 840
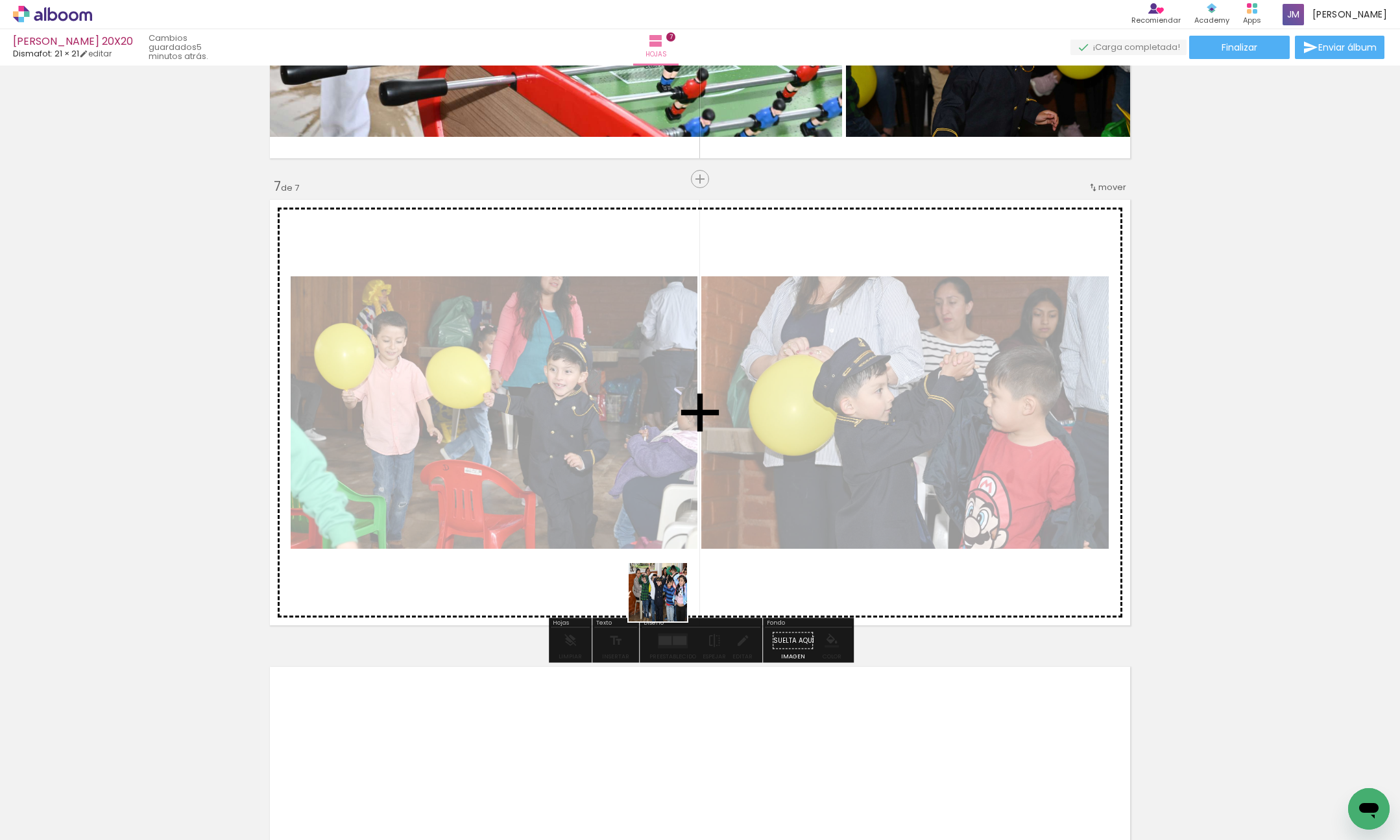
drag, startPoint x: 519, startPoint y: 801, endPoint x: 779, endPoint y: 414, distance: 466.2
click at [778, 416] on quentale-workspace at bounding box center [700, 420] width 1400 height 840
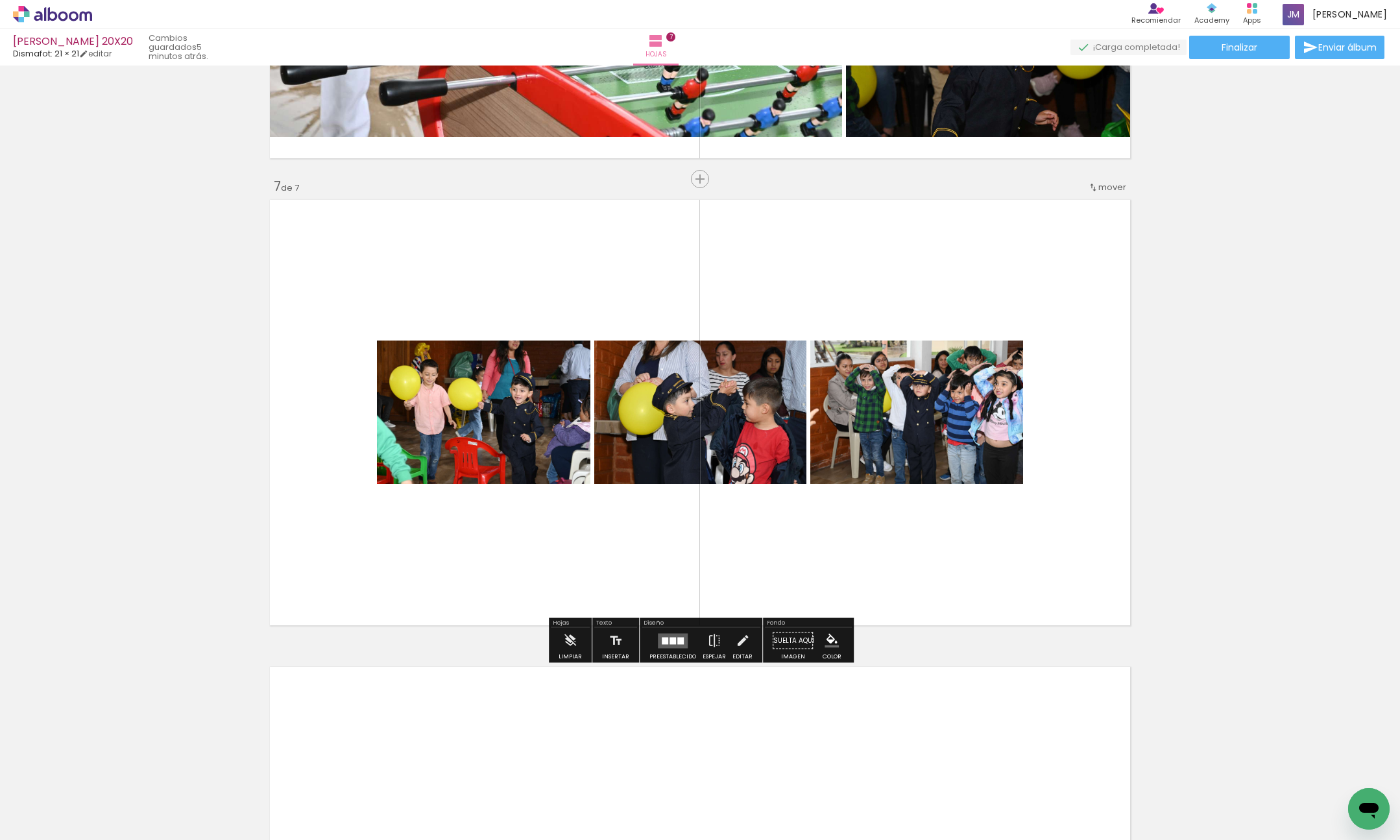
drag, startPoint x: 673, startPoint y: 648, endPoint x: 671, endPoint y: 639, distance: 9.2
click at [673, 648] on div at bounding box center [673, 641] width 35 height 26
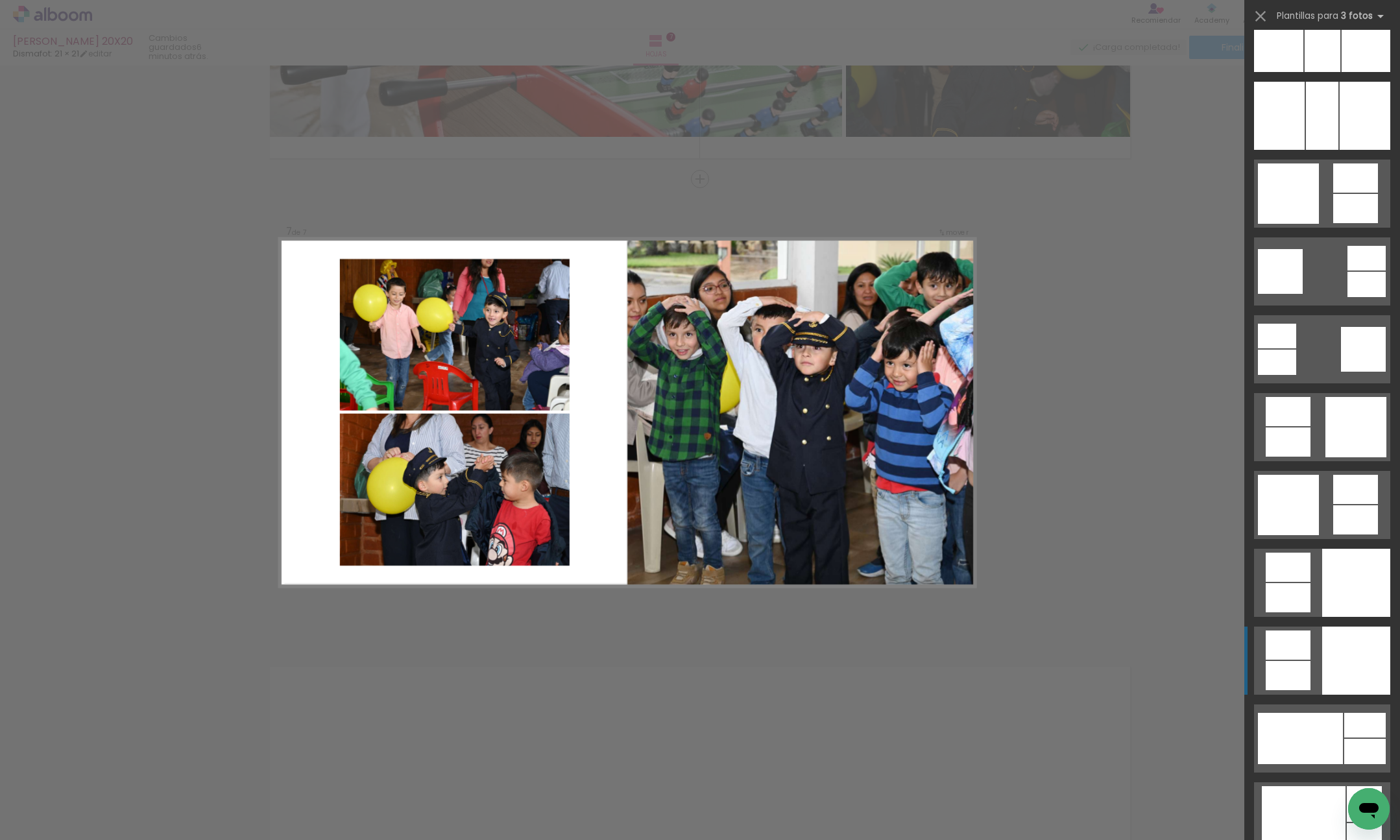
scroll to position [3596, 0]
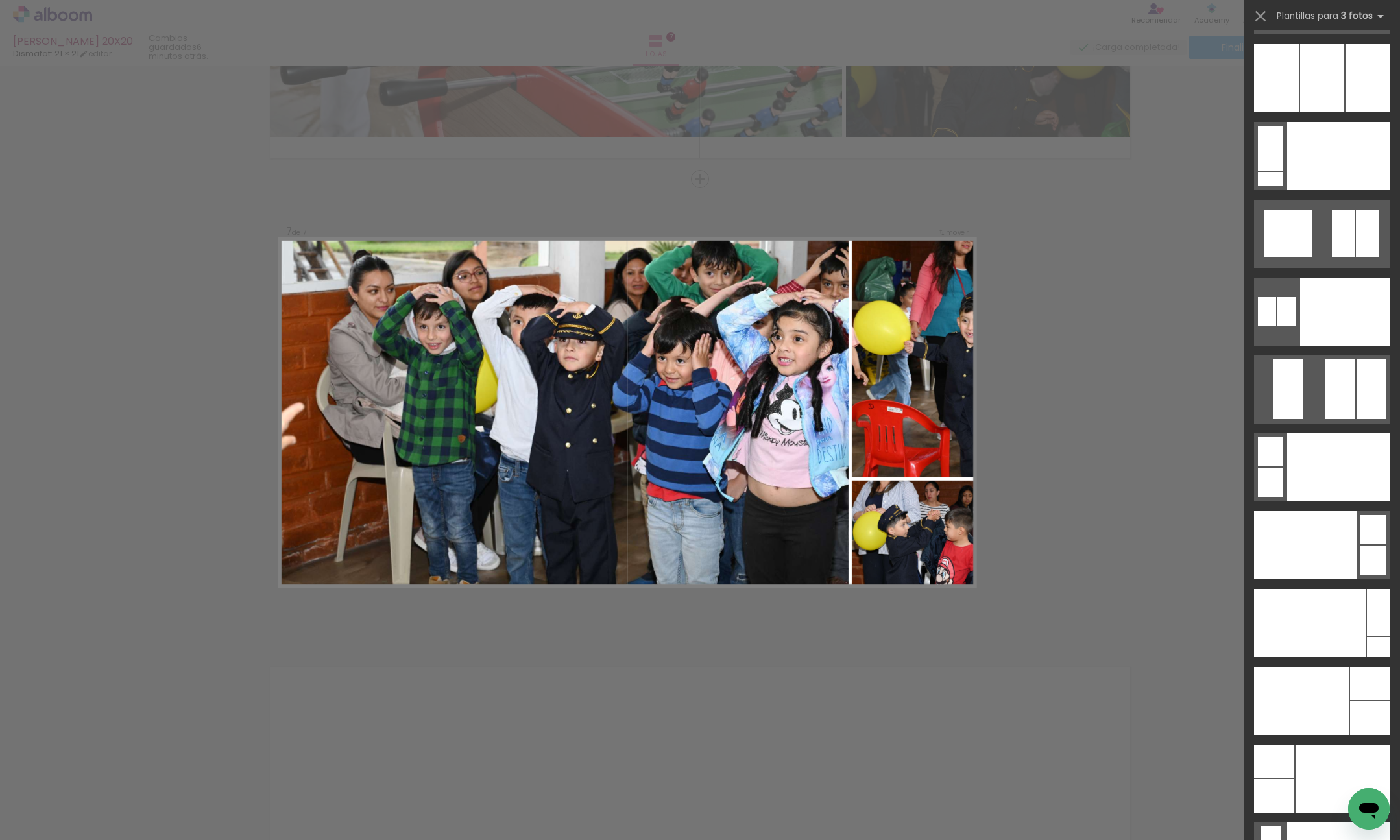
scroll to position [15173, 0]
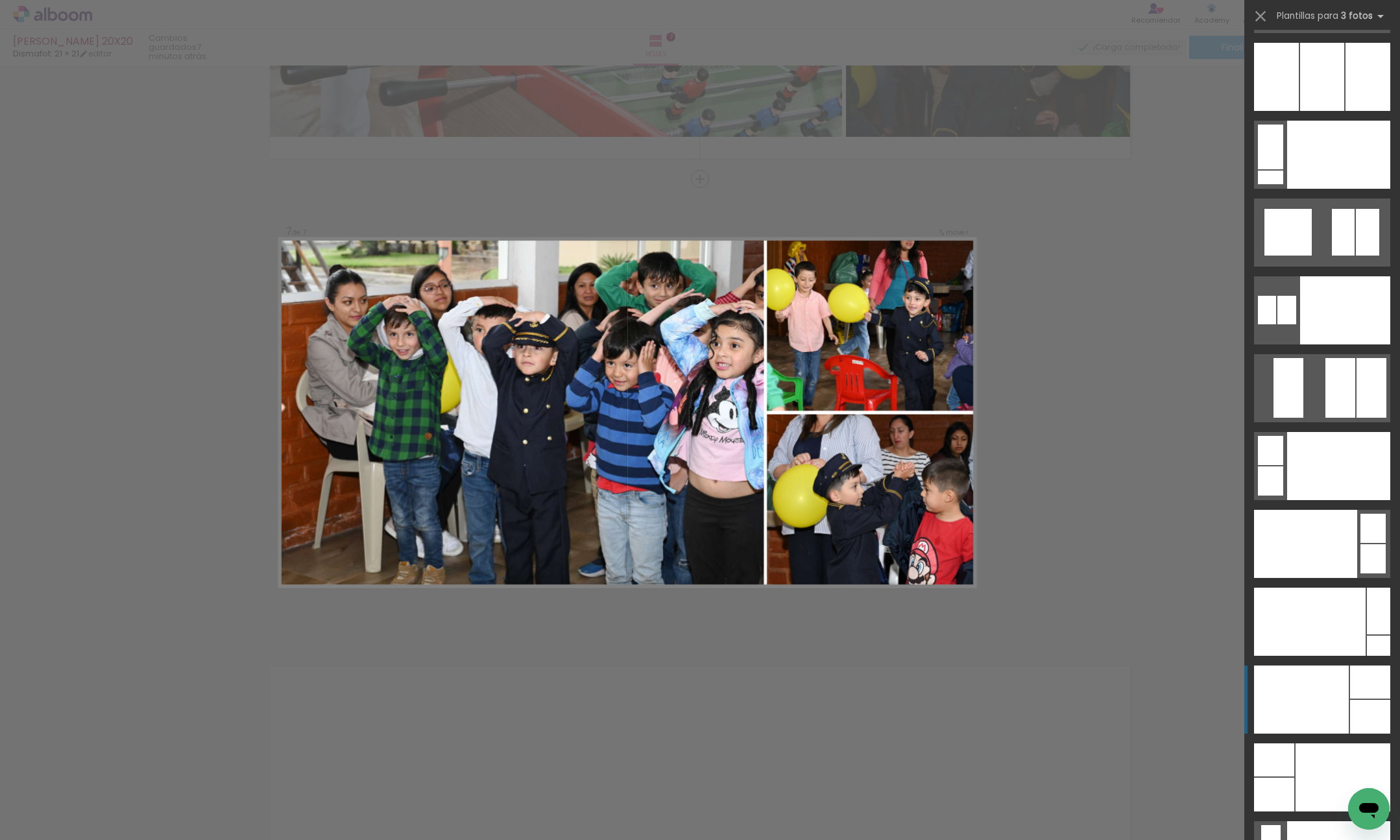
click at [1342, 678] on div at bounding box center [1301, 699] width 95 height 68
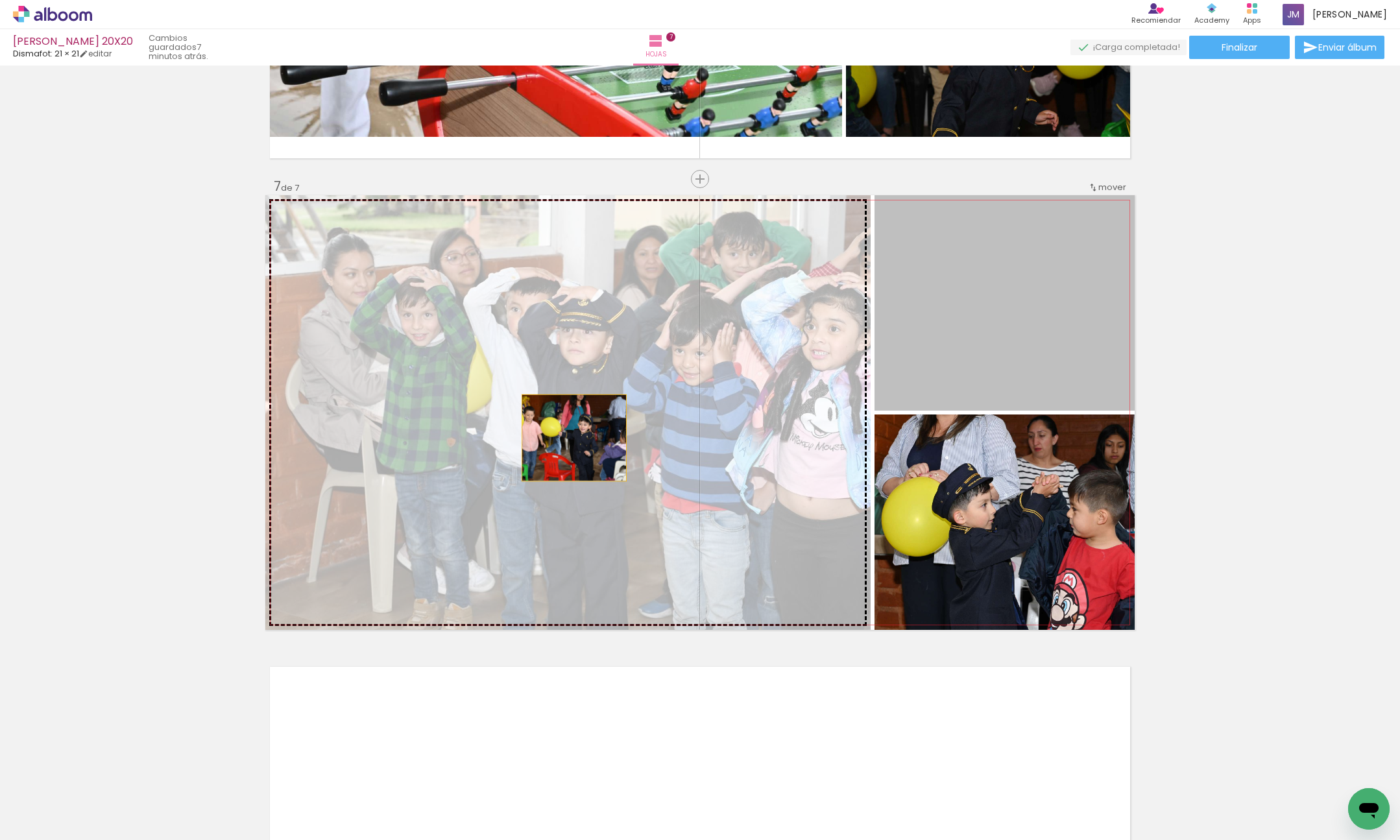
drag, startPoint x: 1060, startPoint y: 321, endPoint x: 574, endPoint y: 438, distance: 499.9
click at [0, 0] on slot at bounding box center [0, 0] width 0 height 0
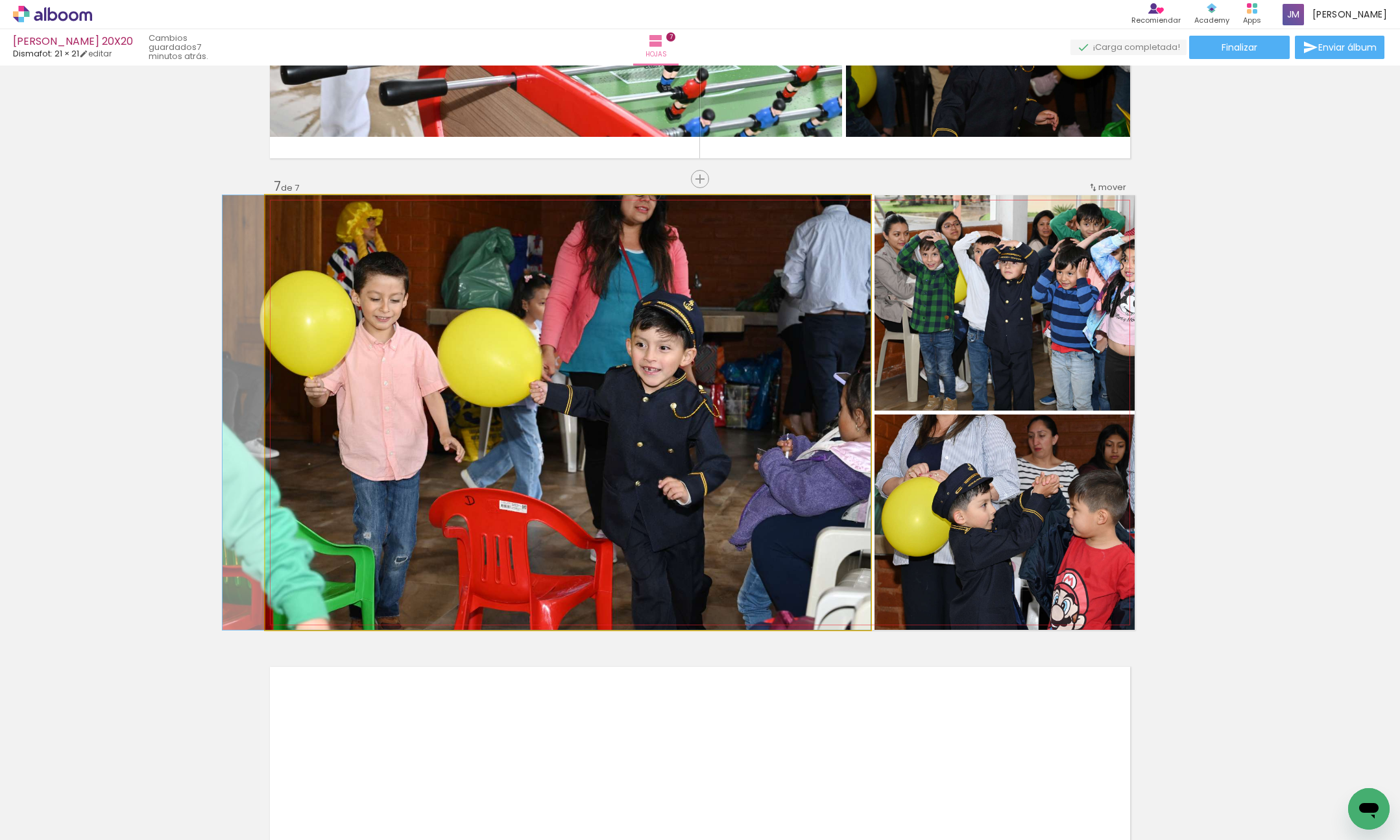
drag, startPoint x: 605, startPoint y: 415, endPoint x: 579, endPoint y: 417, distance: 26.1
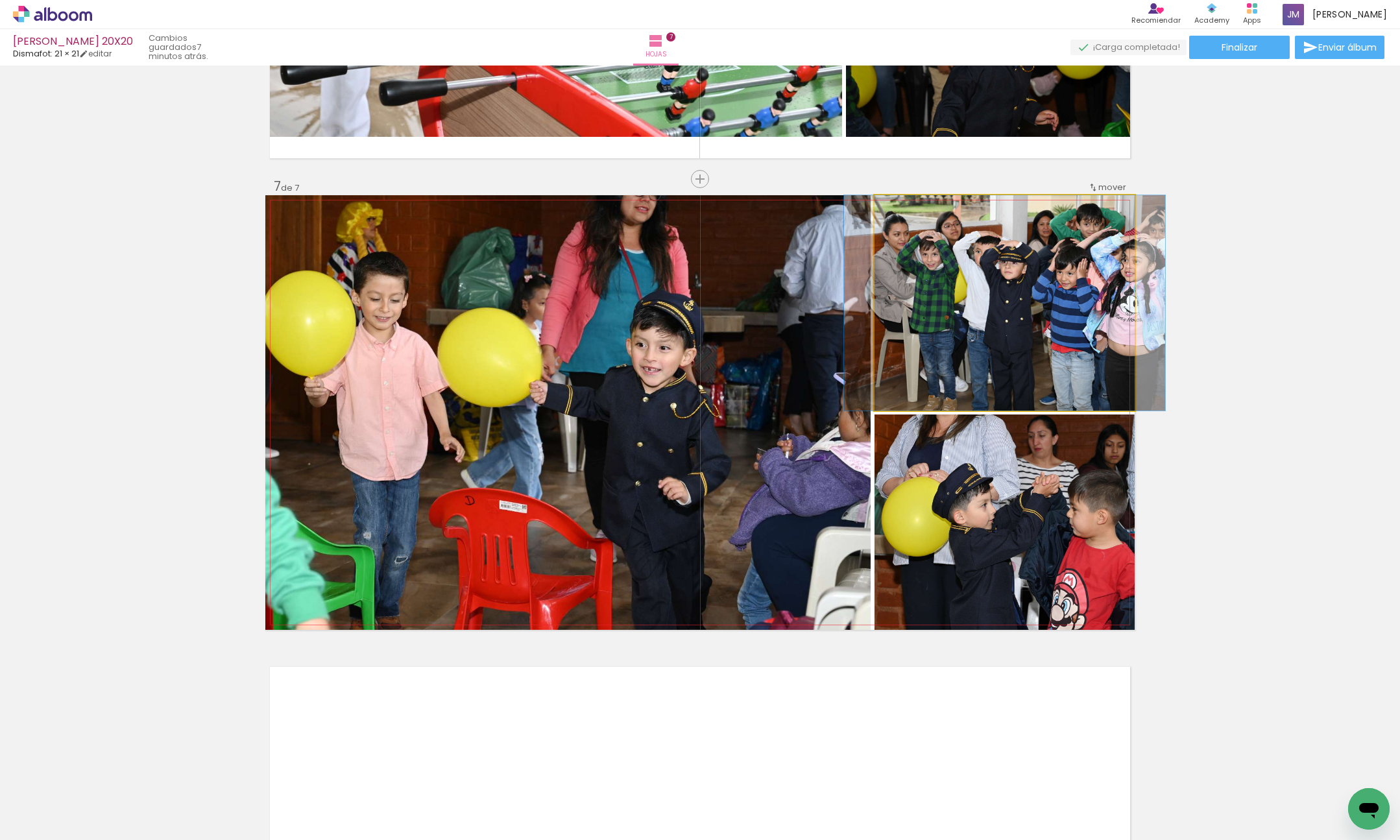
drag, startPoint x: 1042, startPoint y: 324, endPoint x: 1042, endPoint y: 301, distance: 23.0
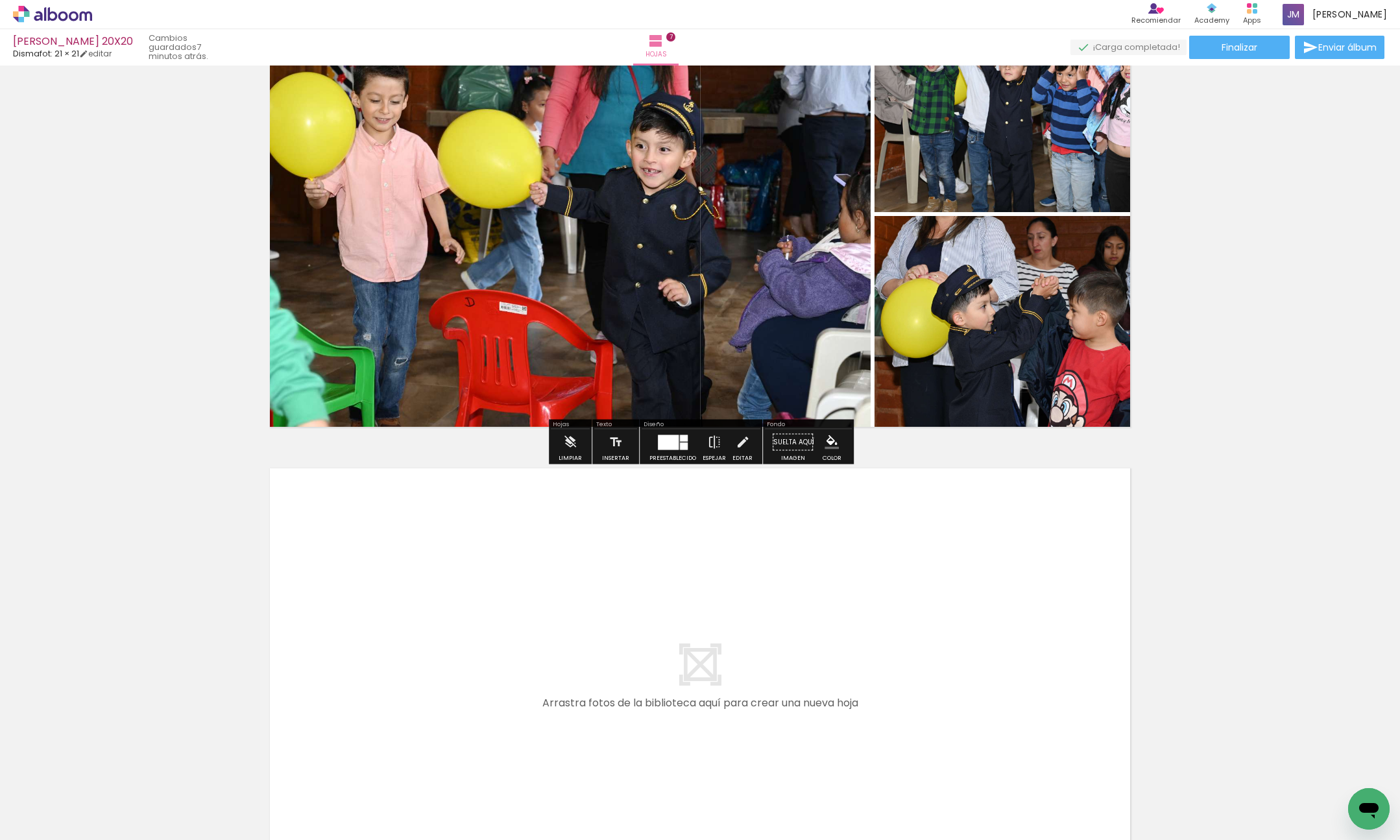
scroll to position [3093, 0]
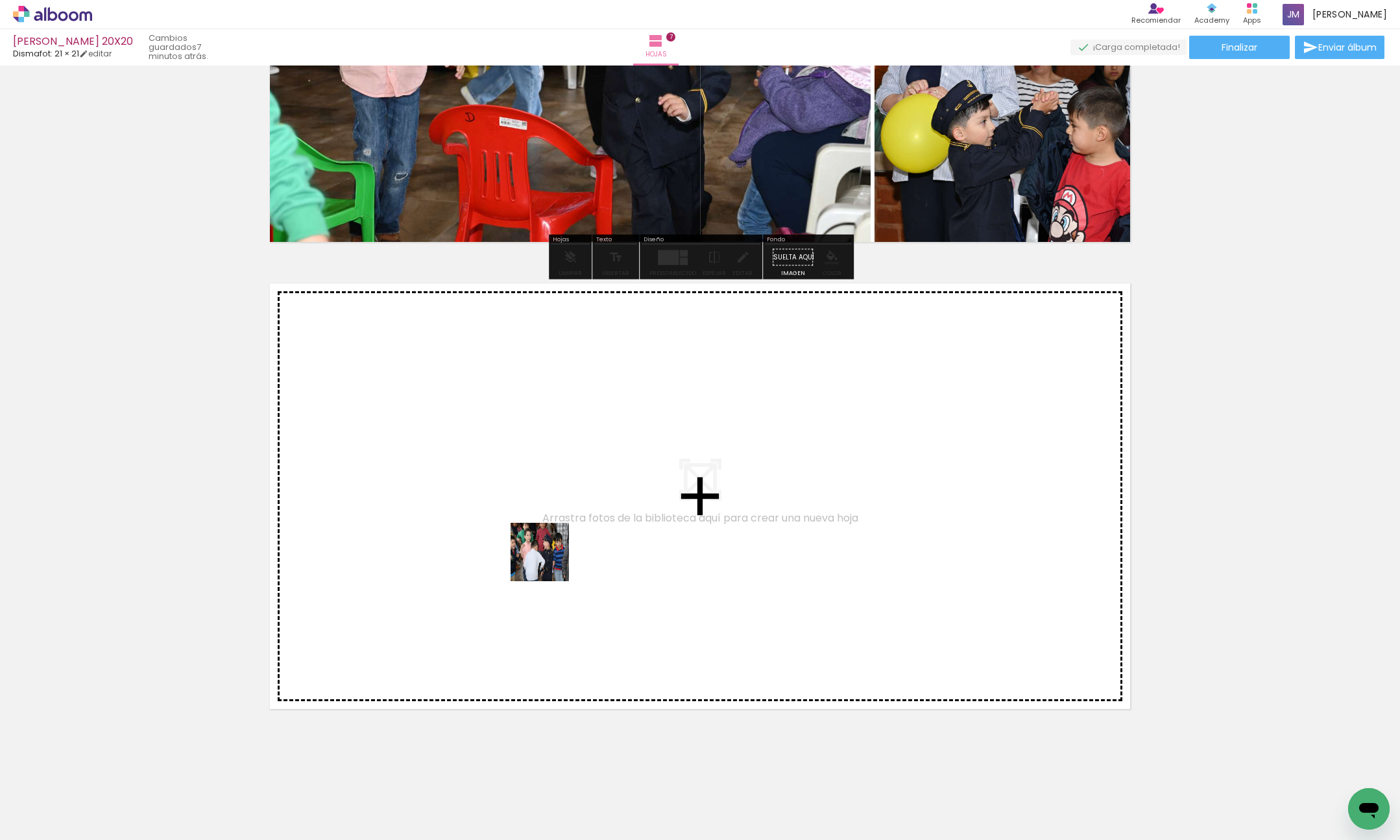
drag, startPoint x: 574, startPoint y: 721, endPoint x: 687, endPoint y: 760, distance: 119.5
click at [547, 546] on quentale-workspace at bounding box center [700, 420] width 1400 height 840
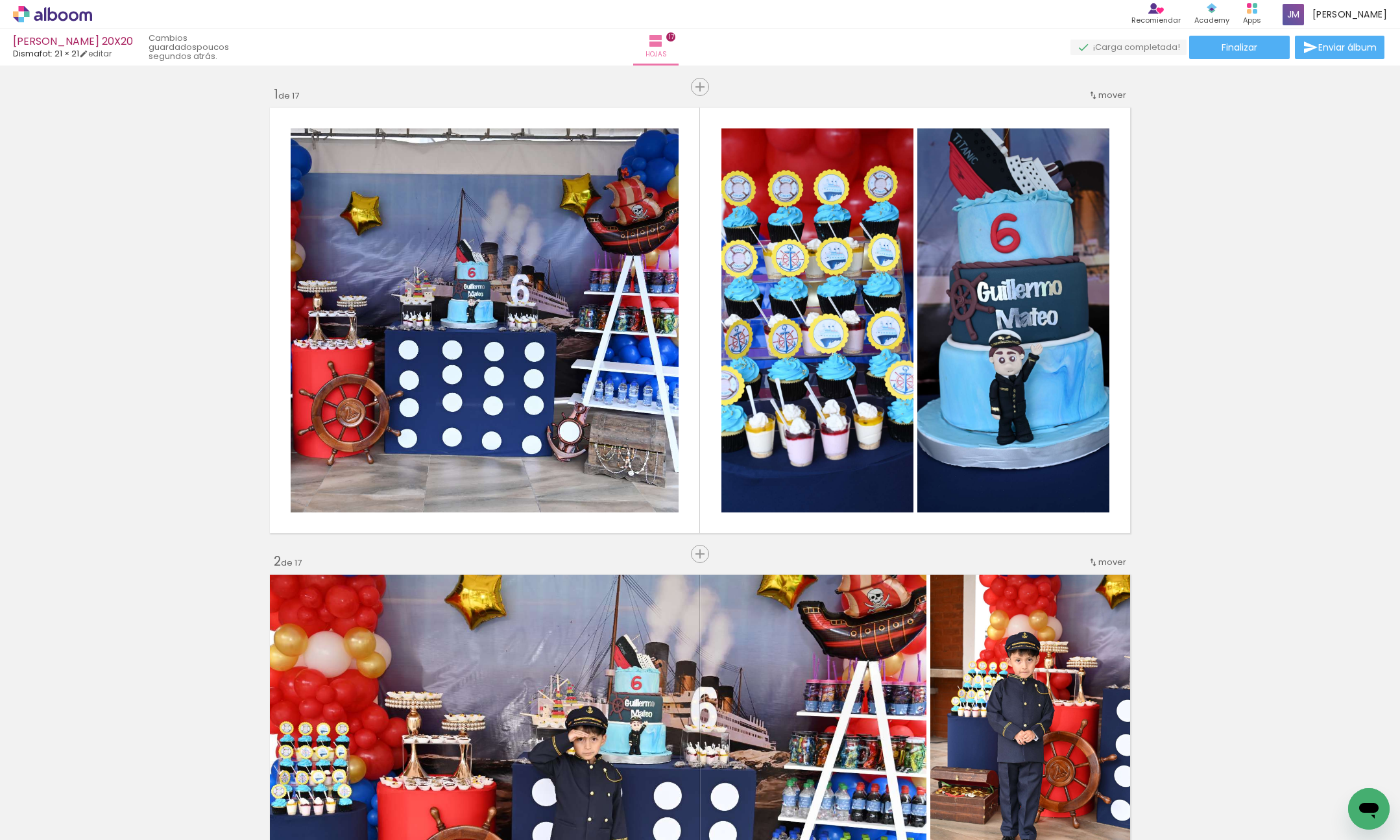
scroll to position [0, 2417]
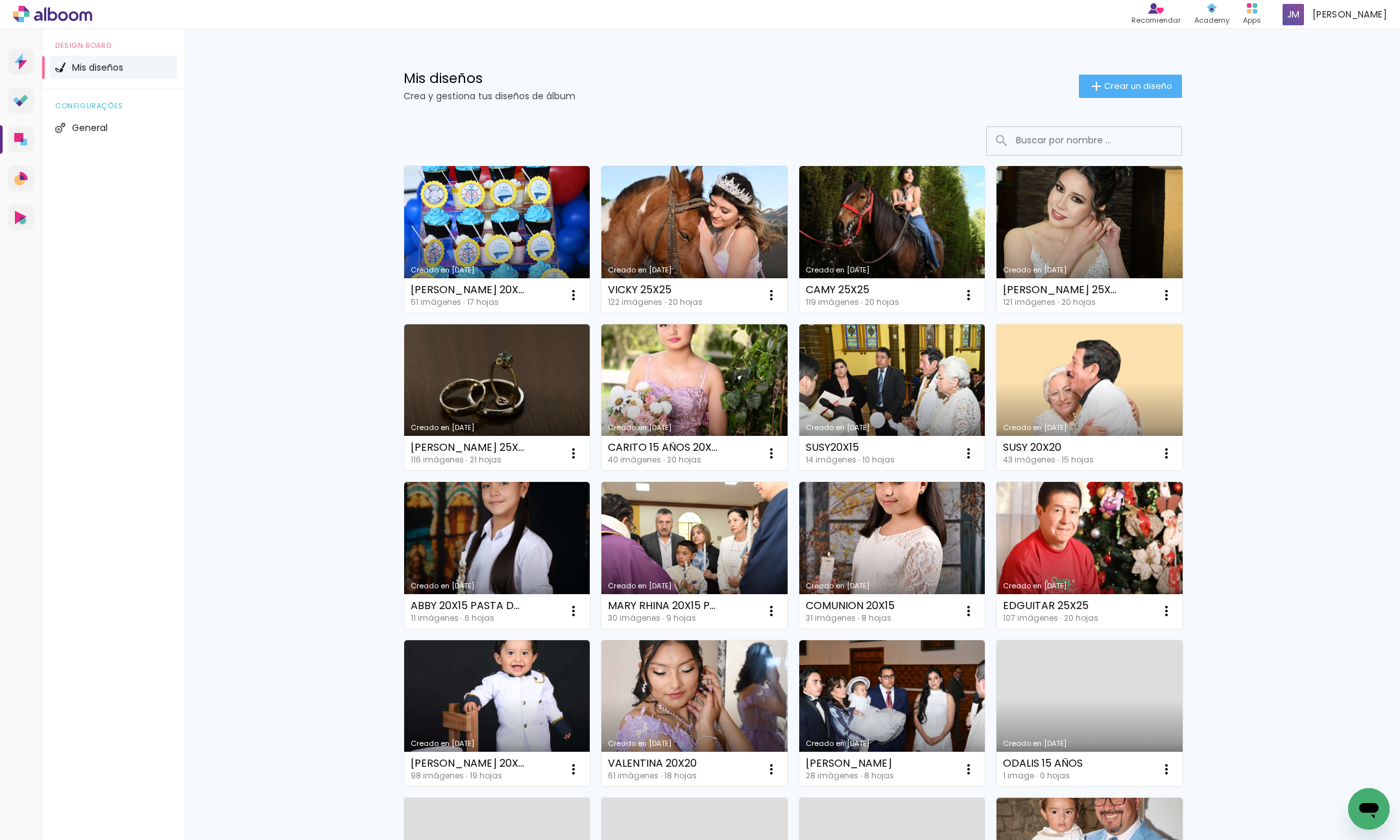
click at [518, 253] on link "Creado en [DATE]" at bounding box center [497, 240] width 186 height 147
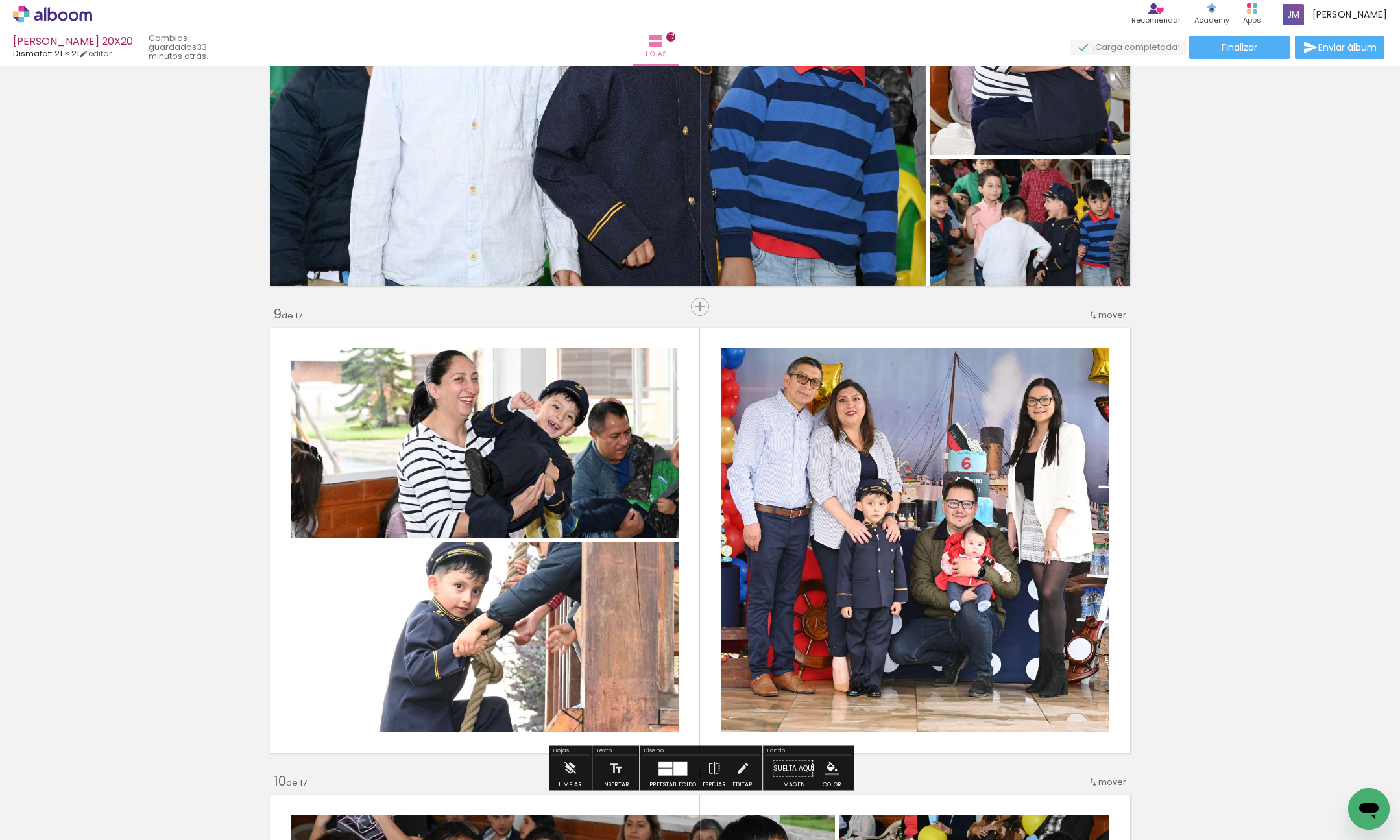
scroll to position [3577, 0]
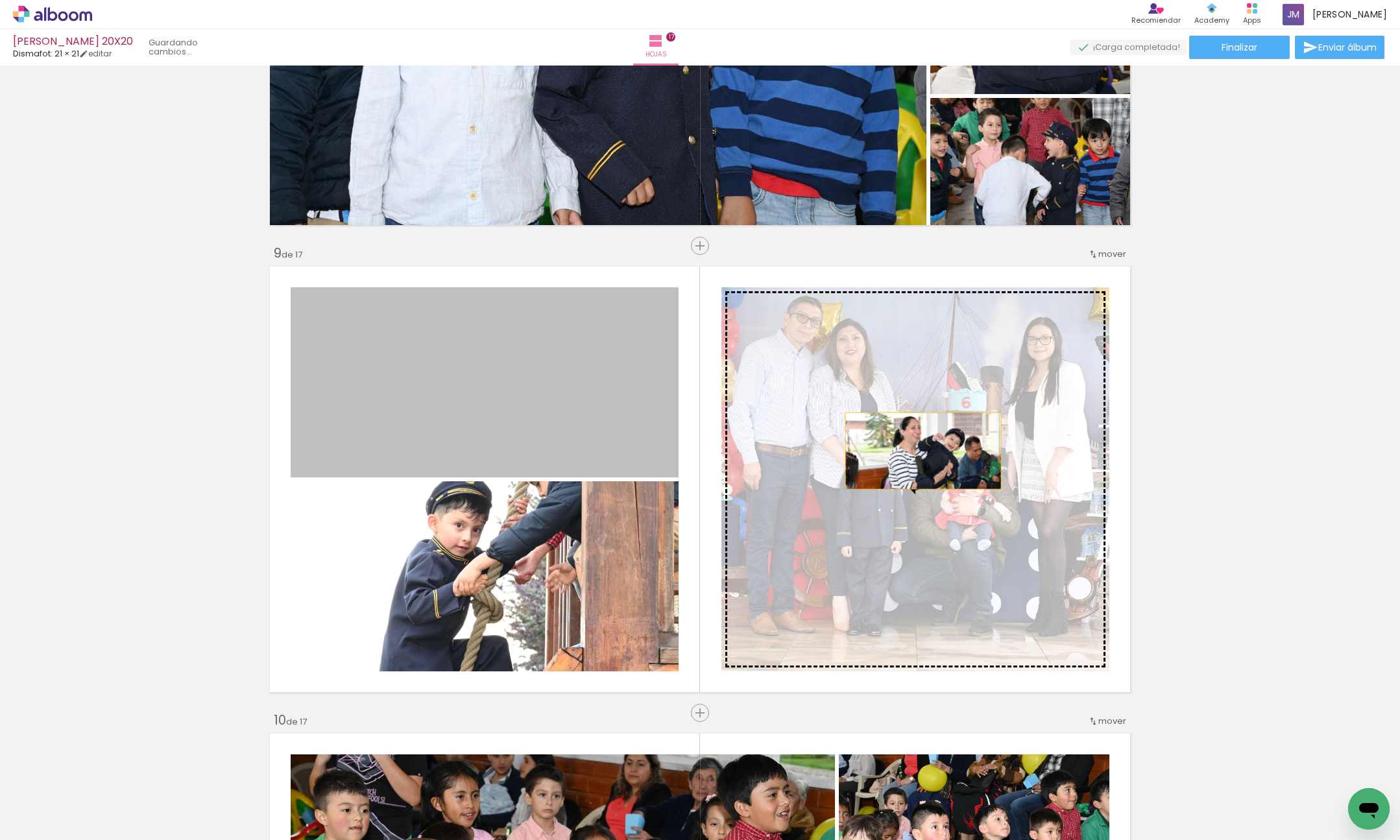
drag, startPoint x: 536, startPoint y: 365, endPoint x: 922, endPoint y: 450, distance: 395.2
click at [0, 0] on slot at bounding box center [0, 0] width 0 height 0
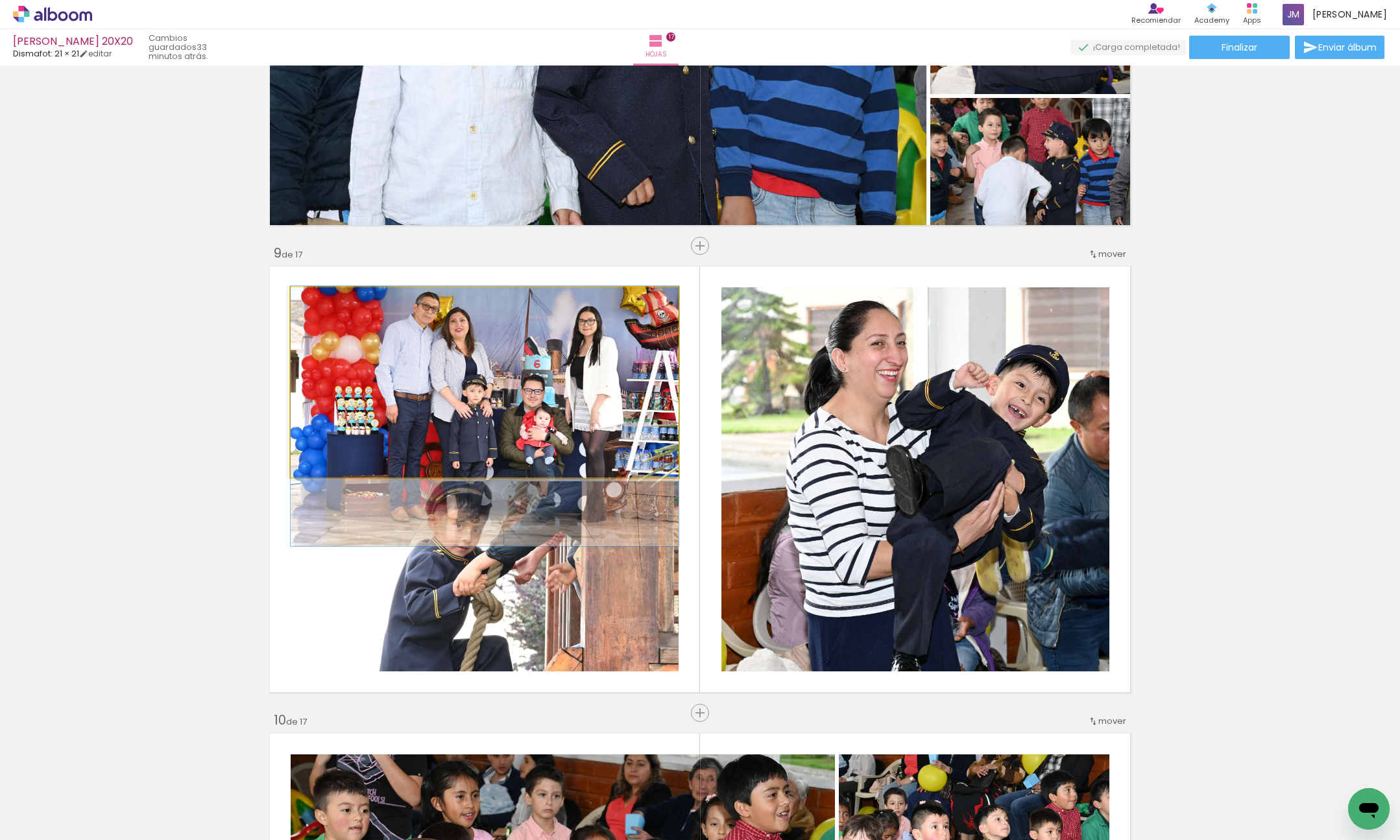
drag, startPoint x: 562, startPoint y: 357, endPoint x: 555, endPoint y: 391, distance: 34.7
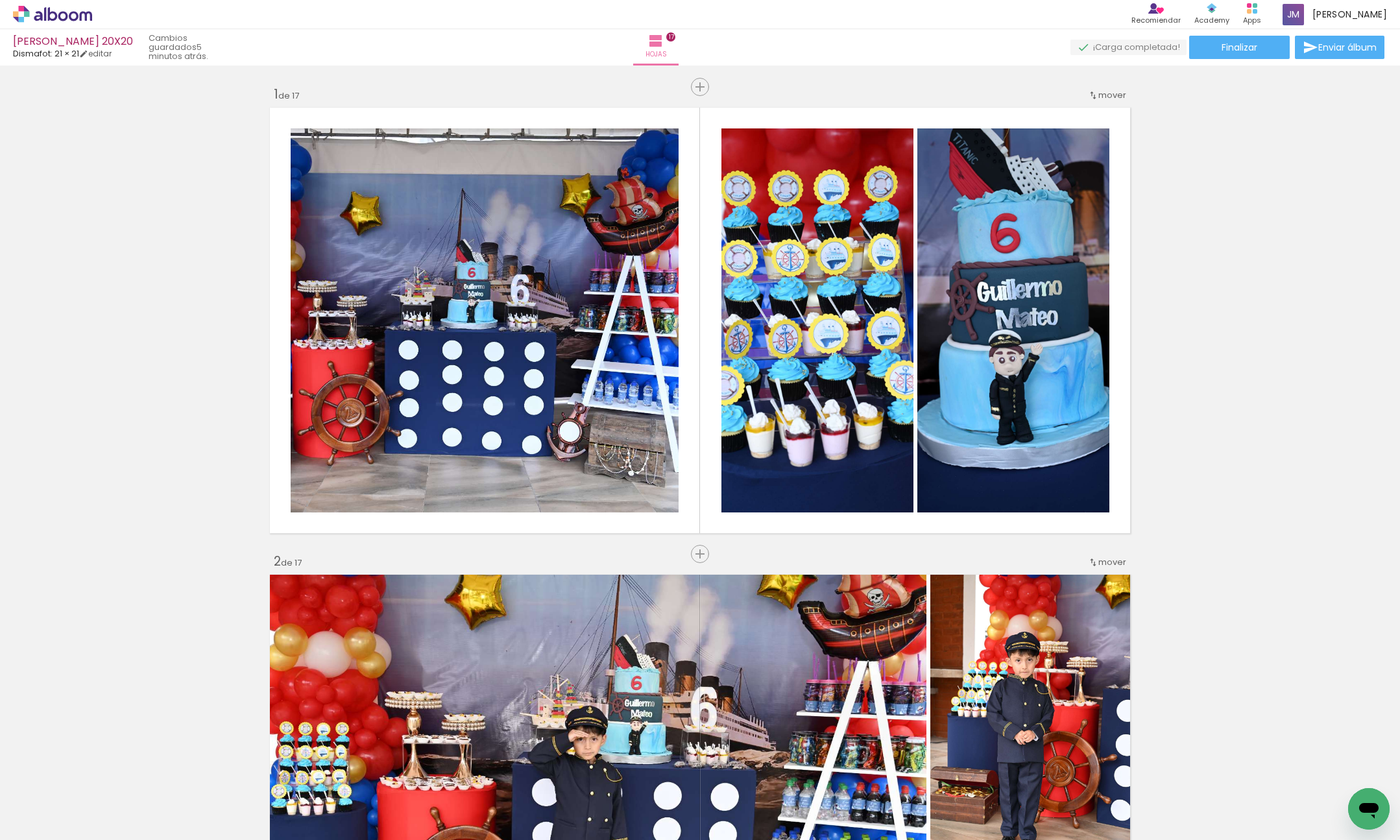
scroll to position [3577, 0]
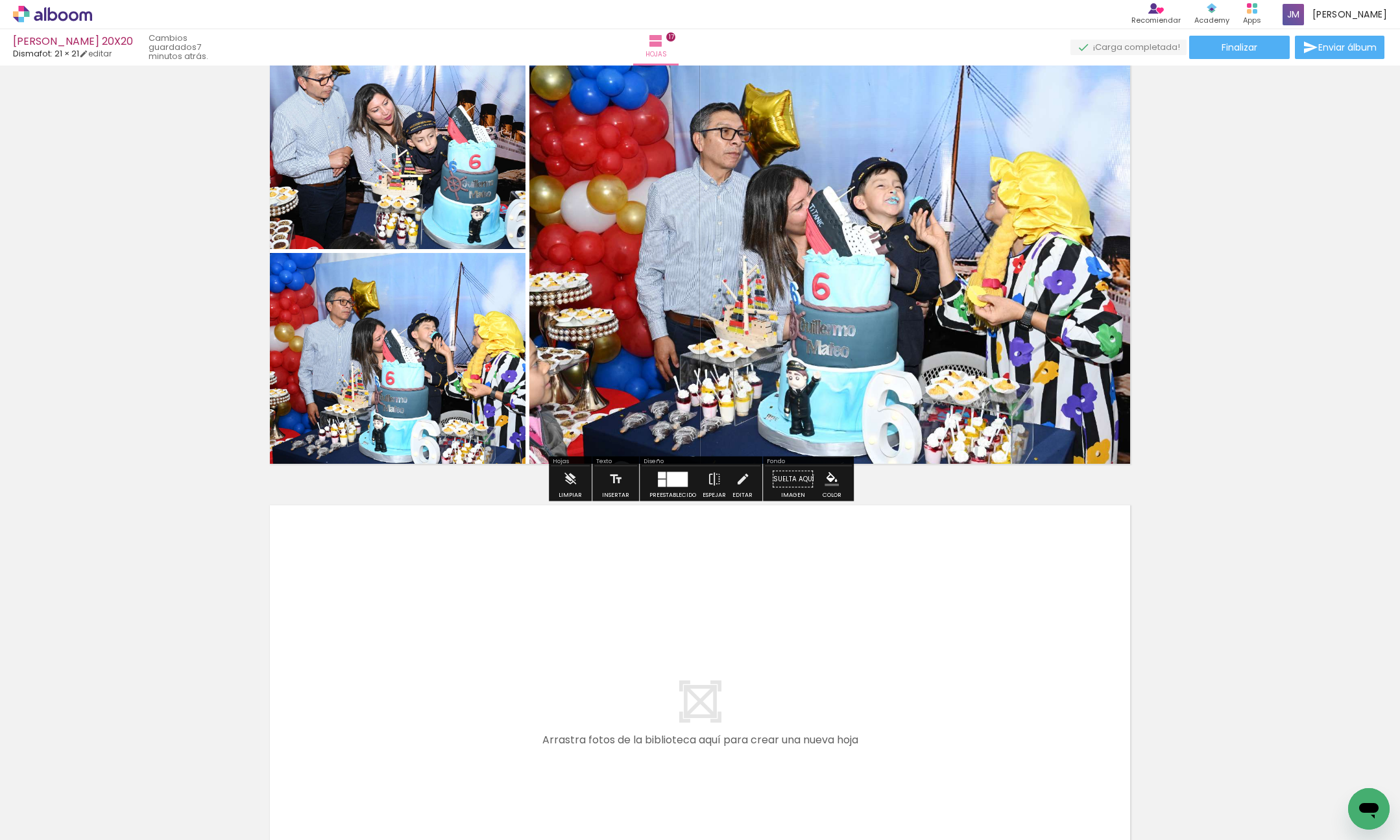
scroll to position [8079, 0]
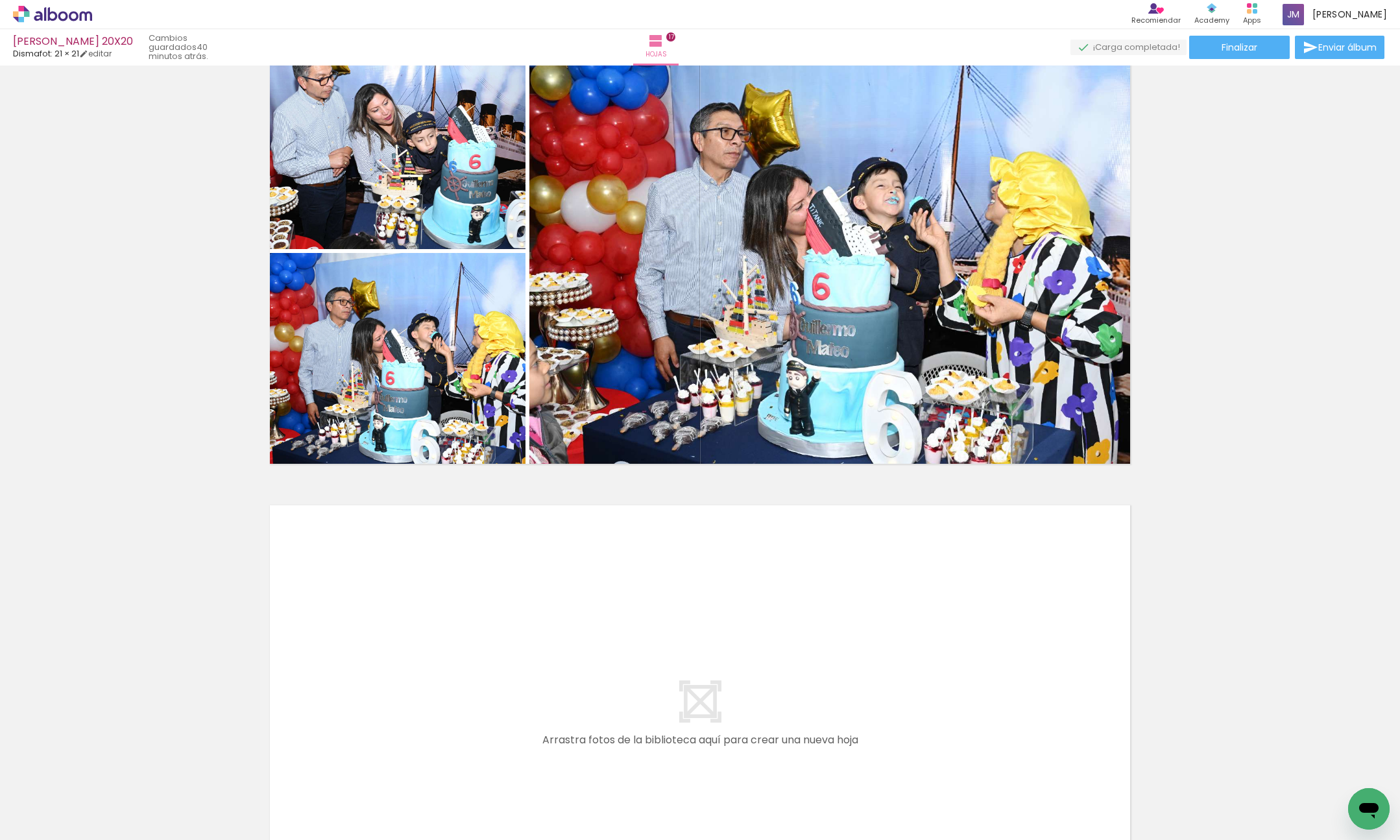
scroll to position [8079, 0]
